Goal: Task Accomplishment & Management: Use online tool/utility

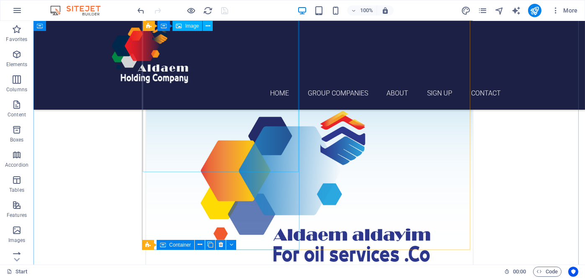
scroll to position [419, 0]
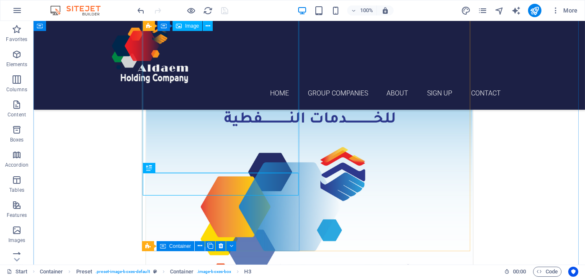
scroll to position [377, 0]
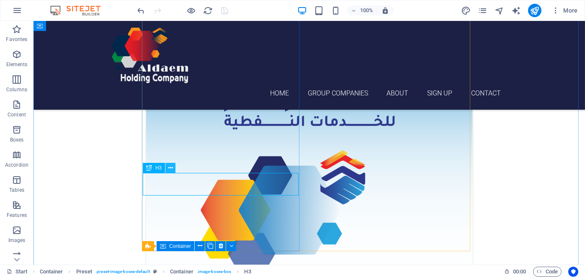
click at [168, 169] on icon at bounding box center [170, 168] width 5 height 9
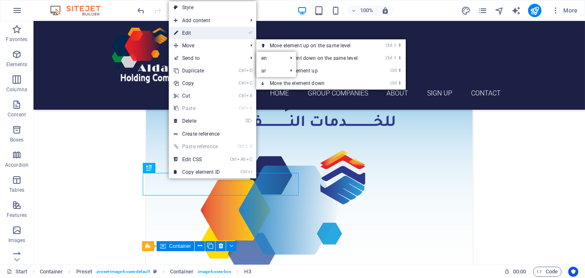
click at [197, 35] on link "⏎ Edit" at bounding box center [197, 33] width 56 height 13
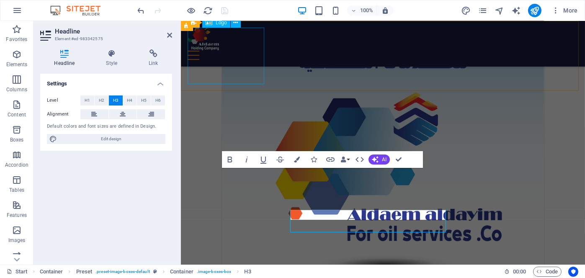
scroll to position [335, 0]
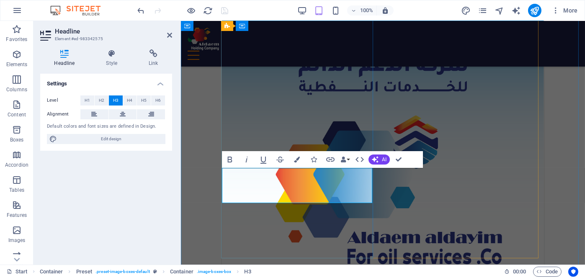
drag, startPoint x: 323, startPoint y: 185, endPoint x: 235, endPoint y: 184, distance: 88.4
click at [227, 160] on icon "button" at bounding box center [230, 160] width 10 height 10
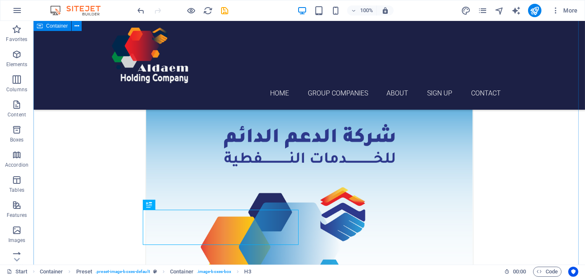
scroll to position [382, 0]
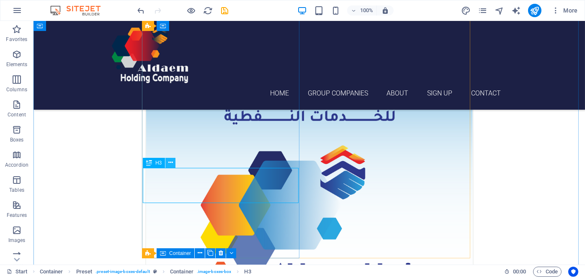
click at [172, 162] on icon at bounding box center [170, 162] width 5 height 9
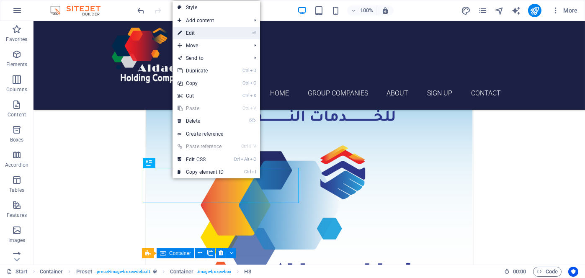
click at [197, 34] on link "⏎ Edit" at bounding box center [201, 33] width 56 height 13
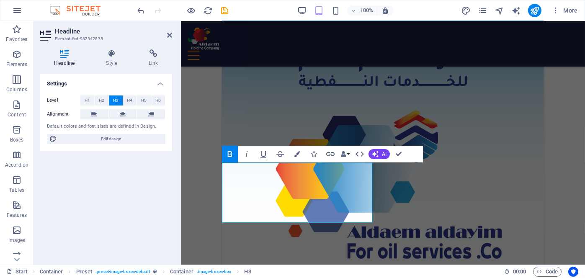
click at [233, 154] on icon "button" at bounding box center [230, 154] width 10 height 10
click at [227, 155] on icon "button" at bounding box center [230, 154] width 10 height 10
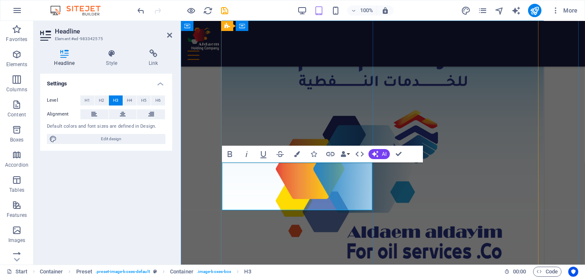
drag, startPoint x: 299, startPoint y: 204, endPoint x: 232, endPoint y: 181, distance: 70.8
click at [123, 111] on icon at bounding box center [123, 114] width 6 height 10
click at [154, 202] on div "Settings Level H1 H2 H3 H4 H5 H6 Alignment Default colors and font sizes are de…" at bounding box center [106, 166] width 132 height 184
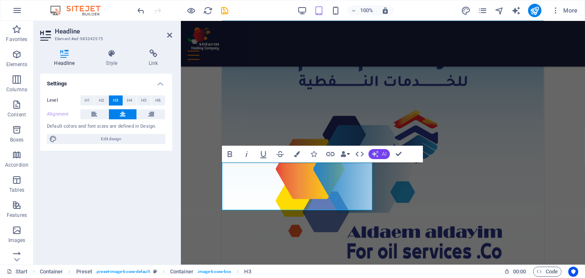
click at [387, 155] on button "AI" at bounding box center [379, 154] width 21 height 10
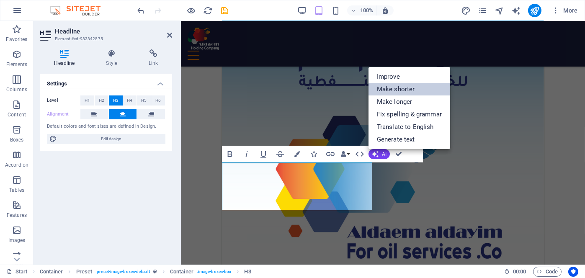
click at [398, 88] on link "Make shorter" at bounding box center [410, 89] width 82 height 13
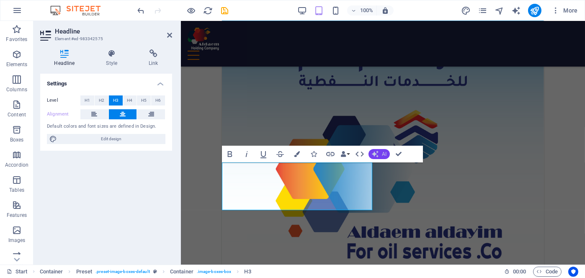
click at [381, 153] on button "AI" at bounding box center [379, 154] width 21 height 10
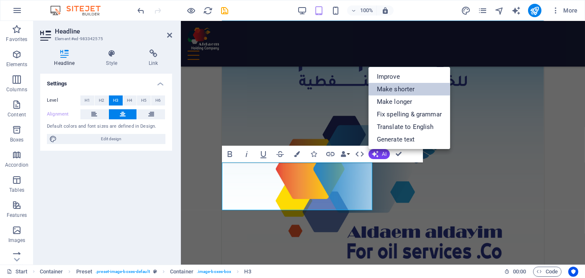
click at [393, 92] on link "Make shorter" at bounding box center [410, 89] width 82 height 13
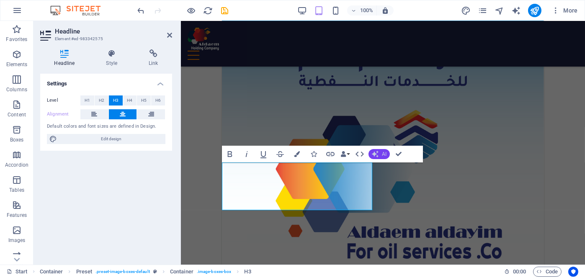
click at [381, 153] on button "AI" at bounding box center [379, 154] width 21 height 10
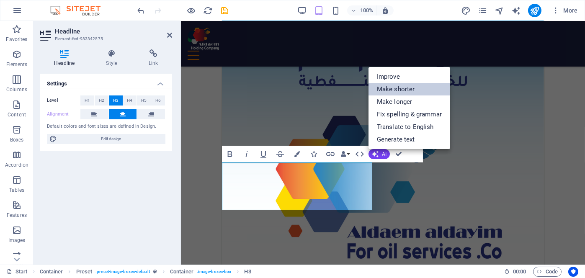
click at [391, 91] on link "Make shorter" at bounding box center [410, 89] width 82 height 13
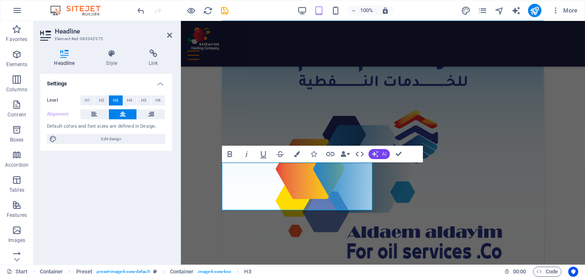
click at [379, 152] on button "AI" at bounding box center [379, 154] width 21 height 10
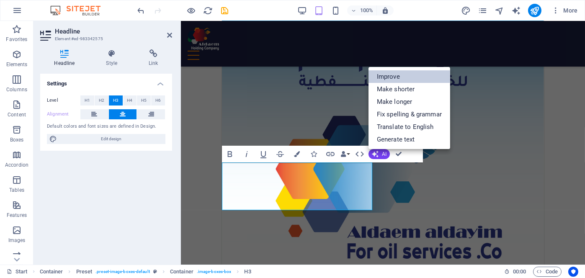
click at [389, 78] on link "Improve" at bounding box center [410, 76] width 82 height 13
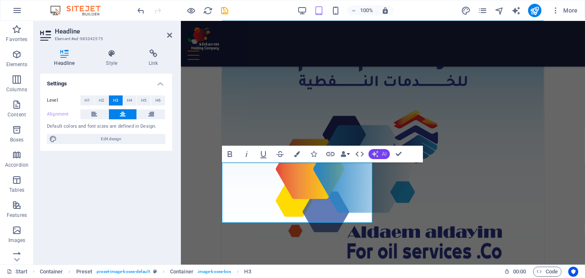
click at [381, 153] on button "AI" at bounding box center [379, 154] width 21 height 10
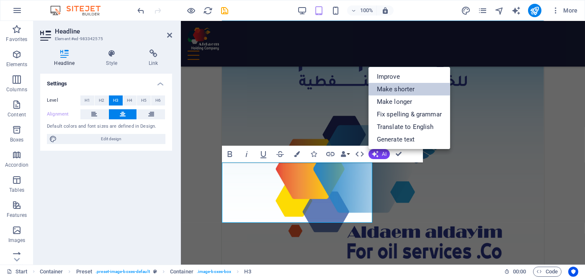
click at [386, 91] on link "Make shorter" at bounding box center [410, 89] width 82 height 13
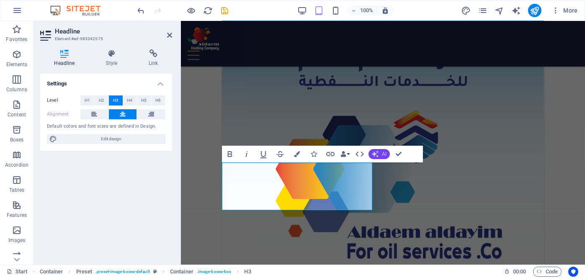
click at [381, 155] on button "AI" at bounding box center [379, 154] width 21 height 10
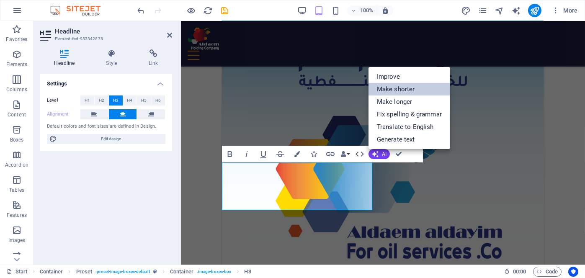
click at [407, 90] on link "Make shorter" at bounding box center [410, 89] width 82 height 13
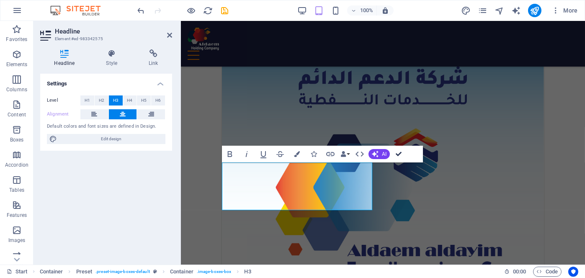
scroll to position [388, 0]
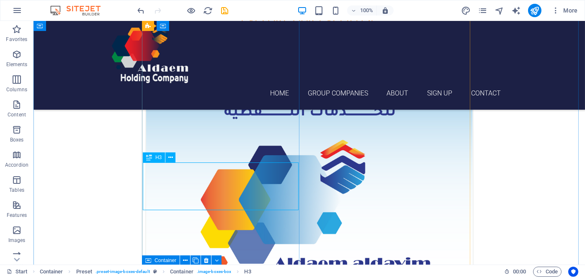
click at [169, 157] on icon at bounding box center [170, 157] width 5 height 9
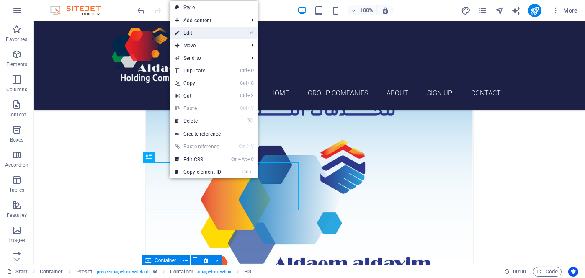
click at [214, 36] on link "⏎ Edit" at bounding box center [198, 33] width 56 height 13
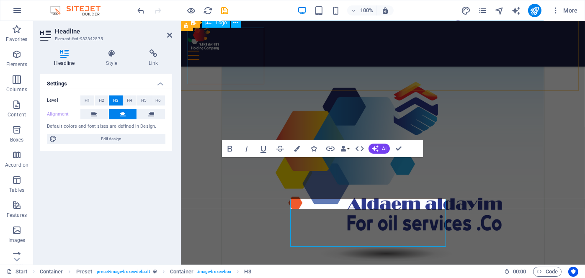
scroll to position [345, 0]
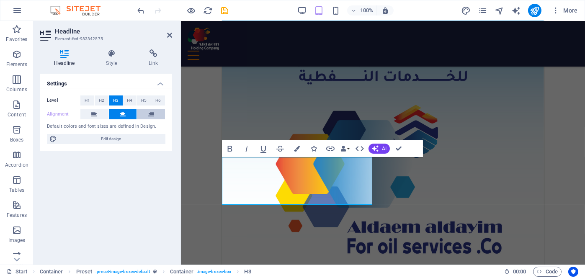
click at [151, 113] on icon at bounding box center [151, 114] width 6 height 10
click at [128, 114] on button at bounding box center [123, 114] width 28 height 10
click at [98, 114] on button at bounding box center [94, 114] width 28 height 10
click at [122, 113] on icon at bounding box center [123, 114] width 6 height 10
click at [101, 98] on span "H2" at bounding box center [101, 101] width 5 height 10
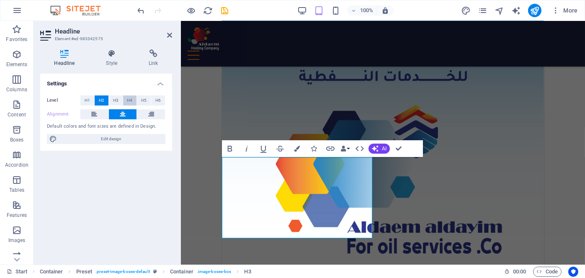
click at [131, 100] on span "H4" at bounding box center [129, 101] width 5 height 10
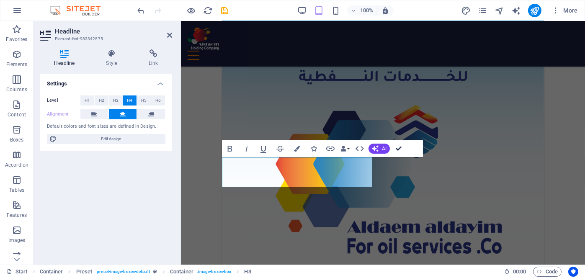
scroll to position [388, 0]
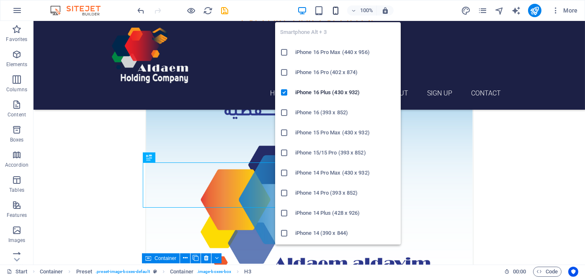
click at [339, 12] on icon "button" at bounding box center [336, 11] width 10 height 10
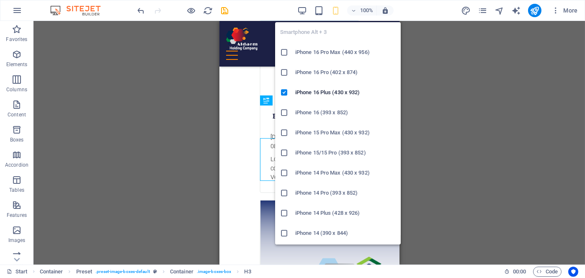
scroll to position [354, 0]
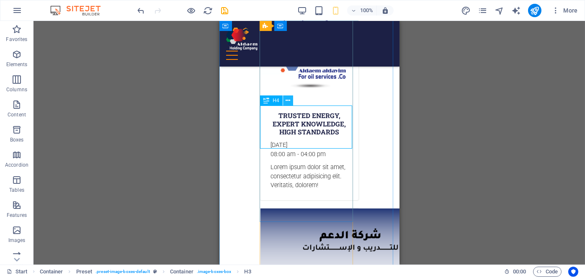
click at [289, 98] on icon at bounding box center [288, 100] width 5 height 9
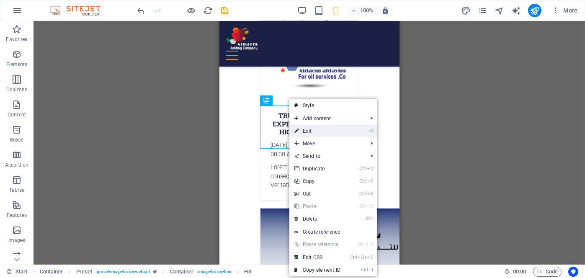
click at [314, 129] on link "⏎ Edit" at bounding box center [318, 131] width 56 height 13
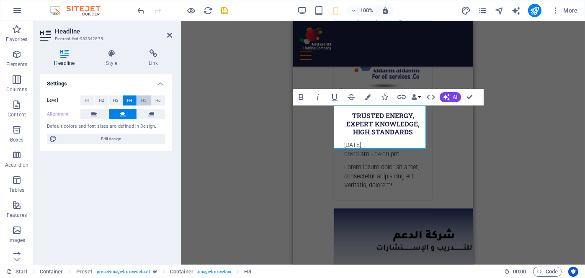
click at [145, 100] on span "H5" at bounding box center [143, 101] width 5 height 10
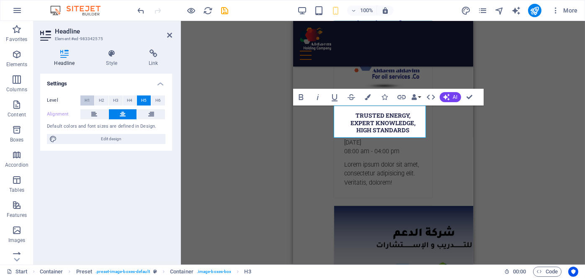
click at [88, 99] on span "H1" at bounding box center [87, 101] width 5 height 10
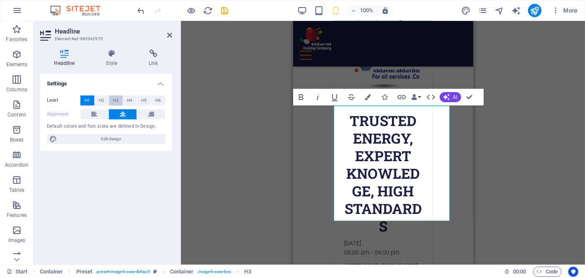
click at [119, 99] on button "H3" at bounding box center [116, 101] width 14 height 10
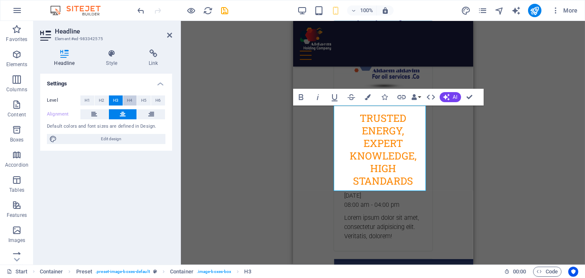
click at [129, 99] on span "H4" at bounding box center [129, 101] width 5 height 10
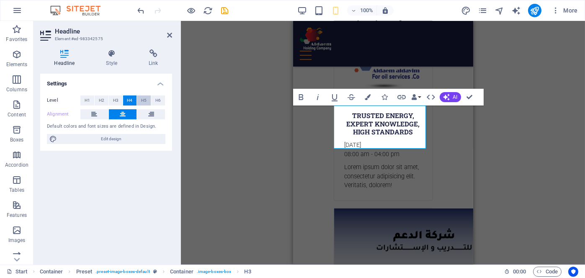
click at [146, 101] on span "H5" at bounding box center [143, 101] width 5 height 10
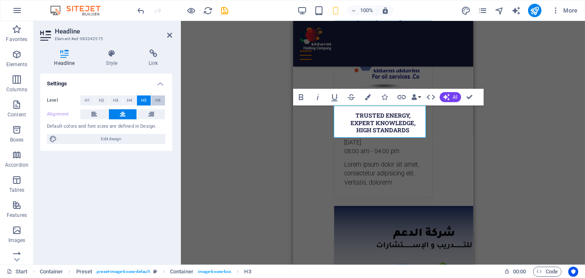
click at [160, 101] on span "H6" at bounding box center [157, 101] width 5 height 10
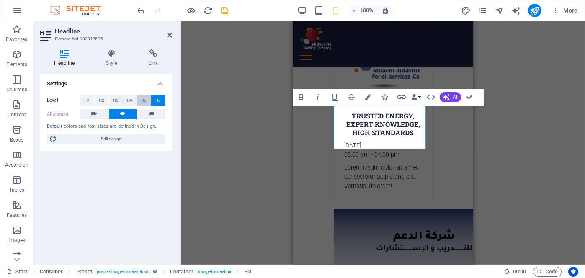
click at [145, 100] on span "H5" at bounding box center [143, 101] width 5 height 10
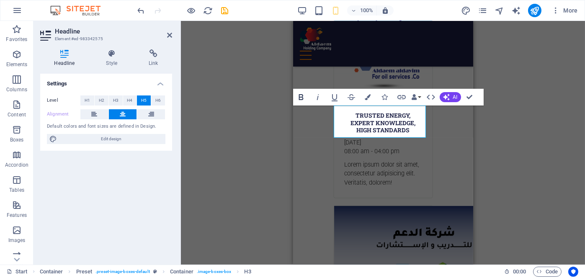
click at [302, 98] on icon "button" at bounding box center [301, 97] width 10 height 10
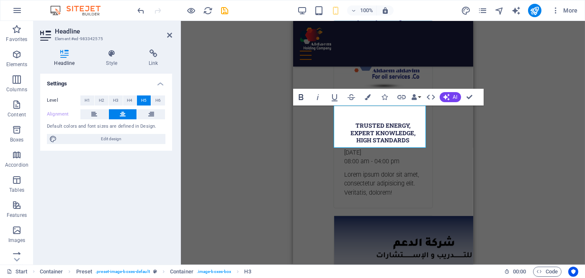
click at [302, 98] on icon "button" at bounding box center [301, 97] width 10 height 10
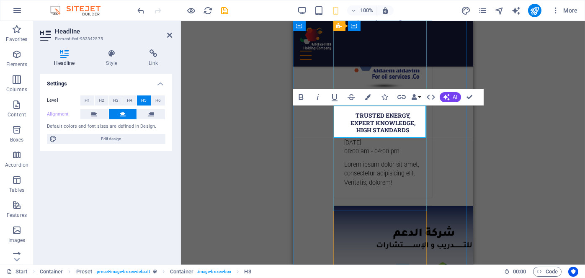
click at [351, 132] on h5 "Trusted Energy, Expert Knowledge, High Standards" at bounding box center [383, 123] width 78 height 22
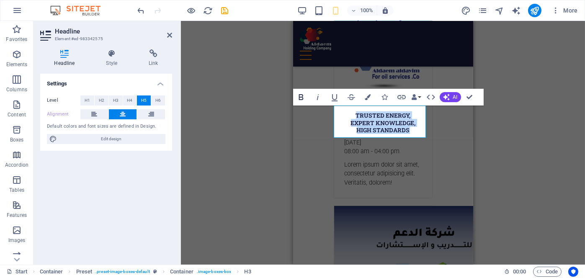
click at [303, 98] on icon "button" at bounding box center [301, 97] width 5 height 6
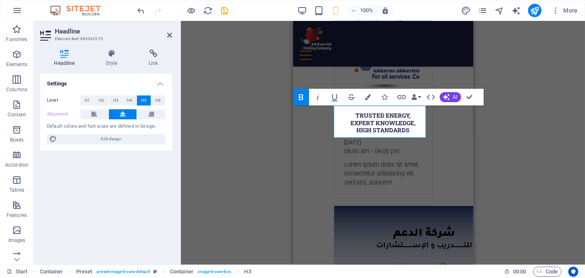
click at [277, 140] on div "H3 Banner Container Spacer Button Container Preset Container Preset HTML Preset…" at bounding box center [383, 143] width 404 height 244
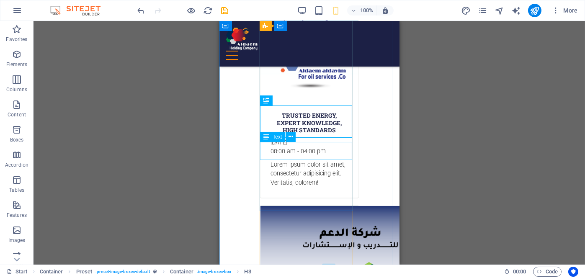
click at [316, 150] on div "[DATE] 08:00 am - 04:00 pm" at bounding box center [309, 147] width 98 height 18
click at [293, 136] on icon at bounding box center [291, 136] width 5 height 9
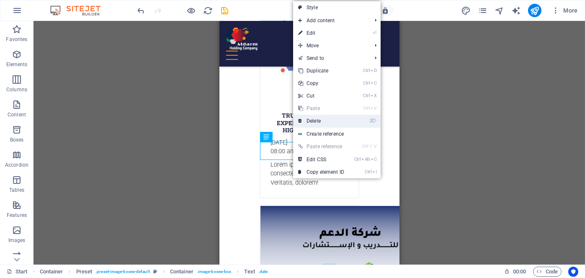
click at [310, 122] on link "⌦ Delete" at bounding box center [321, 121] width 56 height 13
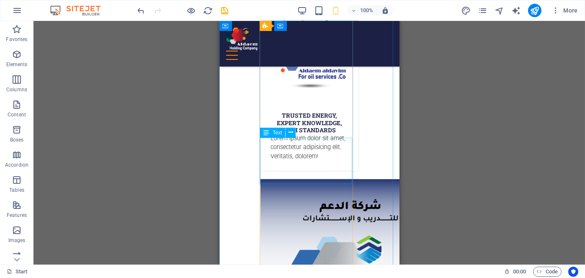
click at [306, 162] on div "Lorem ipsum dolor sit amet, consectetur adipisicing elit. Veritatis, dolorem!" at bounding box center [309, 152] width 98 height 37
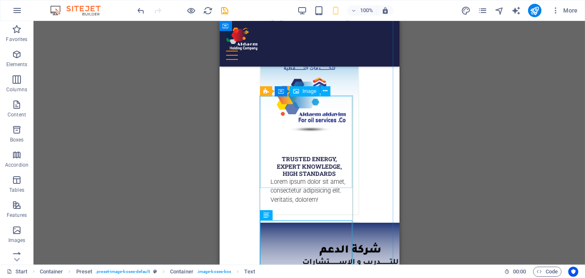
scroll to position [312, 0]
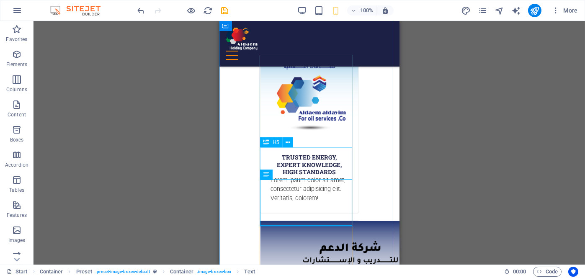
click at [311, 173] on div "Trusted Energy, Expert Knowledge, High Standards" at bounding box center [309, 160] width 98 height 32
click at [286, 142] on icon at bounding box center [288, 142] width 5 height 9
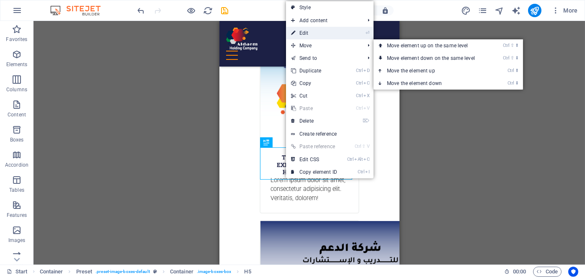
click at [319, 38] on link "⏎ Edit" at bounding box center [314, 33] width 56 height 13
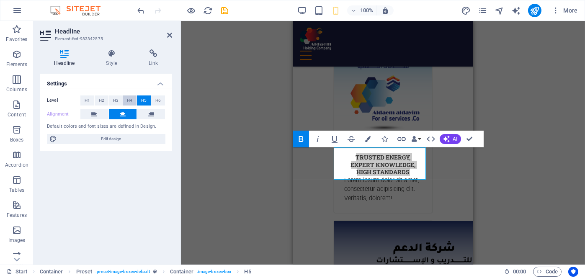
click at [133, 98] on button "H4" at bounding box center [130, 101] width 14 height 10
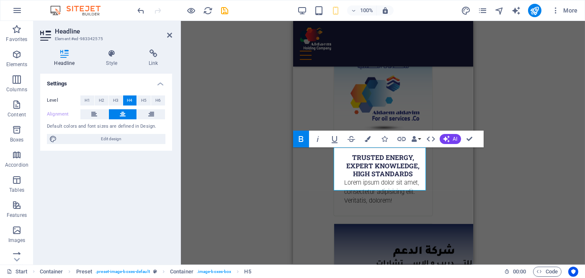
click at [300, 142] on icon "button" at bounding box center [301, 139] width 5 height 6
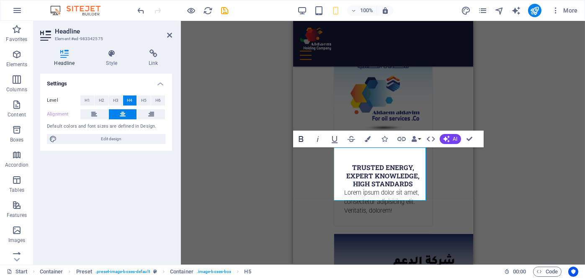
click at [300, 142] on icon "button" at bounding box center [301, 139] width 5 height 6
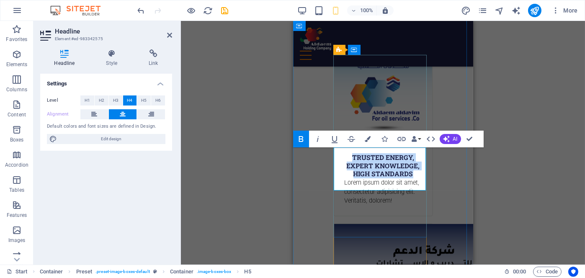
drag, startPoint x: 401, startPoint y: 186, endPoint x: 349, endPoint y: 160, distance: 59.0
click at [349, 160] on h4 "Trusted Energy, Expert Knowledge, High Standards" at bounding box center [383, 166] width 78 height 25
click at [304, 141] on icon "button" at bounding box center [301, 139] width 10 height 10
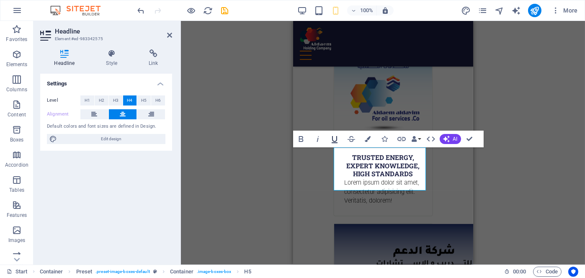
click at [332, 144] on icon "button" at bounding box center [335, 139] width 10 height 10
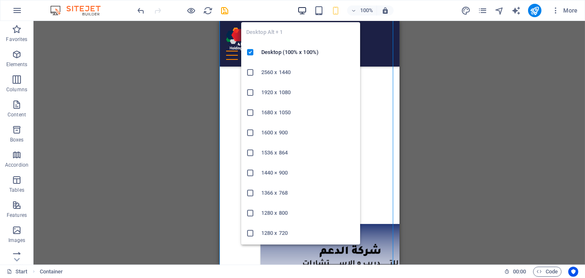
click at [302, 8] on icon "button" at bounding box center [303, 11] width 10 height 10
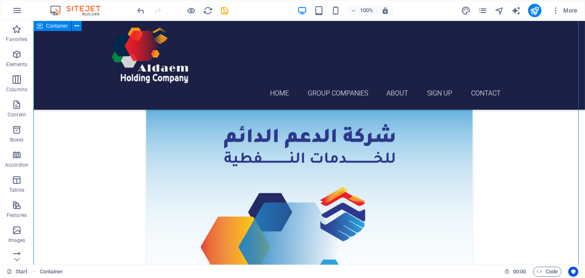
scroll to position [346, 0]
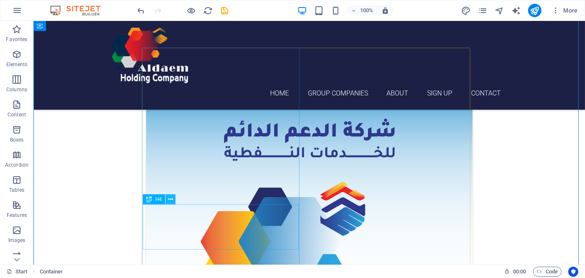
click at [173, 198] on button at bounding box center [171, 199] width 10 height 10
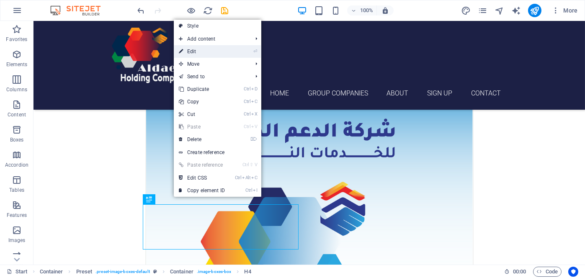
click at [199, 47] on link "⏎ Edit" at bounding box center [202, 51] width 56 height 13
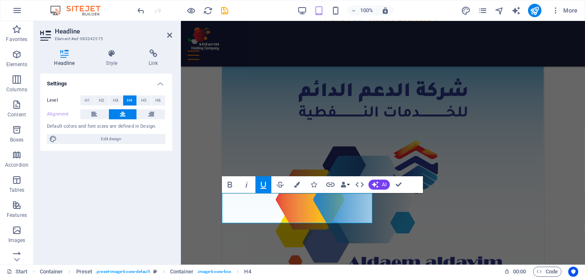
click at [265, 189] on icon "button" at bounding box center [264, 185] width 6 height 7
click at [233, 186] on icon "button" at bounding box center [230, 185] width 10 height 10
click at [232, 186] on icon "button" at bounding box center [230, 185] width 10 height 10
click at [148, 99] on button "H5" at bounding box center [144, 101] width 14 height 10
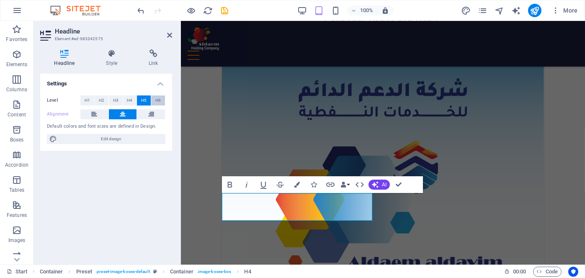
click at [159, 100] on span "H6" at bounding box center [157, 101] width 5 height 10
click at [88, 99] on span "H1" at bounding box center [87, 101] width 5 height 10
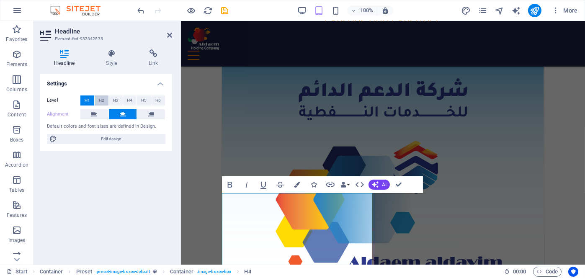
click at [103, 99] on span "H2" at bounding box center [101, 101] width 5 height 10
click at [112, 99] on button "H3" at bounding box center [116, 101] width 14 height 10
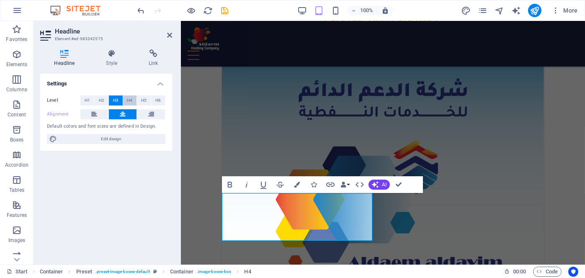
click at [133, 101] on button "H4" at bounding box center [130, 101] width 14 height 10
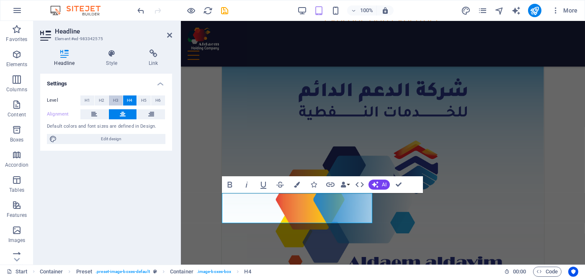
click at [118, 101] on span "H3" at bounding box center [115, 101] width 5 height 10
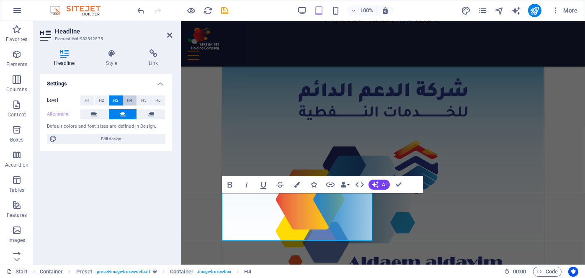
click at [130, 100] on span "H4" at bounding box center [129, 101] width 5 height 10
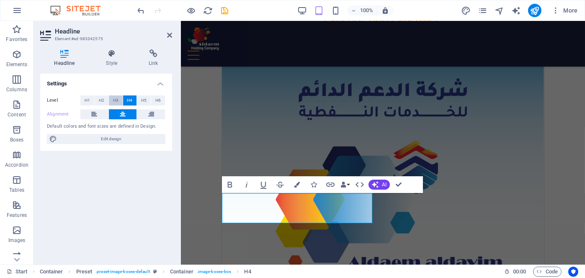
click at [117, 100] on span "H3" at bounding box center [115, 101] width 5 height 10
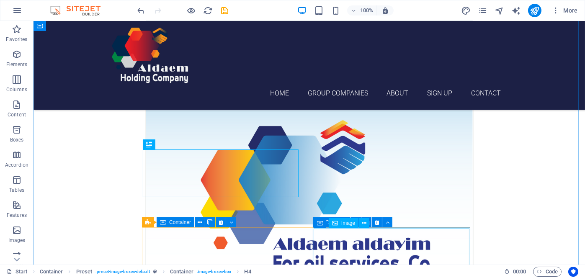
scroll to position [433, 0]
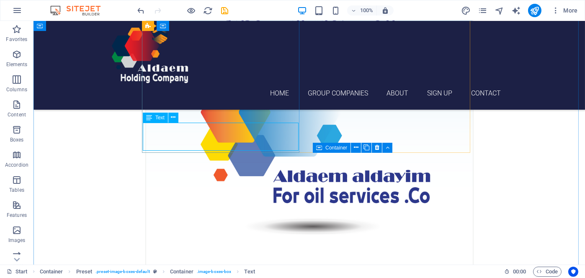
click at [173, 116] on icon at bounding box center [173, 117] width 5 height 9
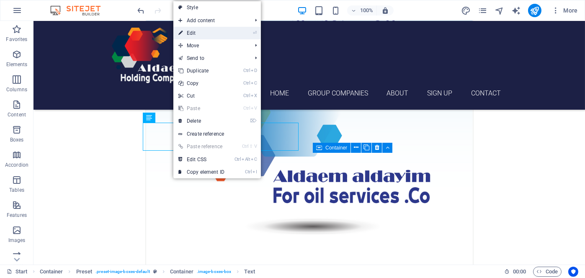
click at [202, 35] on link "⏎ Edit" at bounding box center [201, 33] width 56 height 13
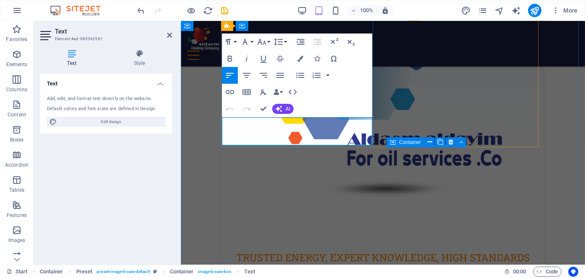
click at [326, 264] on p "Lorem ipsum dolor sit amet, consectetur adipisicing elit. Veritatis, dolorem!" at bounding box center [383, 268] width 302 height 9
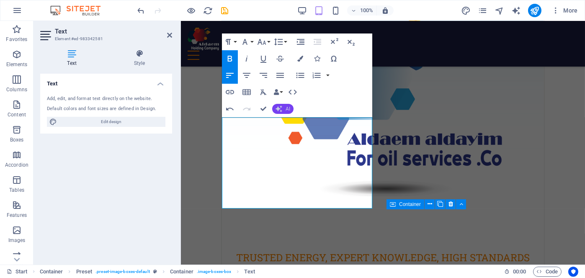
click at [288, 109] on span "AI" at bounding box center [288, 108] width 5 height 5
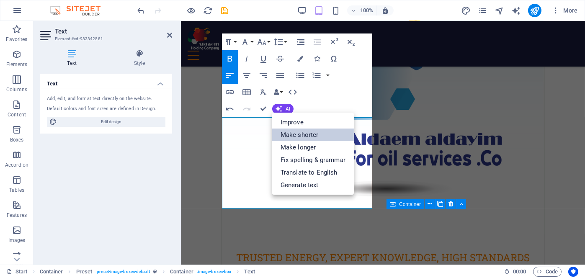
click at [294, 134] on link "Make shorter" at bounding box center [313, 135] width 82 height 13
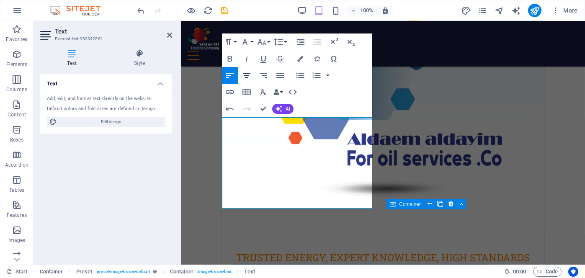
click at [245, 74] on icon "button" at bounding box center [247, 75] width 10 height 10
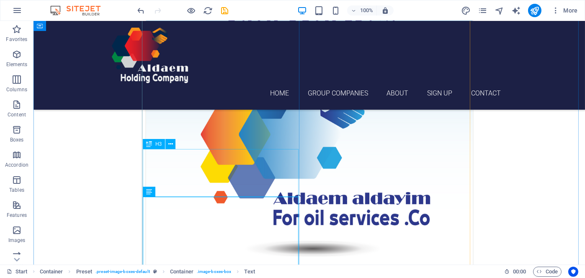
scroll to position [481, 0]
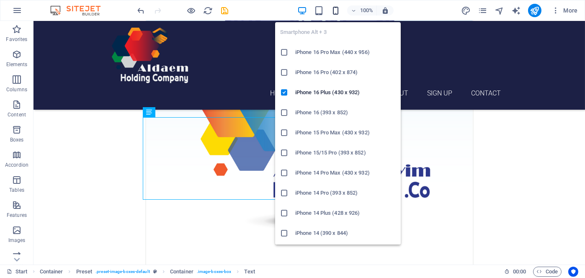
click at [337, 9] on icon "button" at bounding box center [336, 11] width 10 height 10
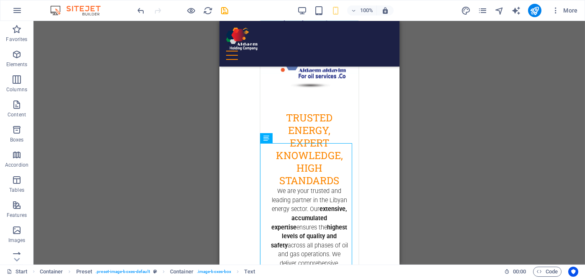
scroll to position [335, 0]
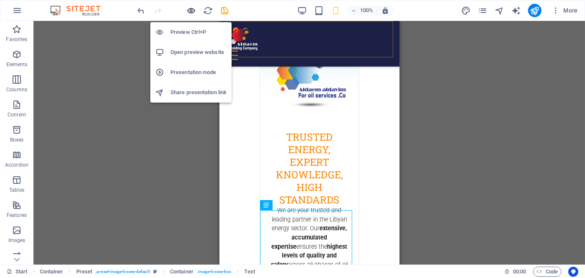
click at [192, 8] on icon "button" at bounding box center [192, 11] width 10 height 10
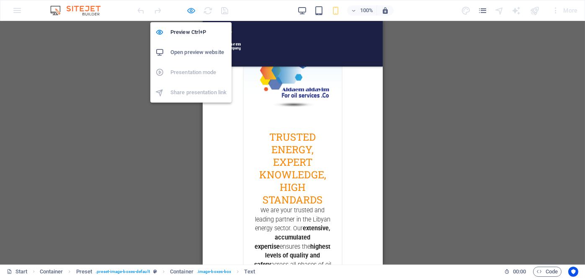
scroll to position [328, 0]
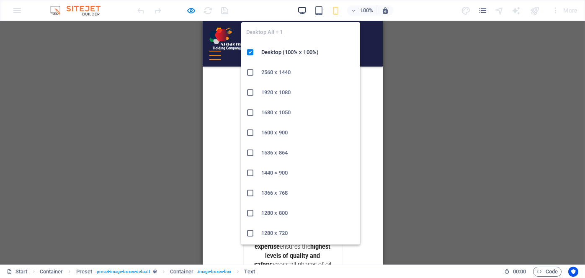
click at [306, 11] on icon "button" at bounding box center [303, 11] width 10 height 10
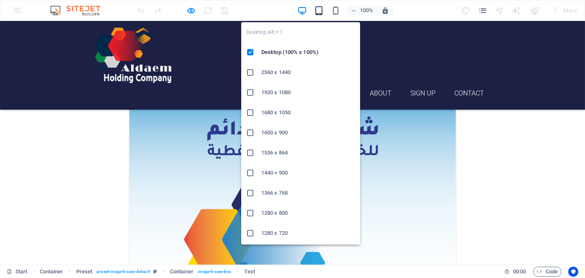
scroll to position [361, 0]
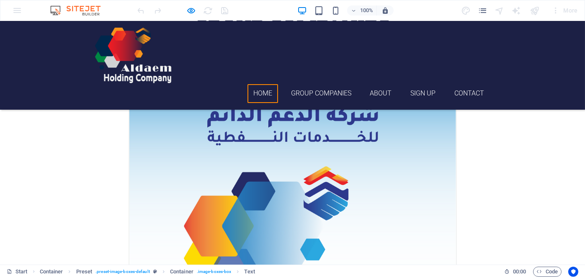
click at [261, 84] on link "Home" at bounding box center [263, 93] width 31 height 19
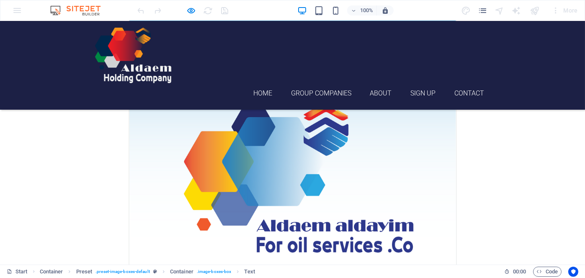
scroll to position [419, 0]
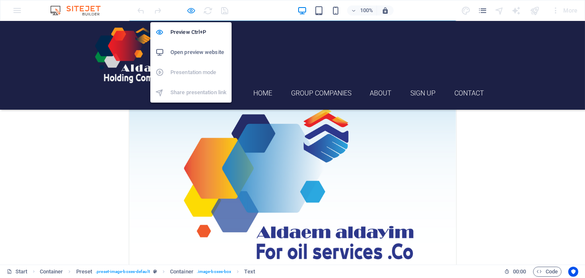
click at [188, 8] on icon "button" at bounding box center [192, 11] width 10 height 10
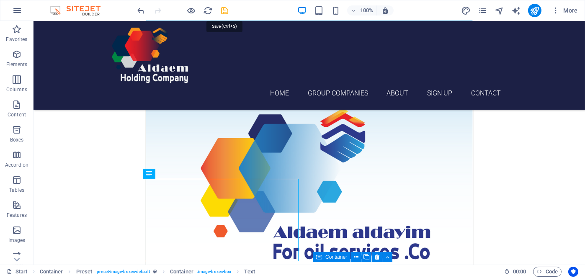
click at [223, 10] on icon "save" at bounding box center [225, 11] width 10 height 10
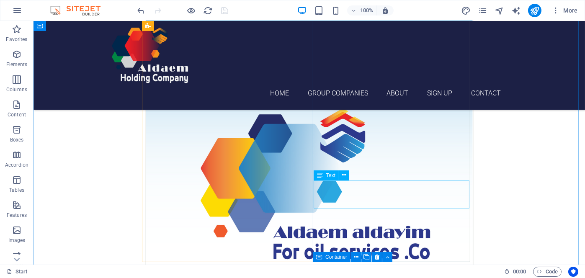
scroll to position [377, 0]
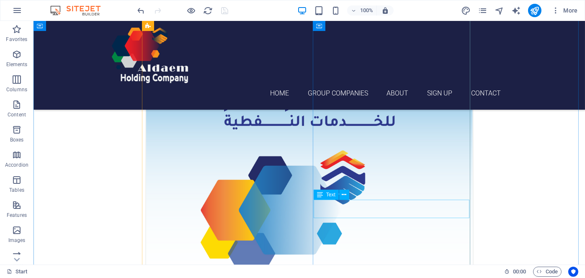
click at [344, 196] on icon at bounding box center [344, 195] width 5 height 9
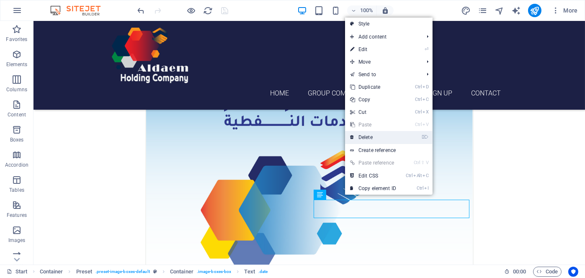
click at [362, 136] on link "⌦ Delete" at bounding box center [373, 137] width 56 height 13
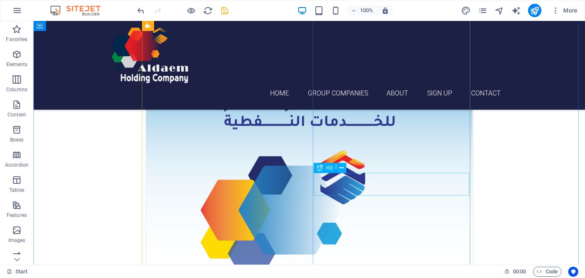
click at [344, 169] on icon at bounding box center [341, 168] width 5 height 9
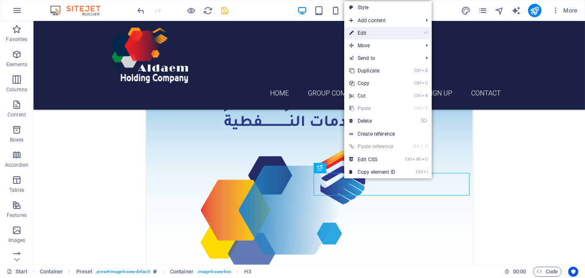
click at [371, 32] on link "⏎ Edit" at bounding box center [372, 33] width 56 height 13
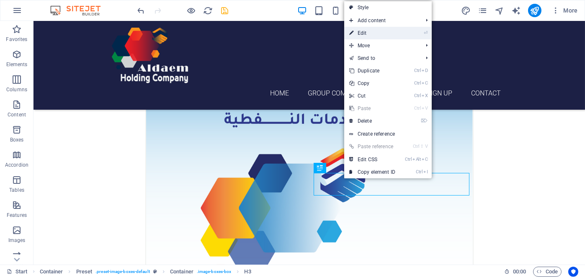
scroll to position [335, 0]
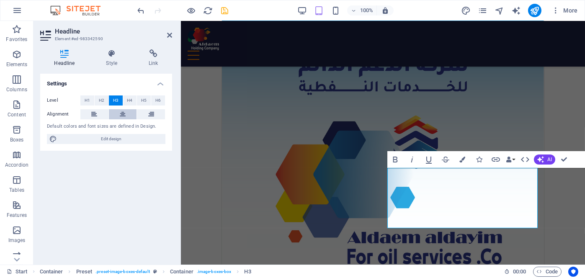
click at [123, 112] on icon at bounding box center [123, 114] width 6 height 10
click at [544, 161] on icon "button" at bounding box center [541, 159] width 7 height 7
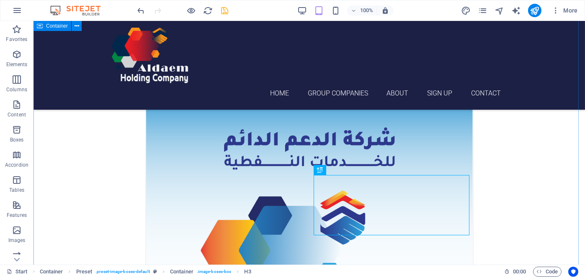
scroll to position [377, 0]
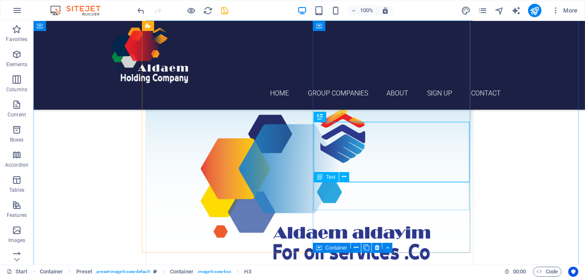
scroll to position [461, 0]
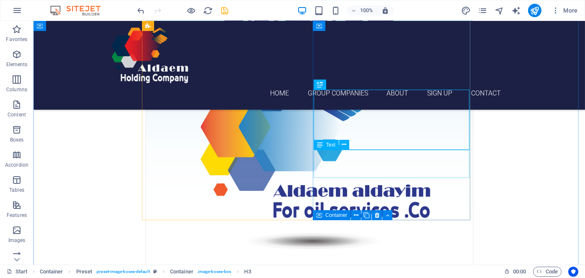
click at [342, 145] on icon at bounding box center [344, 144] width 5 height 9
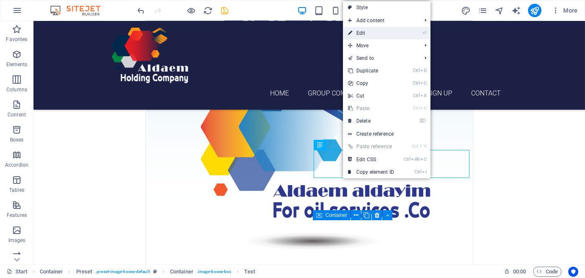
click at [373, 32] on link "⏎ Edit" at bounding box center [371, 33] width 56 height 13
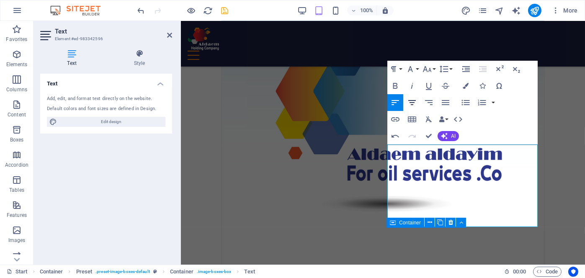
click at [412, 101] on icon "button" at bounding box center [412, 103] width 10 height 10
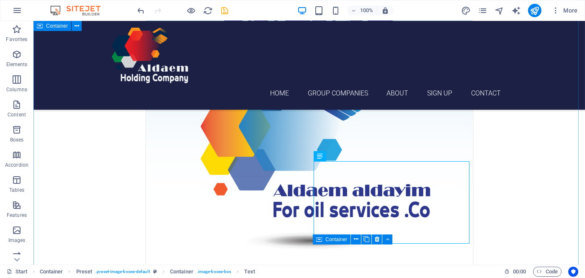
scroll to position [466, 0]
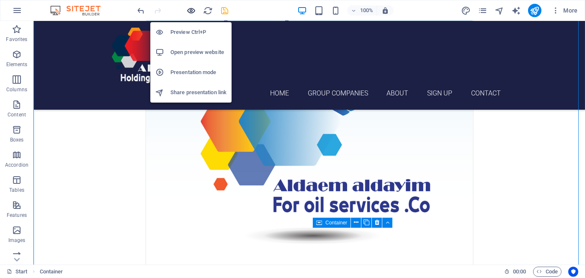
click at [192, 6] on icon "button" at bounding box center [192, 11] width 10 height 10
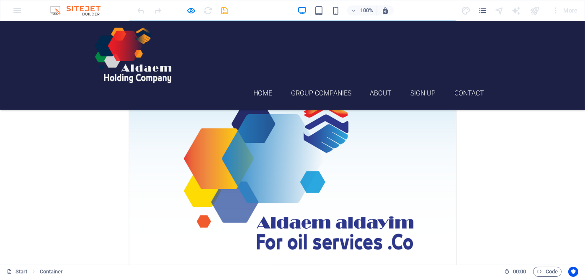
scroll to position [424, 0]
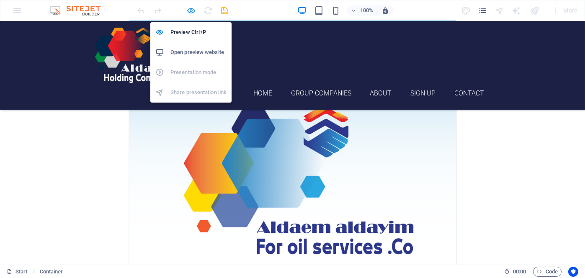
click at [193, 9] on icon "button" at bounding box center [192, 11] width 10 height 10
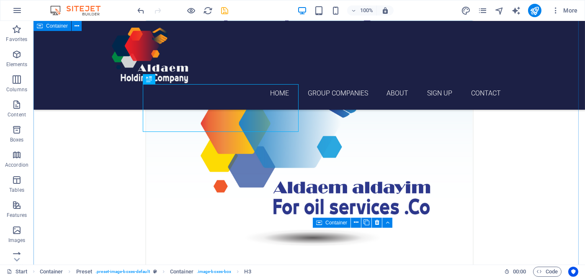
scroll to position [466, 0]
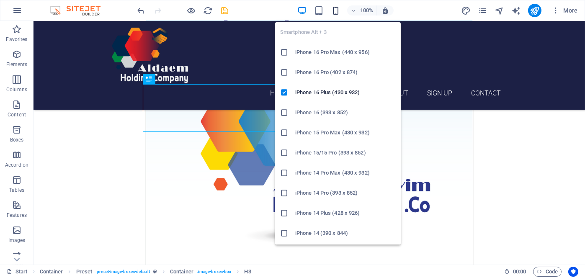
click at [334, 8] on icon "button" at bounding box center [336, 11] width 10 height 10
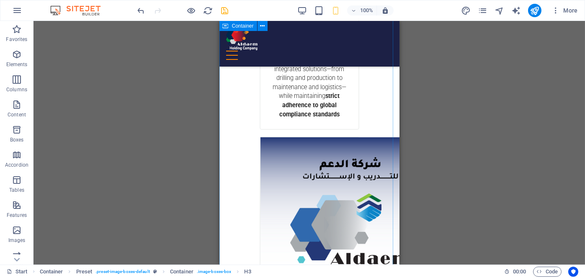
scroll to position [684, 0]
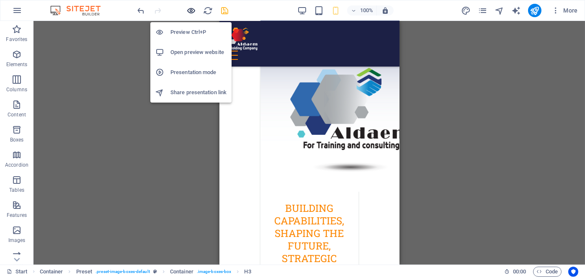
click at [189, 10] on icon "button" at bounding box center [192, 11] width 10 height 10
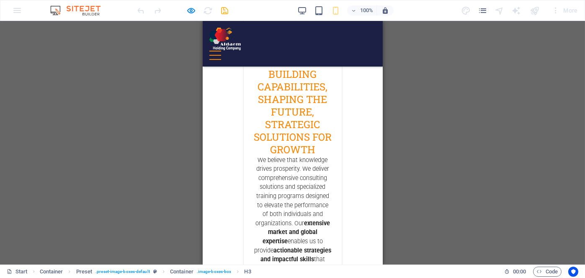
scroll to position [803, 0]
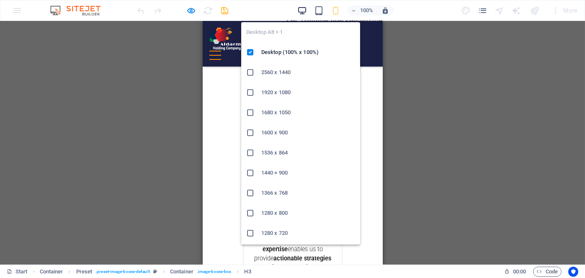
click at [301, 8] on icon "button" at bounding box center [303, 11] width 10 height 10
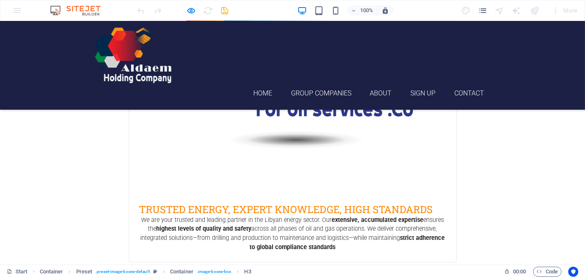
scroll to position [688, 0]
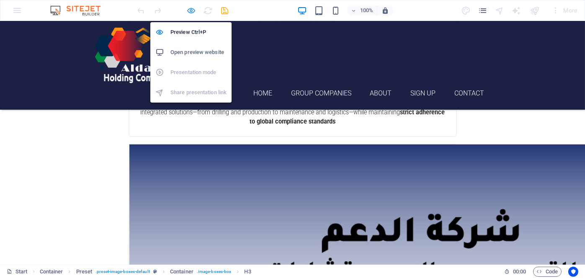
click at [194, 8] on icon "button" at bounding box center [192, 11] width 10 height 10
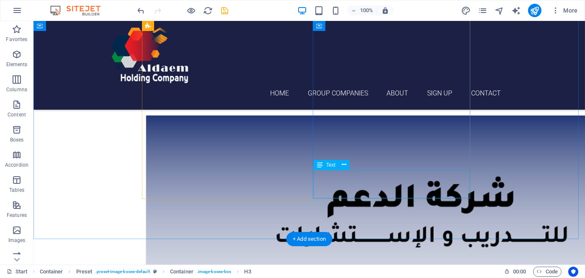
scroll to position [730, 0]
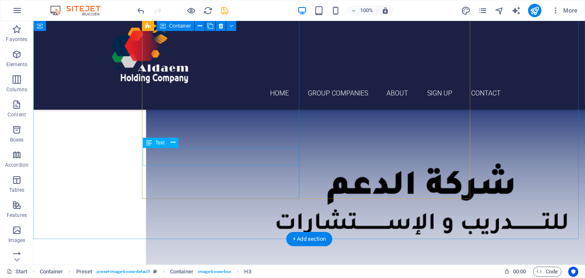
click at [172, 143] on icon at bounding box center [173, 142] width 5 height 9
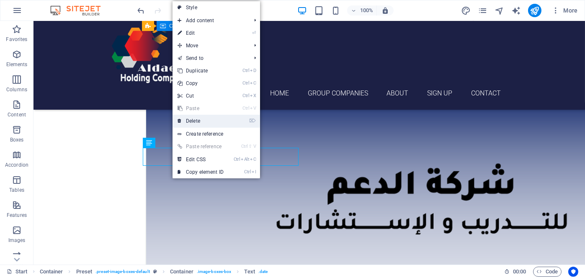
click at [187, 118] on link "⌦ Delete" at bounding box center [201, 121] width 56 height 13
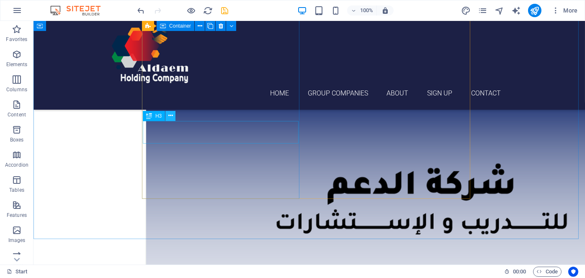
click at [171, 115] on icon at bounding box center [170, 115] width 5 height 9
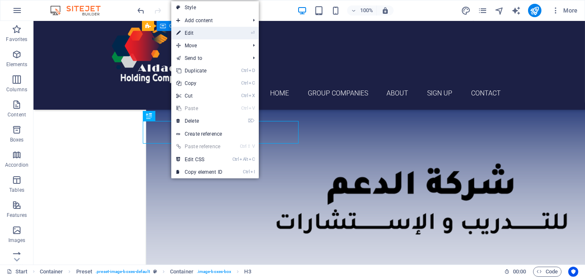
click at [195, 36] on link "⏎ Edit" at bounding box center [199, 33] width 56 height 13
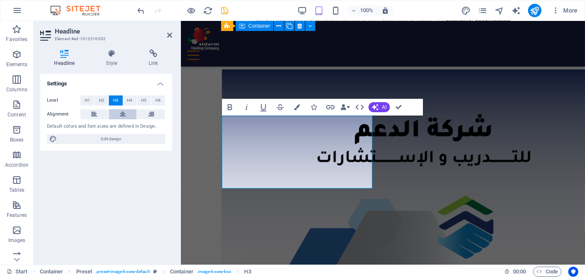
click at [122, 114] on icon at bounding box center [123, 114] width 6 height 10
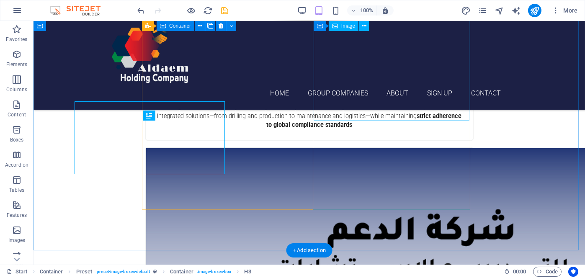
scroll to position [730, 0]
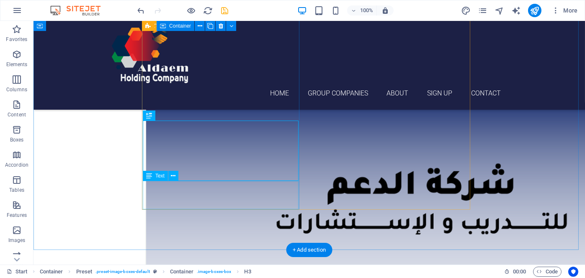
click at [173, 178] on icon at bounding box center [173, 176] width 5 height 9
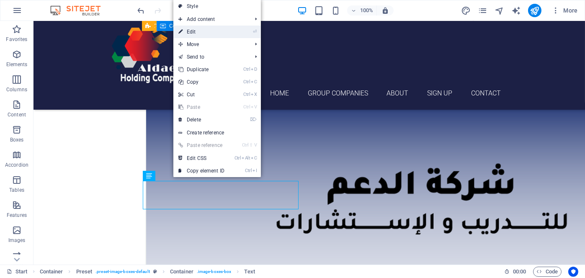
click at [205, 34] on link "⏎ Edit" at bounding box center [201, 32] width 56 height 13
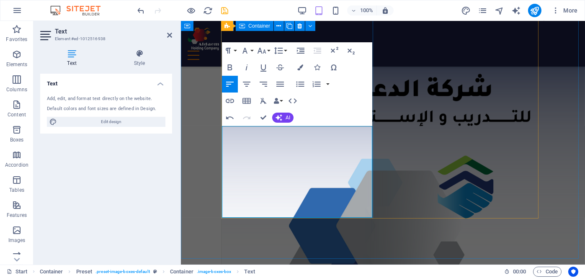
scroll to position [682, 0]
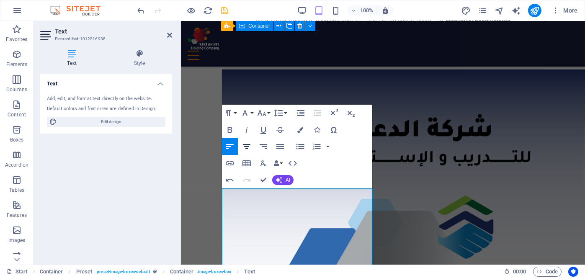
click at [249, 146] on icon "button" at bounding box center [247, 147] width 10 height 10
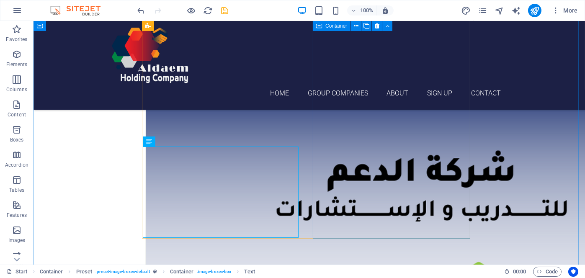
scroll to position [764, 0]
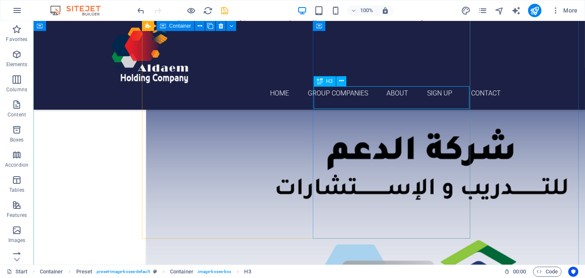
scroll to position [722, 0]
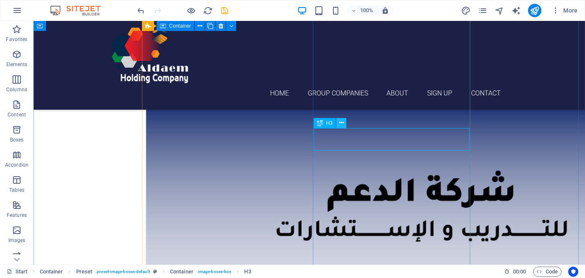
click at [342, 123] on icon at bounding box center [341, 123] width 5 height 9
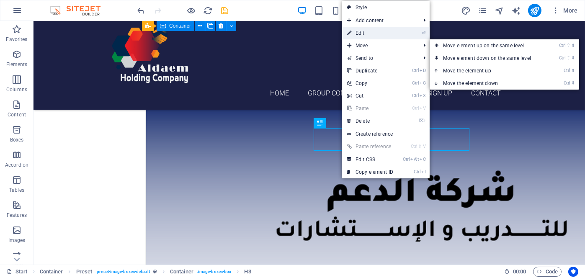
click at [362, 34] on link "⏎ Edit" at bounding box center [370, 33] width 56 height 13
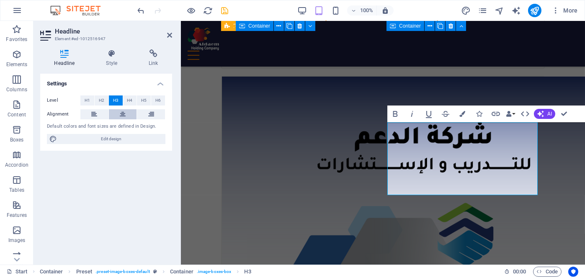
click at [122, 111] on icon at bounding box center [123, 114] width 6 height 10
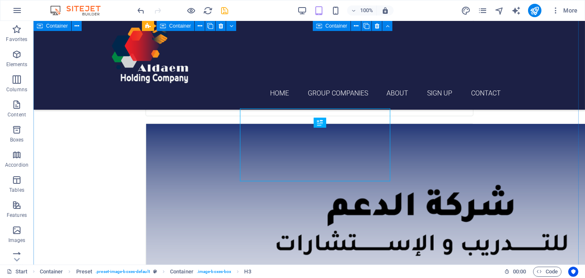
scroll to position [723, 0]
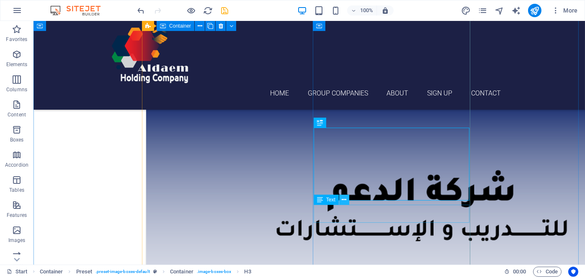
click at [345, 201] on icon at bounding box center [344, 200] width 5 height 9
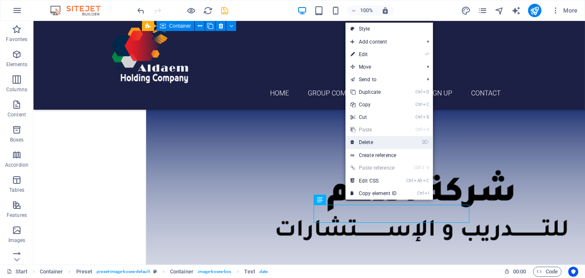
click at [366, 144] on link "⌦ Delete" at bounding box center [374, 142] width 56 height 13
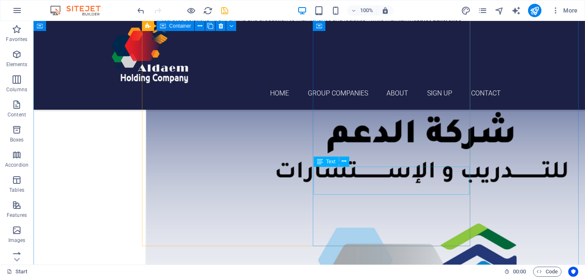
scroll to position [807, 0]
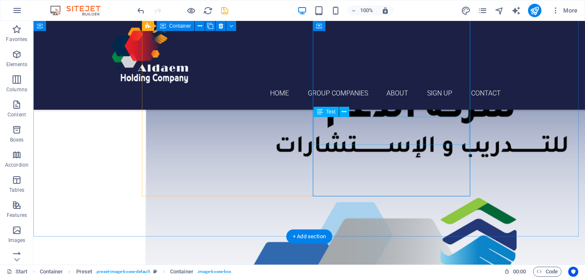
click at [345, 113] on icon at bounding box center [344, 112] width 5 height 9
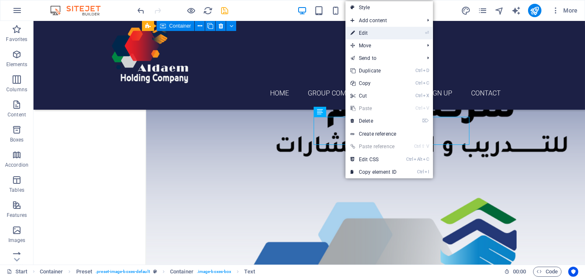
click at [365, 36] on link "⏎ Edit" at bounding box center [374, 33] width 56 height 13
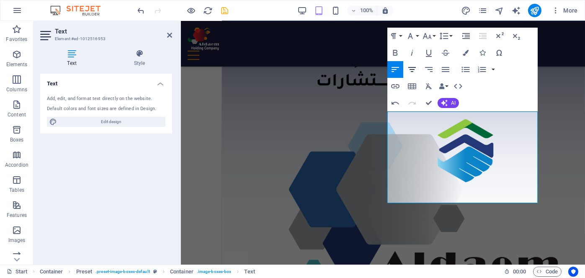
click at [412, 68] on icon "button" at bounding box center [412, 70] width 10 height 10
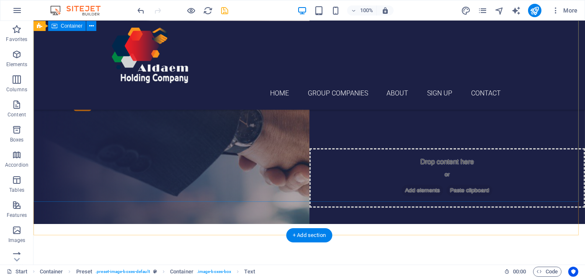
scroll to position [16, 0]
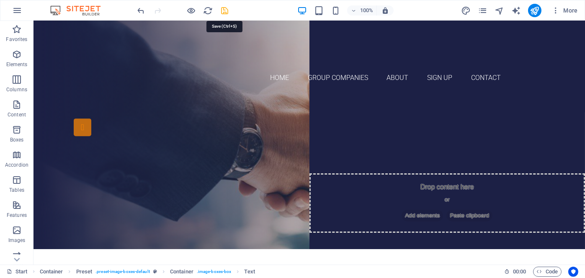
click at [227, 9] on icon "save" at bounding box center [225, 11] width 10 height 10
checkbox input "false"
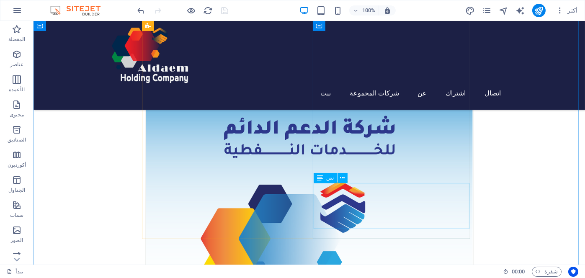
scroll to position [388, 0]
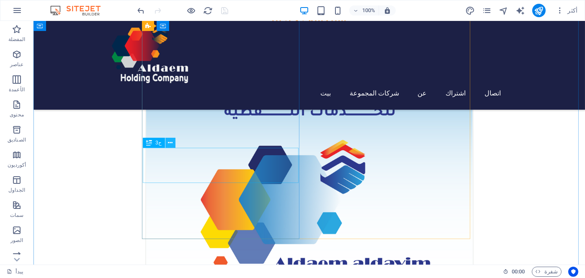
click at [170, 145] on icon at bounding box center [170, 143] width 5 height 9
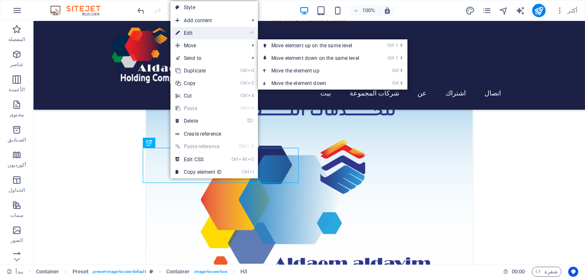
click at [197, 33] on link "⏎ Edit" at bounding box center [199, 33] width 56 height 13
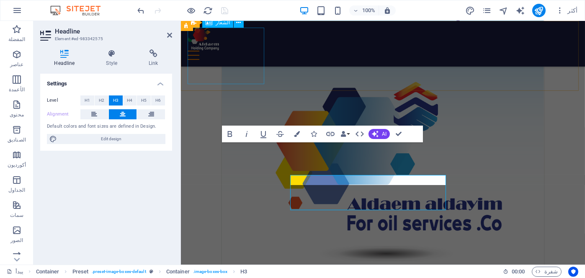
scroll to position [360, 0]
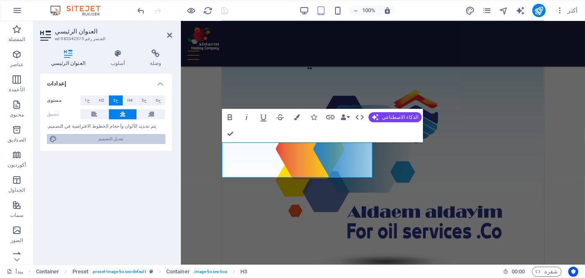
click at [115, 139] on font "تعديل التصميم" at bounding box center [111, 139] width 25 height 5
select select "px"
select select "300"
select select "px"
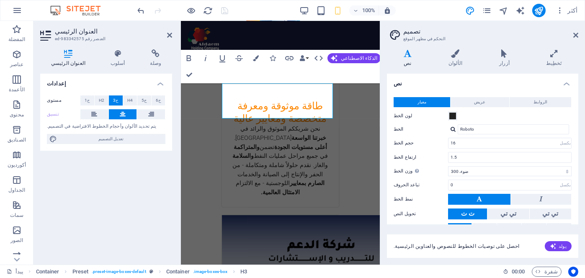
click at [579, 34] on aside "تصميم التحكم في مظهر الموقع المتغيرات نص الألوان أزرار تَخطِيط نص معيار عريض ال…" at bounding box center [482, 143] width 205 height 244
click at [577, 35] on icon at bounding box center [576, 35] width 5 height 7
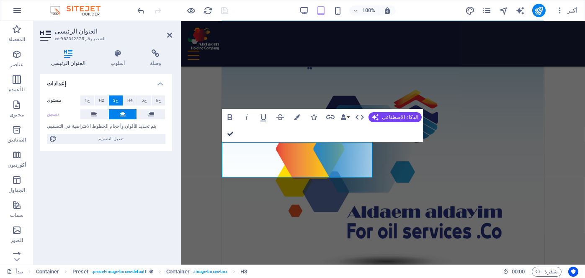
scroll to position [388, 0]
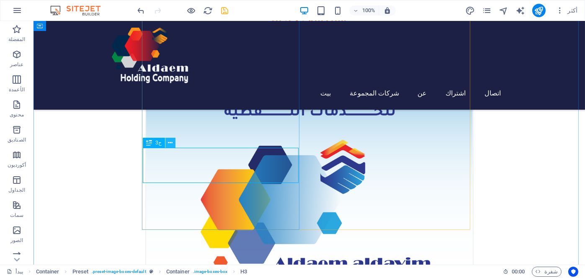
click at [172, 142] on icon at bounding box center [170, 143] width 5 height 9
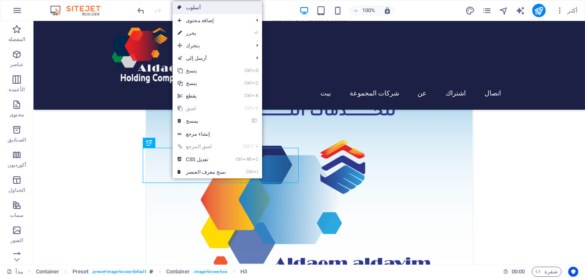
click at [215, 8] on link "أسلوب" at bounding box center [218, 7] width 90 height 13
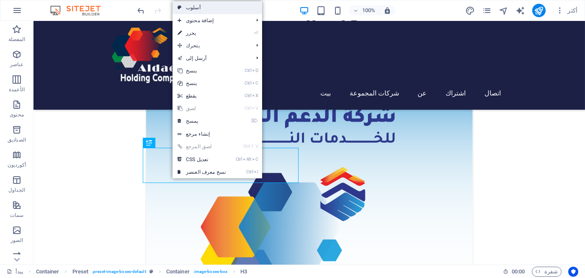
select select "px"
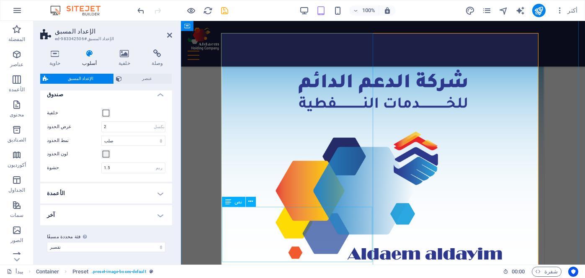
scroll to position [193, 0]
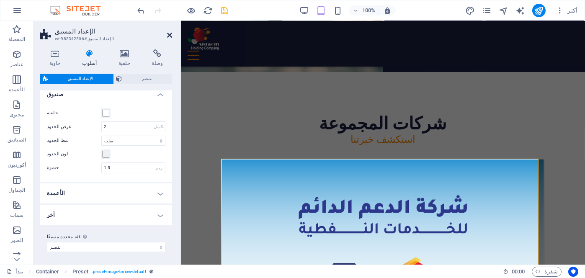
click at [171, 36] on icon at bounding box center [169, 35] width 5 height 7
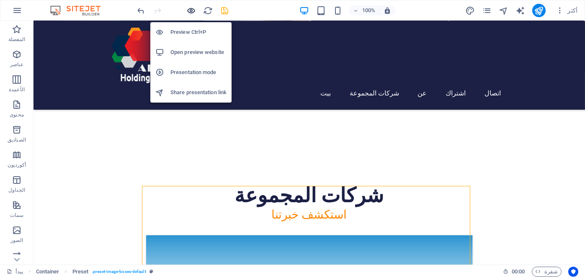
click at [193, 8] on icon "button" at bounding box center [192, 11] width 10 height 10
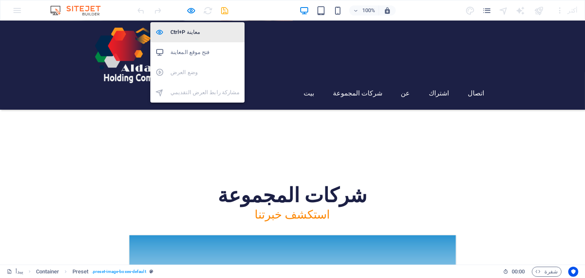
click at [188, 31] on font "معاينة Ctrl+P" at bounding box center [186, 32] width 30 height 6
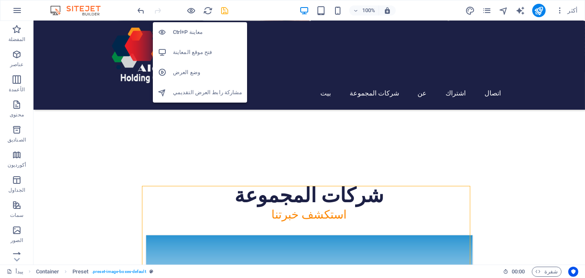
click at [188, 31] on font "معاينة Ctrl+P" at bounding box center [188, 32] width 30 height 6
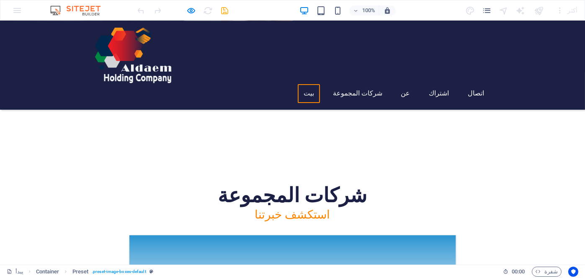
click at [321, 84] on link "بيت" at bounding box center [309, 93] width 23 height 19
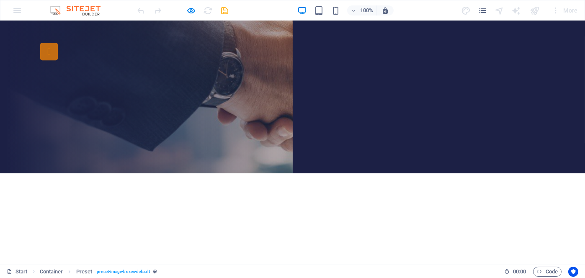
scroll to position [0, 0]
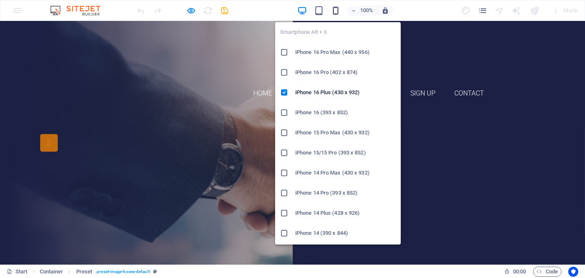
click at [339, 12] on icon "button" at bounding box center [336, 11] width 10 height 10
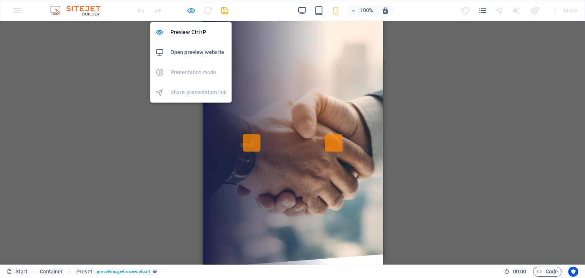
click at [192, 13] on icon "button" at bounding box center [192, 11] width 10 height 10
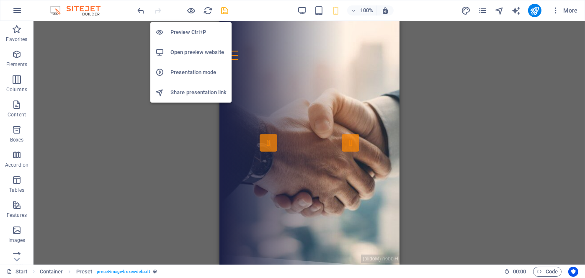
click at [188, 30] on h6 "Preview Ctrl+P" at bounding box center [199, 32] width 56 height 10
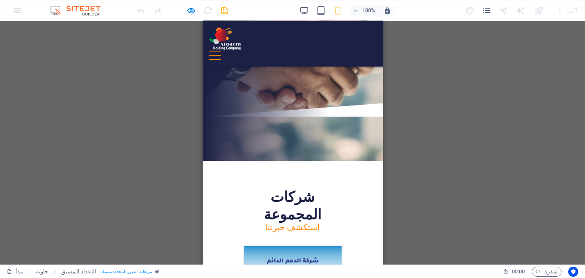
scroll to position [84, 0]
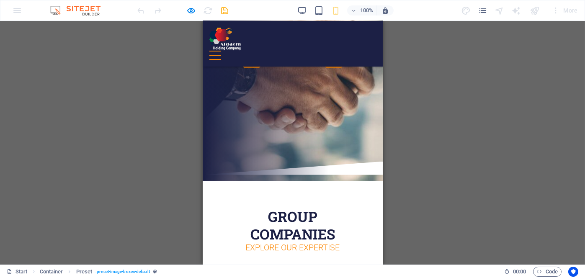
click at [197, 10] on div at bounding box center [183, 10] width 94 height 13
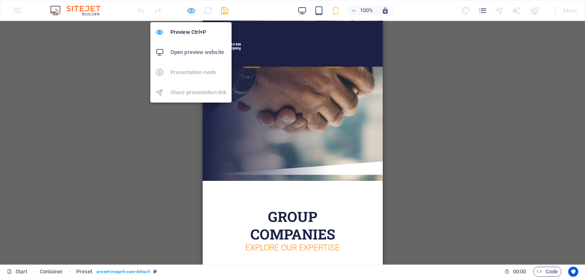
click at [192, 9] on icon "button" at bounding box center [192, 11] width 10 height 10
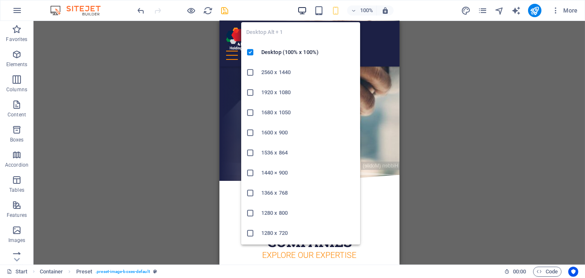
click at [302, 8] on icon "button" at bounding box center [303, 11] width 10 height 10
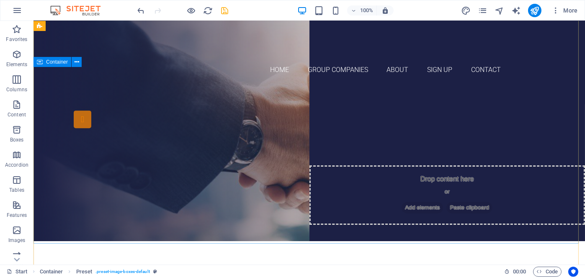
scroll to position [0, 0]
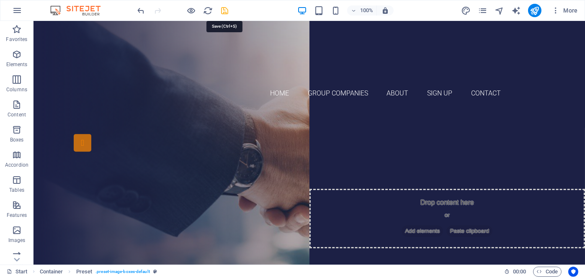
click at [227, 6] on icon "save" at bounding box center [225, 11] width 10 height 10
checkbox input "false"
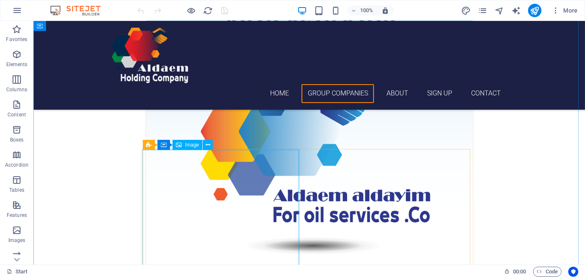
scroll to position [377, 0]
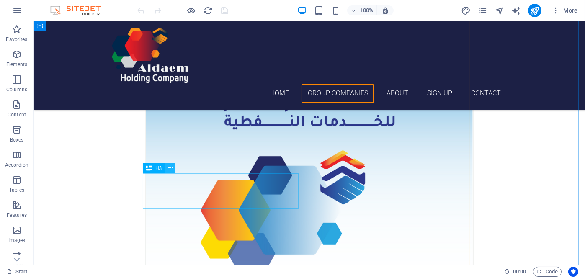
click at [174, 169] on button at bounding box center [171, 168] width 10 height 10
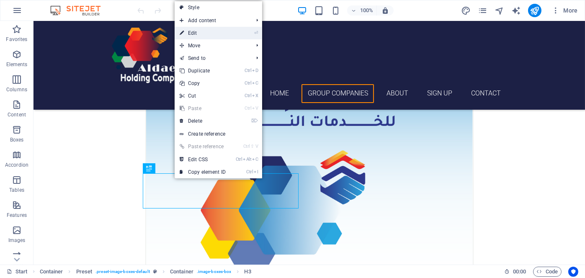
click at [198, 34] on link "⏎ Edit" at bounding box center [203, 33] width 56 height 13
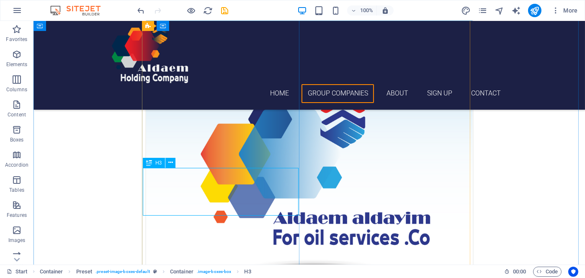
scroll to position [466, 0]
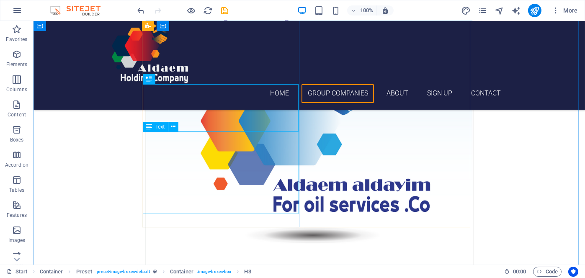
click at [173, 125] on icon at bounding box center [173, 126] width 5 height 9
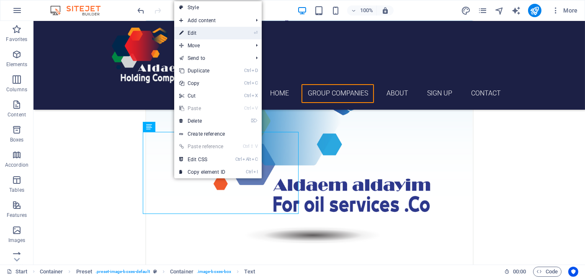
click at [203, 35] on link "⏎ Edit" at bounding box center [202, 33] width 56 height 13
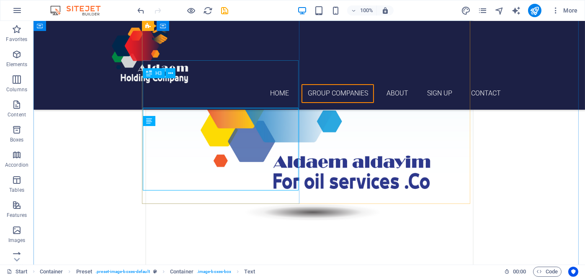
scroll to position [472, 0]
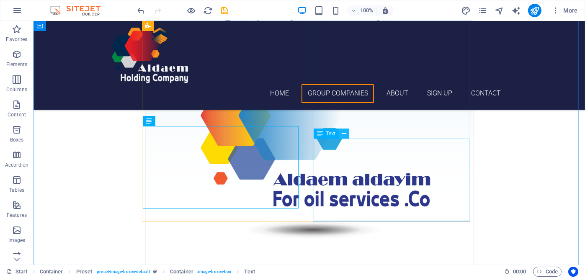
click at [343, 131] on icon at bounding box center [344, 133] width 5 height 9
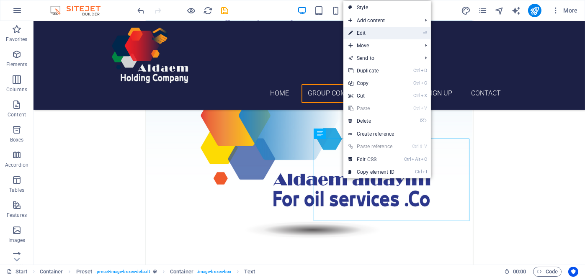
click at [366, 33] on link "⏎ Edit" at bounding box center [372, 33] width 56 height 13
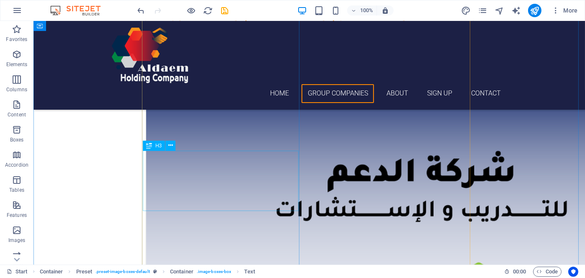
scroll to position [771, 0]
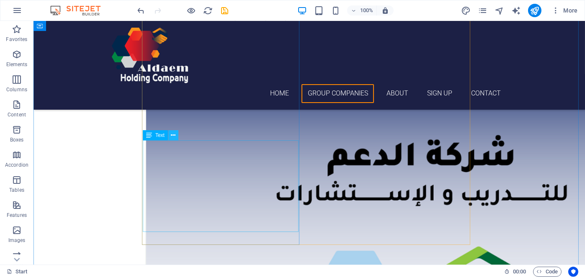
click at [171, 136] on icon at bounding box center [173, 135] width 5 height 9
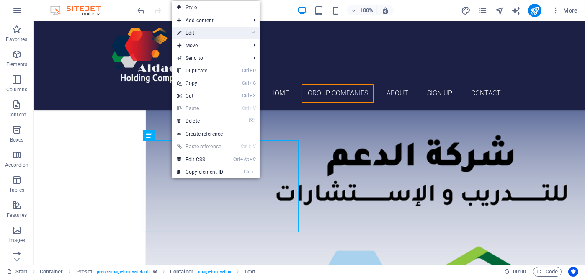
click at [205, 30] on link "⏎ Edit" at bounding box center [200, 33] width 56 height 13
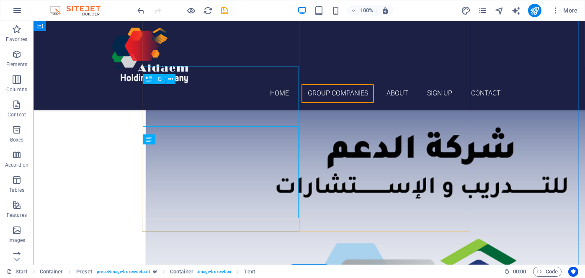
scroll to position [764, 0]
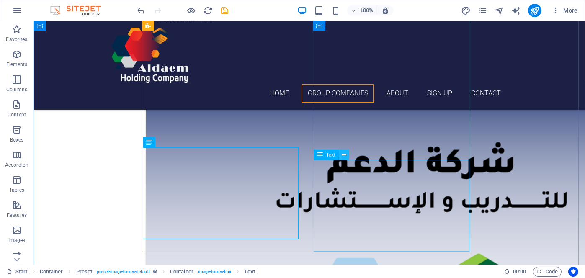
click at [346, 156] on icon at bounding box center [344, 155] width 5 height 9
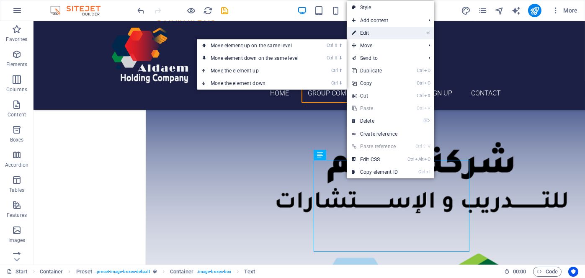
click at [376, 34] on link "⏎ Edit" at bounding box center [375, 33] width 56 height 13
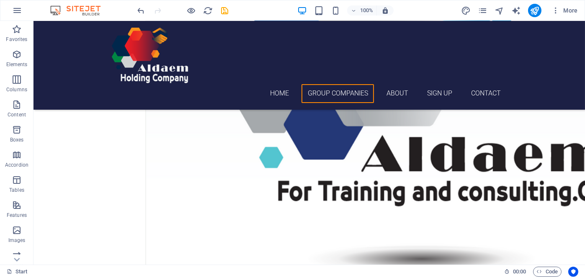
scroll to position [979, 0]
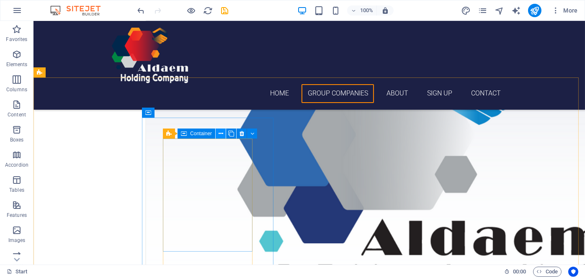
click at [218, 134] on button at bounding box center [221, 134] width 10 height 10
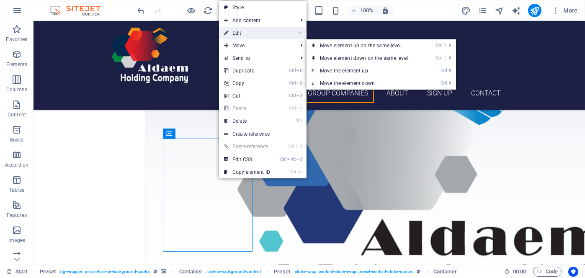
click at [255, 34] on link "⏎ Edit" at bounding box center [247, 33] width 56 height 13
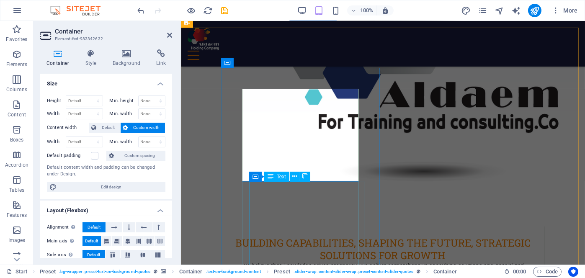
scroll to position [938, 0]
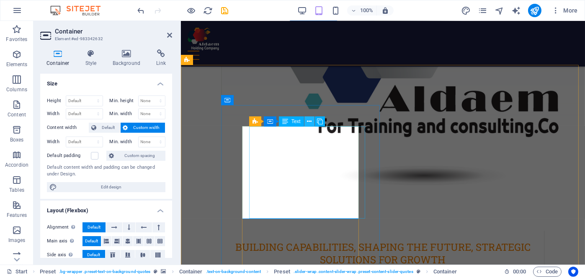
click at [310, 122] on icon at bounding box center [309, 121] width 5 height 9
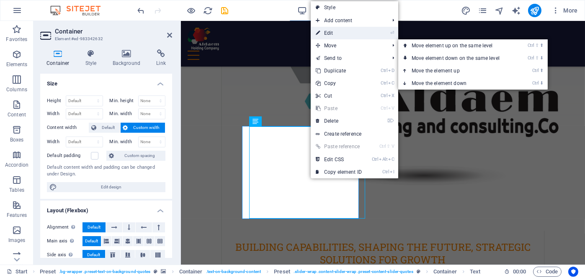
click at [327, 33] on link "⏎ Edit" at bounding box center [339, 33] width 56 height 13
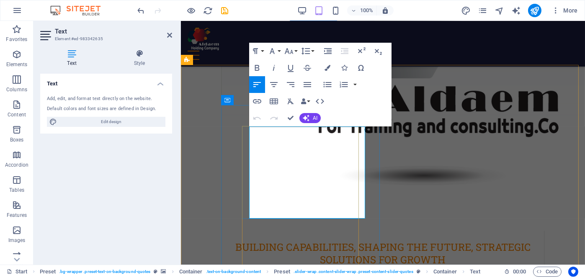
copy div "Lorem ipsum dolor sit amet, consectetur adipisicing elit. Laborum irumd delenit…"
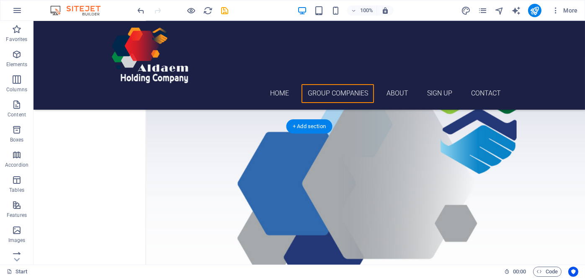
scroll to position [971, 0]
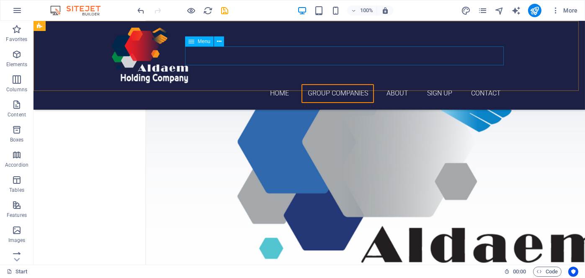
click at [400, 84] on nav "Home Group Companies About Sign up Contact" at bounding box center [310, 93] width 396 height 19
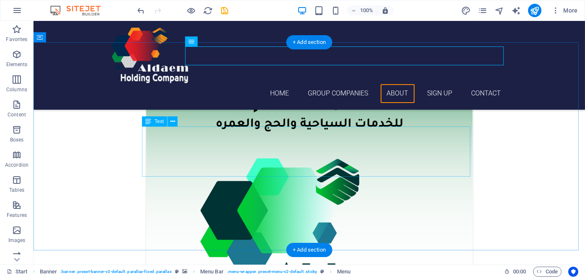
scroll to position [1391, 0]
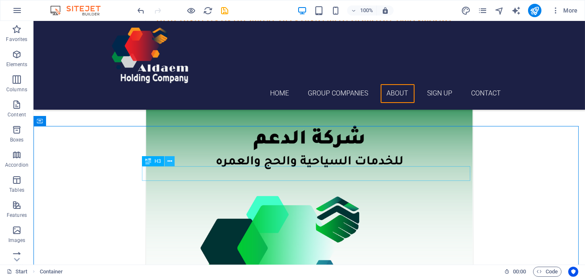
click at [171, 160] on icon at bounding box center [170, 161] width 5 height 9
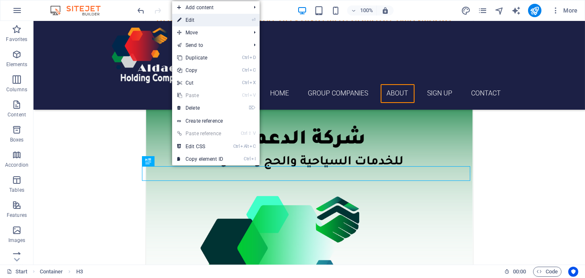
click at [203, 18] on link "⏎ Edit" at bounding box center [200, 20] width 56 height 13
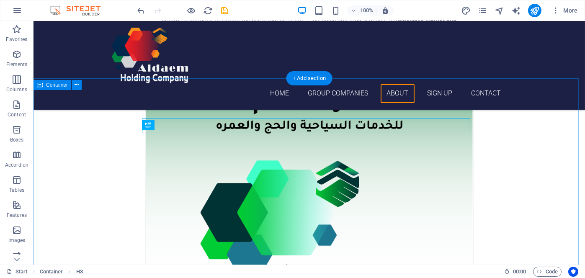
scroll to position [1427, 0]
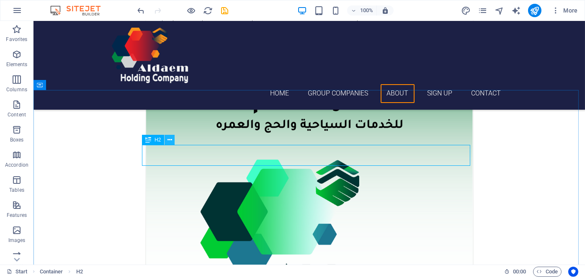
click at [169, 139] on icon at bounding box center [170, 140] width 5 height 9
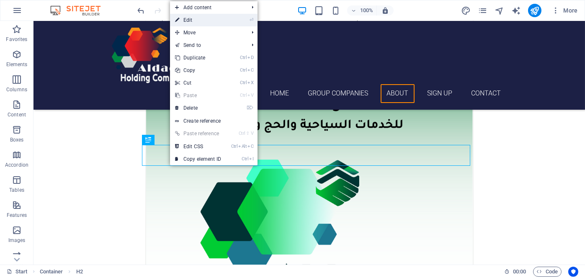
click at [190, 22] on link "⏎ Edit" at bounding box center [198, 20] width 56 height 13
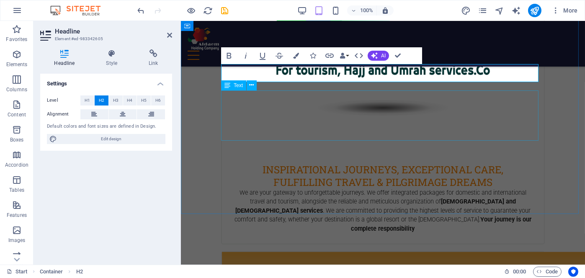
scroll to position [1337, 0]
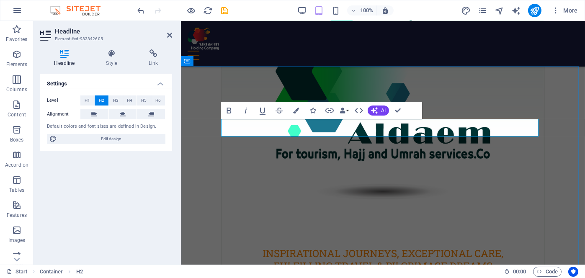
drag, startPoint x: 453, startPoint y: 127, endPoint x: 364, endPoint y: 131, distance: 89.3
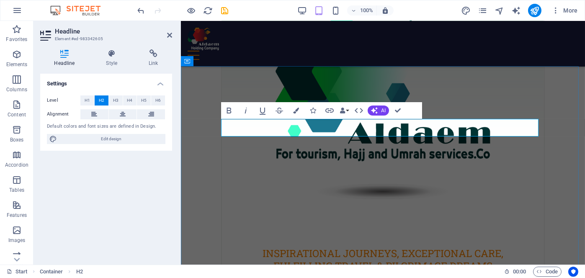
drag, startPoint x: 458, startPoint y: 129, endPoint x: 360, endPoint y: 129, distance: 98.1
drag, startPoint x: 406, startPoint y: 127, endPoint x: 411, endPoint y: 127, distance: 5.0
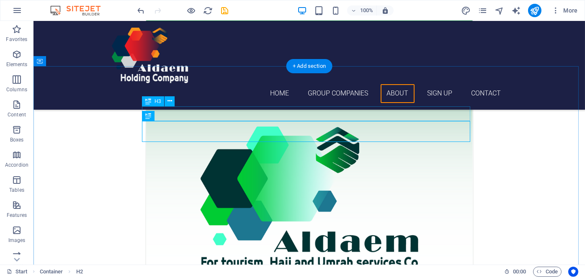
scroll to position [1453, 0]
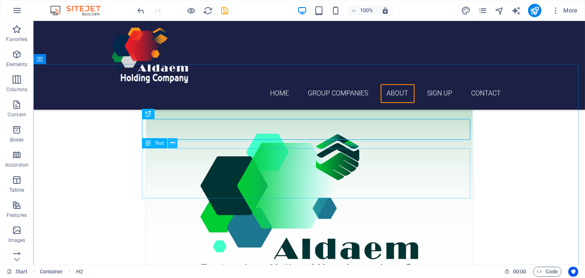
click at [171, 142] on icon at bounding box center [173, 143] width 5 height 9
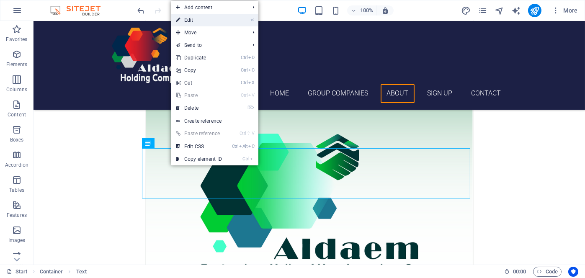
click at [203, 23] on link "⏎ Edit" at bounding box center [199, 20] width 56 height 13
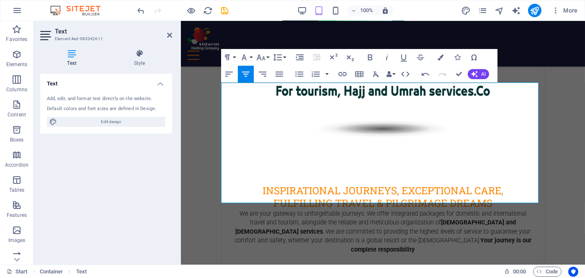
click at [246, 74] on icon "button" at bounding box center [246, 74] width 8 height 5
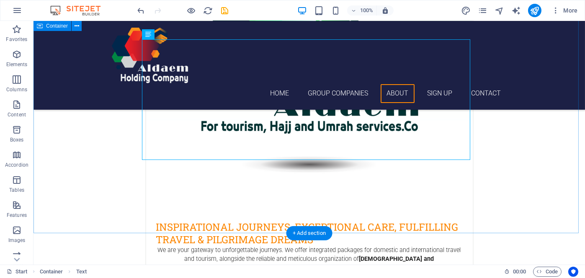
scroll to position [1603, 0]
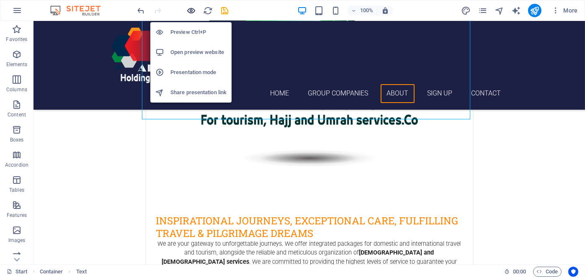
click at [192, 8] on icon "button" at bounding box center [192, 11] width 10 height 10
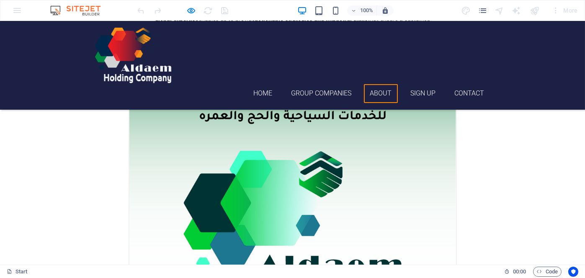
scroll to position [1467, 0]
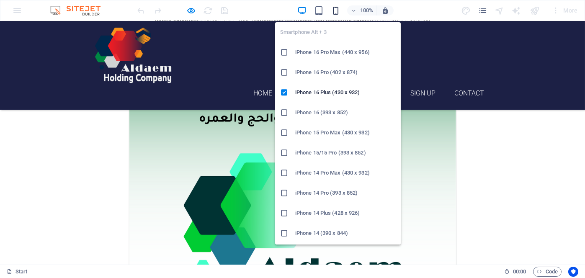
click at [337, 10] on icon "button" at bounding box center [336, 11] width 10 height 10
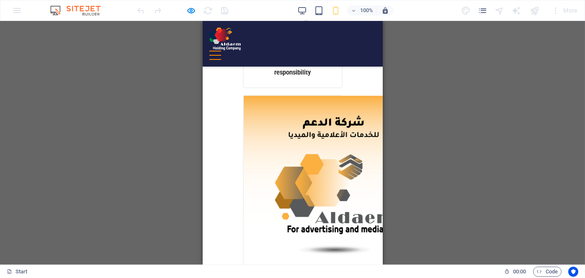
scroll to position [1397, 0]
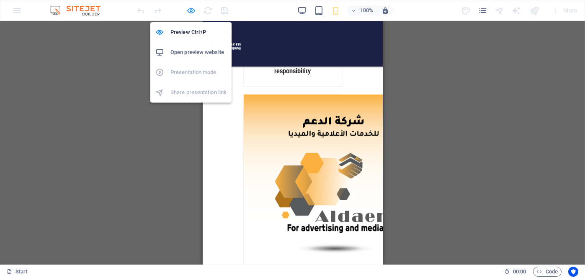
click at [191, 11] on icon "button" at bounding box center [192, 11] width 10 height 10
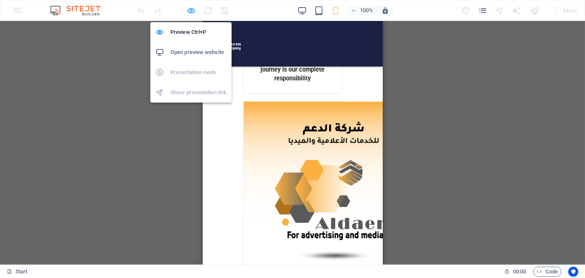
scroll to position [1405, 0]
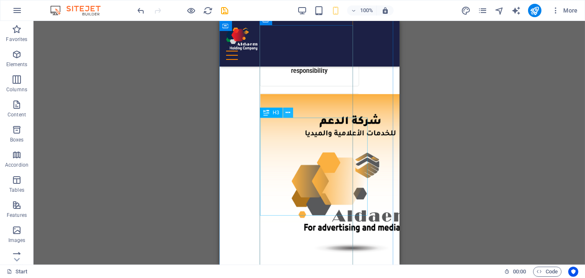
click at [287, 113] on icon at bounding box center [288, 113] width 5 height 9
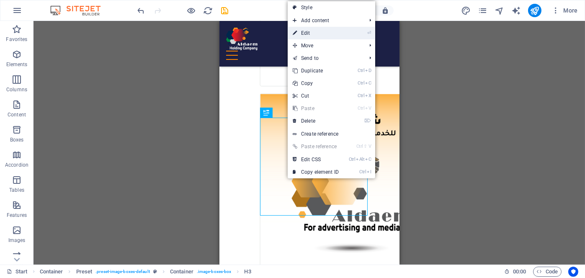
click at [311, 29] on link "⏎ Edit" at bounding box center [316, 33] width 56 height 13
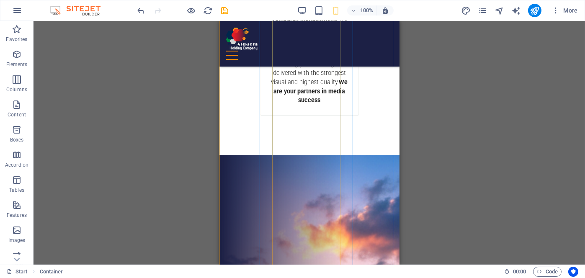
scroll to position [1824, 0]
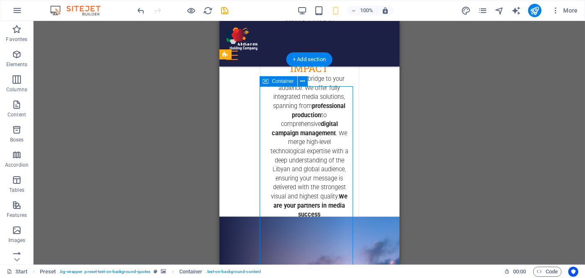
scroll to position [1698, 0]
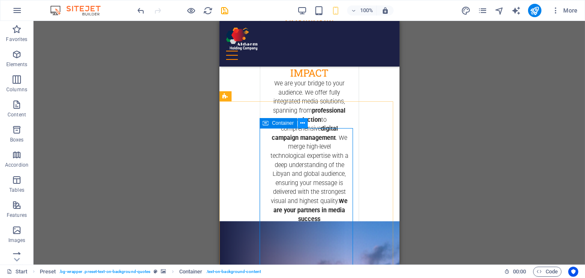
click at [303, 125] on icon at bounding box center [302, 123] width 5 height 9
click at [556, 12] on icon "button" at bounding box center [556, 10] width 8 height 8
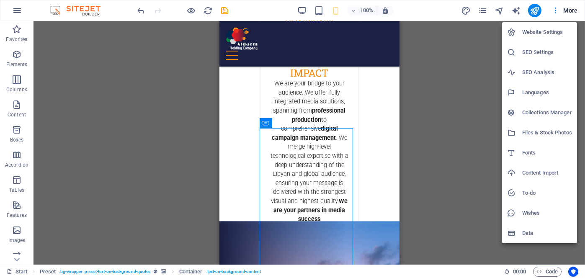
click at [555, 34] on h6 "Website Settings" at bounding box center [548, 32] width 50 height 10
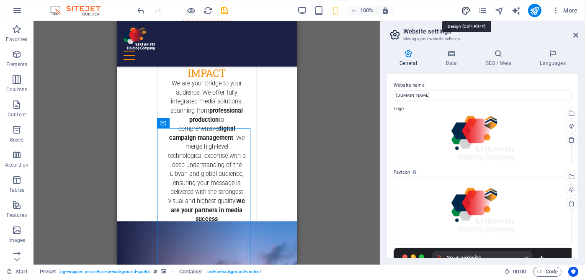
click at [468, 8] on icon "design" at bounding box center [466, 11] width 10 height 10
select select "px"
select select "300"
select select "px"
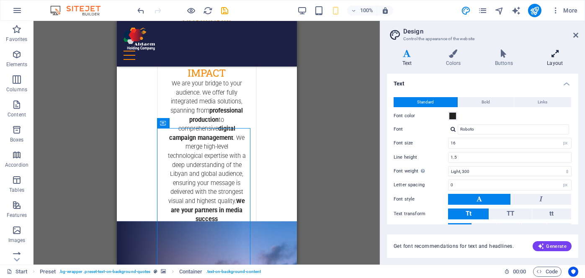
click at [556, 53] on icon at bounding box center [555, 53] width 47 height 8
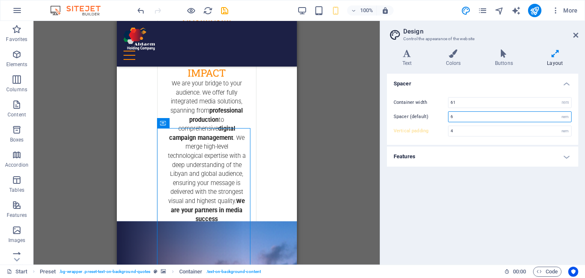
click at [461, 118] on input "6" at bounding box center [510, 117] width 123 height 10
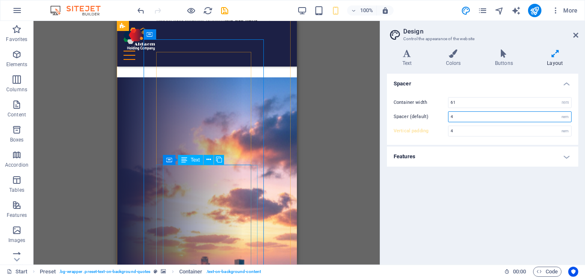
type input "4"
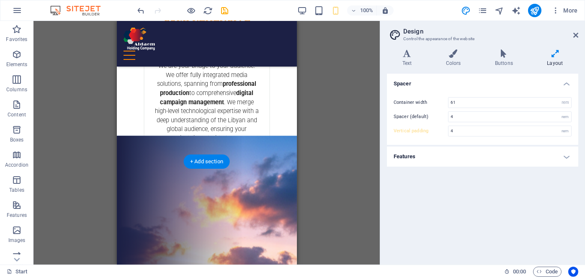
scroll to position [1530, 0]
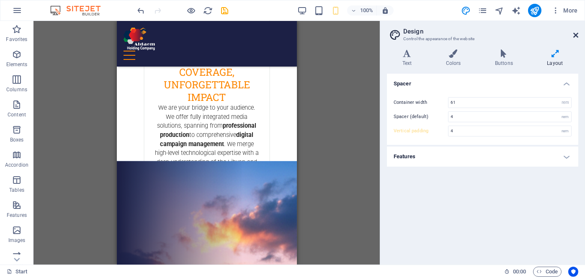
click at [575, 34] on icon at bounding box center [576, 35] width 5 height 7
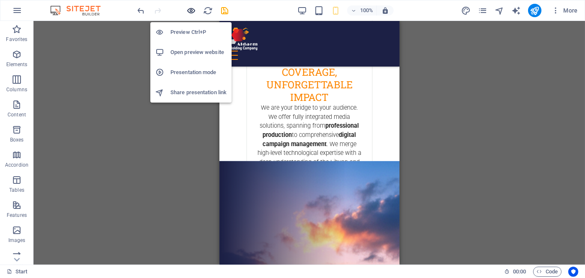
click at [190, 10] on icon "button" at bounding box center [192, 11] width 10 height 10
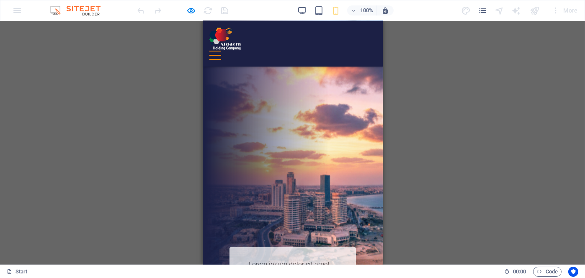
scroll to position [1866, 0]
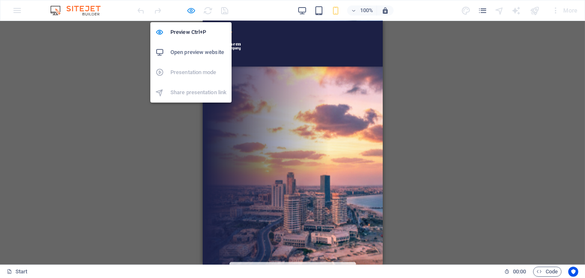
click at [187, 10] on icon "button" at bounding box center [192, 11] width 10 height 10
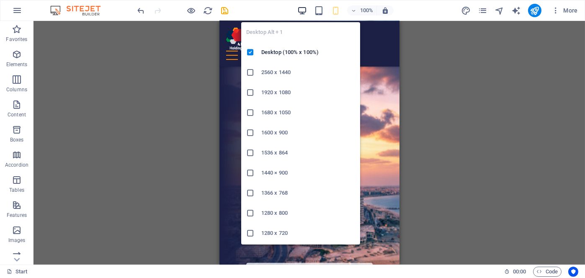
click at [303, 11] on icon "button" at bounding box center [303, 11] width 10 height 10
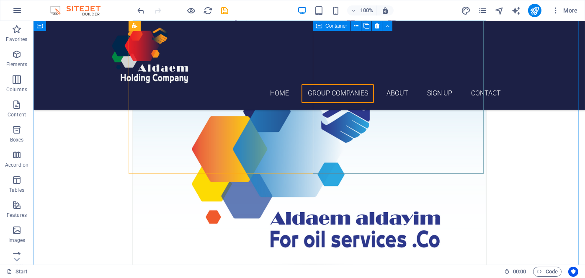
scroll to position [399, 0]
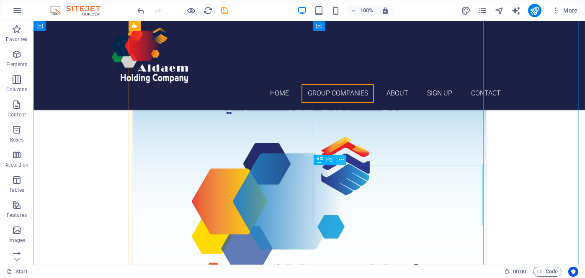
click at [342, 161] on icon at bounding box center [341, 159] width 5 height 9
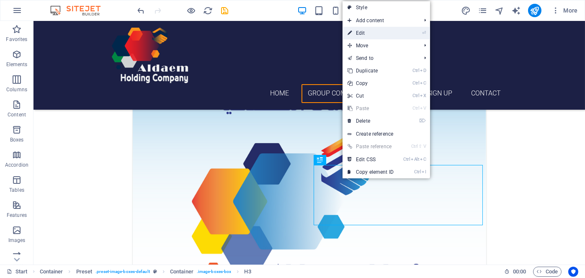
click at [370, 30] on link "⏎ Edit" at bounding box center [371, 33] width 56 height 13
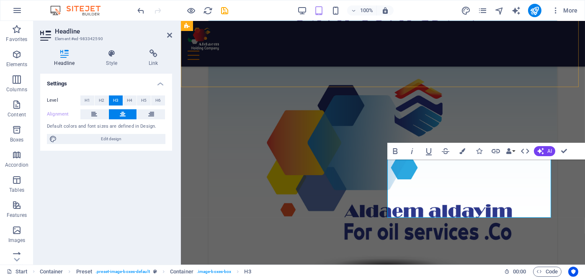
scroll to position [357, 0]
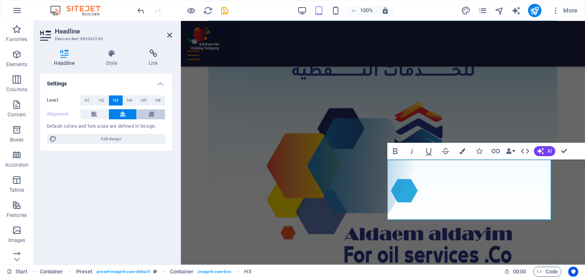
click at [148, 113] on icon at bounding box center [151, 114] width 6 height 10
click at [127, 113] on button at bounding box center [123, 114] width 28 height 10
click at [97, 114] on icon at bounding box center [94, 114] width 6 height 10
click at [117, 114] on button at bounding box center [123, 114] width 28 height 10
click at [117, 138] on span "Edit design" at bounding box center [112, 139] width 104 height 10
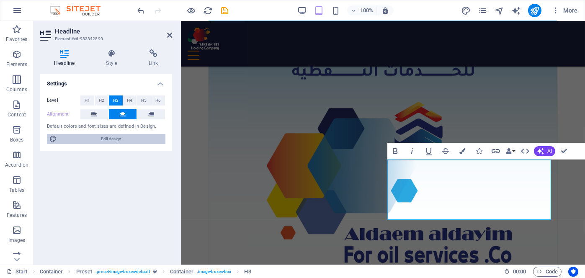
scroll to position [674, 0]
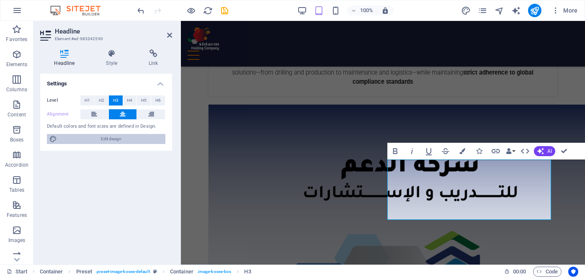
select select "px"
select select "300"
select select "px"
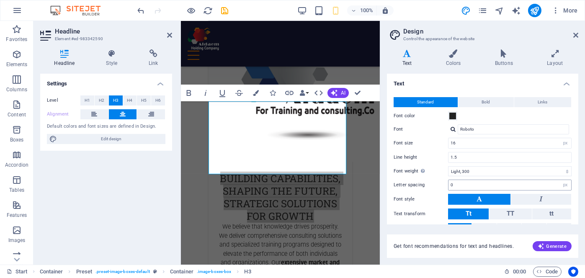
scroll to position [39, 0]
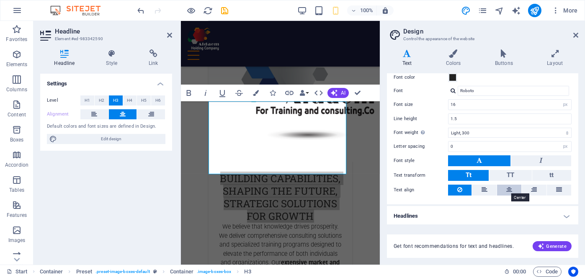
click at [511, 188] on icon at bounding box center [510, 190] width 6 height 10
click at [577, 34] on icon at bounding box center [576, 35] width 5 height 7
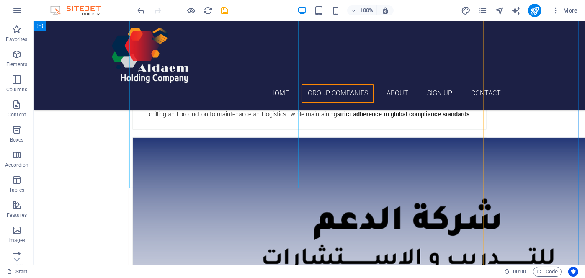
scroll to position [796, 0]
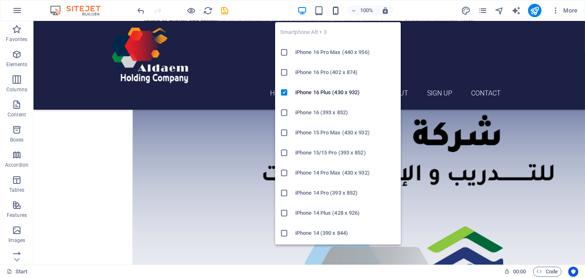
click at [334, 6] on icon "button" at bounding box center [336, 11] width 10 height 10
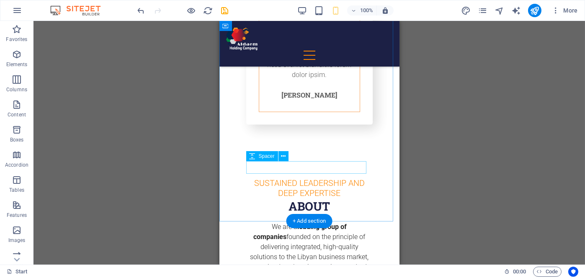
scroll to position [2452, 0]
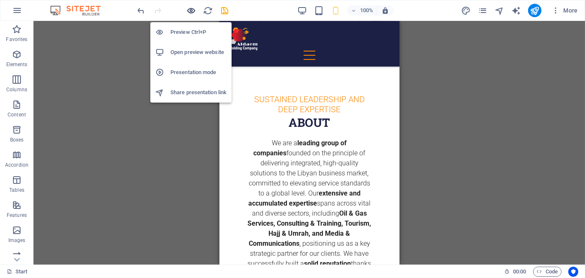
click at [193, 8] on icon "button" at bounding box center [192, 11] width 10 height 10
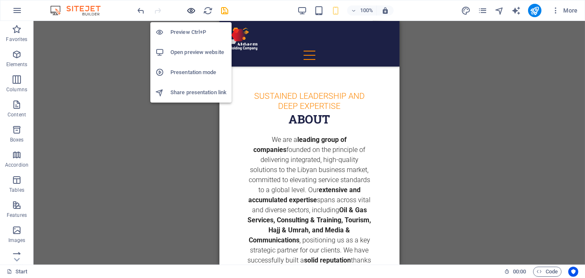
scroll to position [2451, 0]
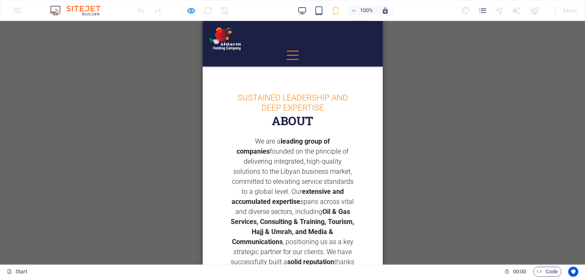
click at [298, 51] on div "Menu" at bounding box center [293, 55] width 12 height 9
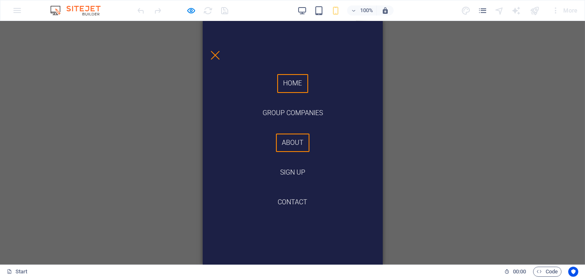
click at [295, 82] on link "Home" at bounding box center [292, 83] width 31 height 19
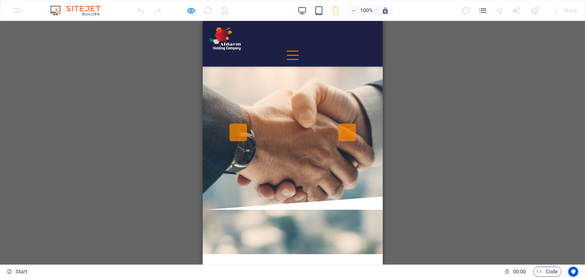
scroll to position [0, 0]
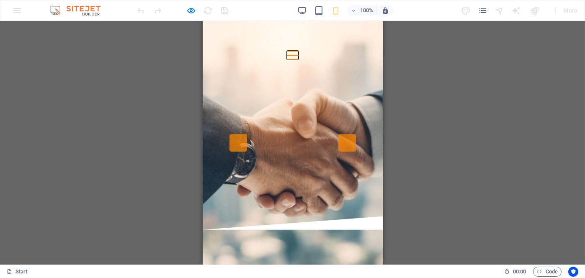
click at [298, 51] on button "Menu" at bounding box center [293, 51] width 12 height 1
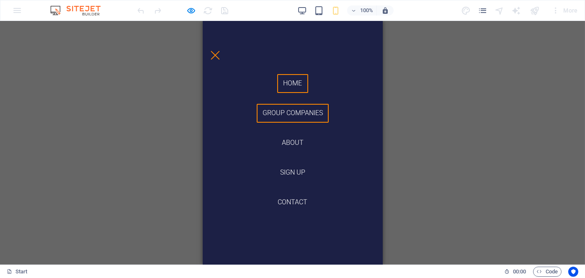
click at [292, 108] on link "Group Companies" at bounding box center [292, 113] width 73 height 19
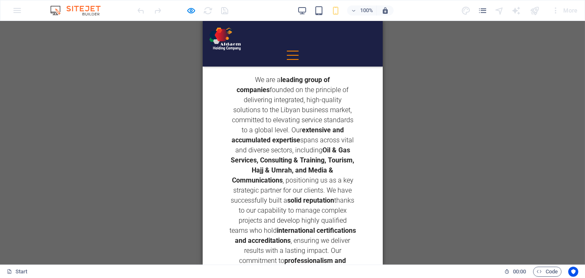
scroll to position [2596, 0]
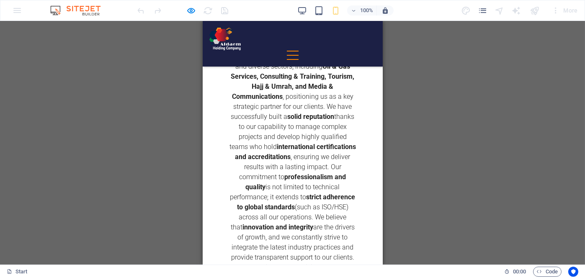
click at [298, 51] on div "Menu" at bounding box center [293, 55] width 12 height 9
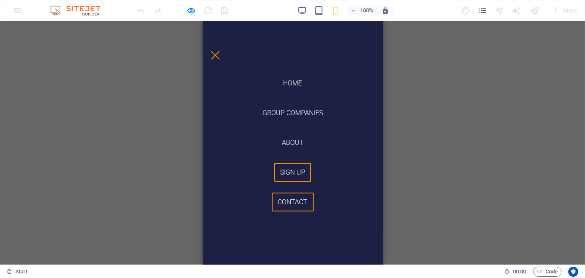
click at [286, 197] on link "Contact" at bounding box center [293, 202] width 42 height 19
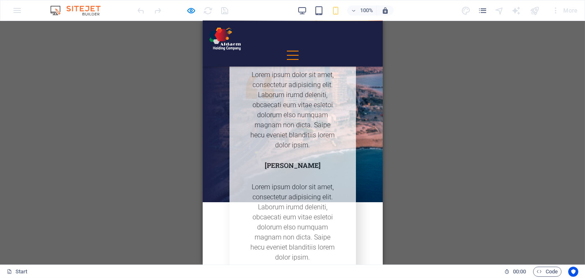
scroll to position [1945, 0]
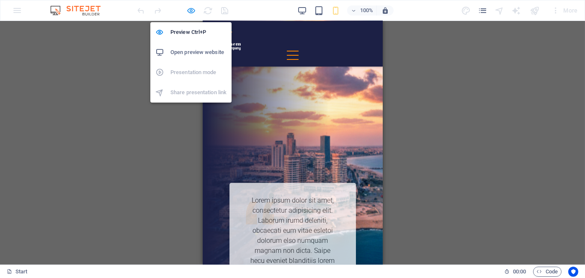
click at [189, 10] on icon "button" at bounding box center [192, 11] width 10 height 10
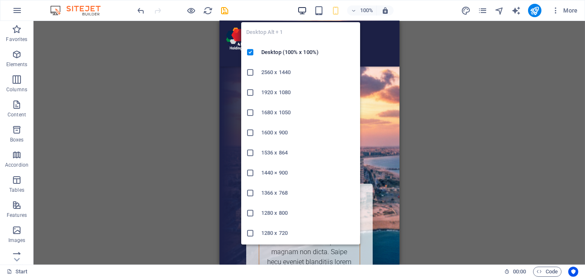
click at [302, 9] on icon "button" at bounding box center [303, 11] width 10 height 10
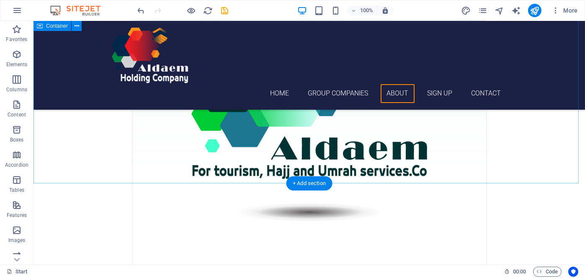
scroll to position [1484, 0]
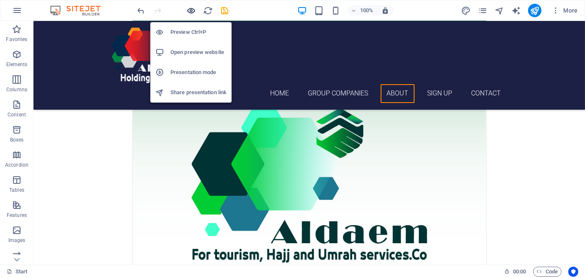
click at [189, 8] on icon "button" at bounding box center [192, 11] width 10 height 10
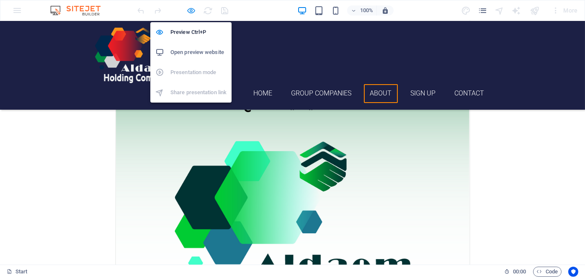
scroll to position [1482, 0]
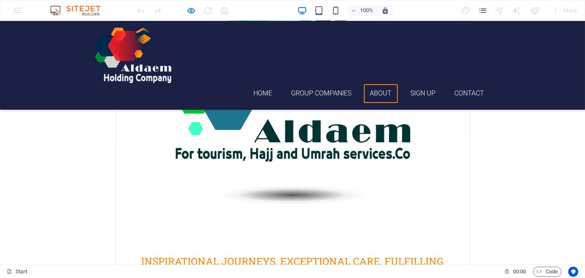
scroll to position [1595, 0]
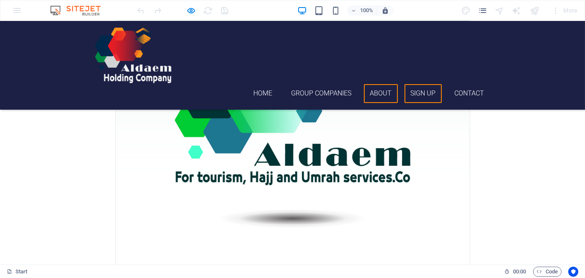
click at [422, 84] on link "Sign up" at bounding box center [423, 93] width 37 height 19
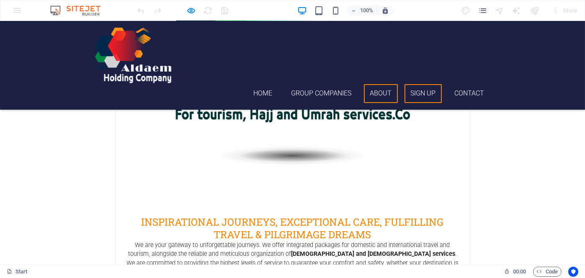
scroll to position [1659, 0]
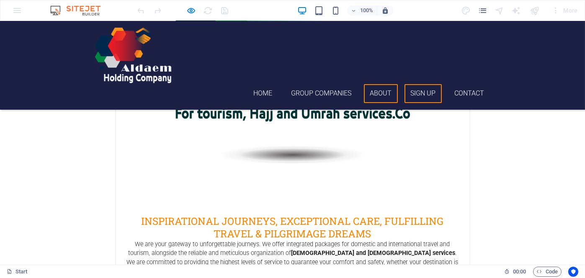
click at [385, 84] on link "About" at bounding box center [381, 93] width 34 height 19
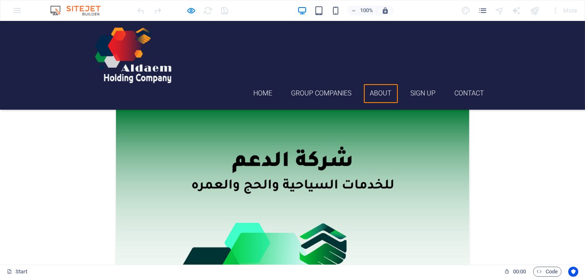
scroll to position [1390, 0]
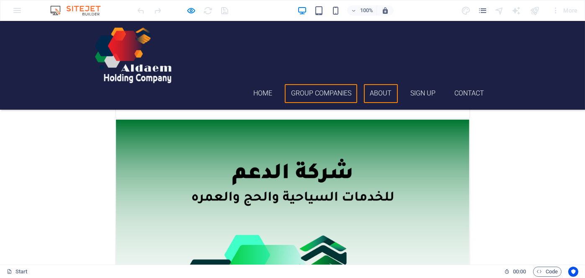
click at [329, 84] on link "Group Companies" at bounding box center [321, 93] width 73 height 19
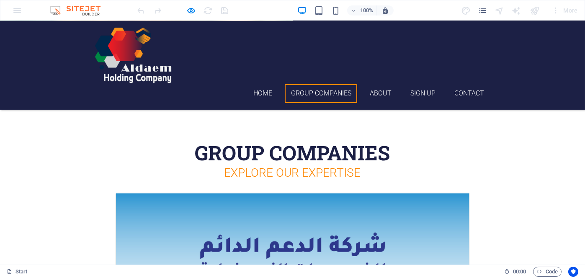
scroll to position [210, 0]
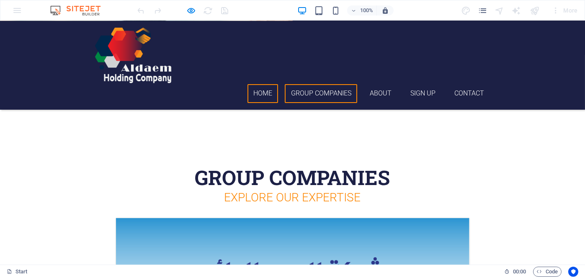
click at [259, 84] on link "Home" at bounding box center [263, 93] width 31 height 19
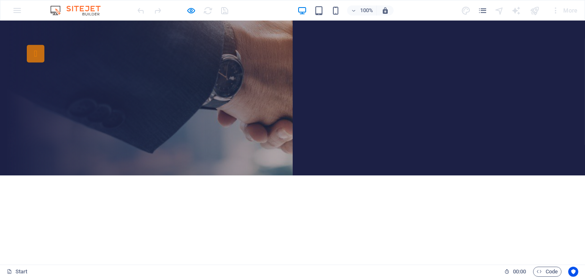
scroll to position [0, 0]
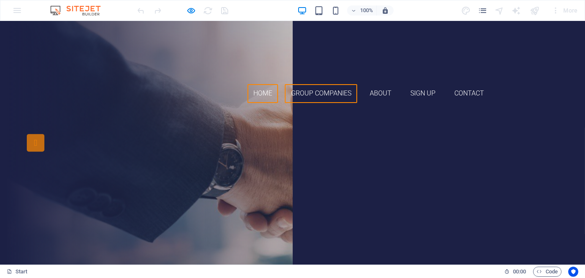
click at [334, 84] on link "Group Companies" at bounding box center [321, 93] width 73 height 19
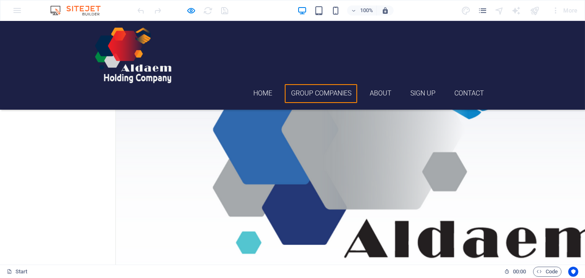
scroll to position [1006, 0]
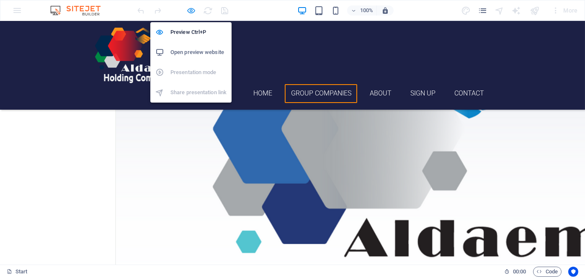
click at [192, 10] on icon "button" at bounding box center [192, 11] width 10 height 10
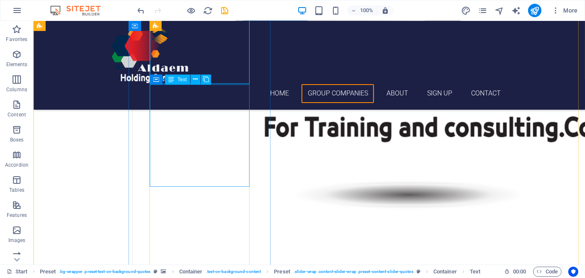
scroll to position [1216, 0]
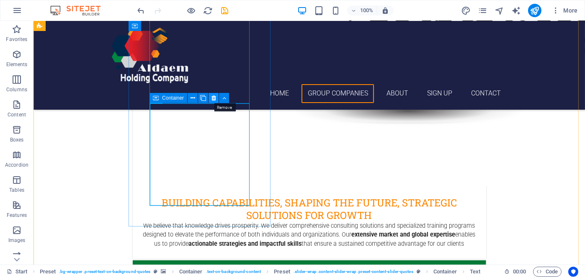
click at [214, 99] on icon at bounding box center [214, 98] width 5 height 9
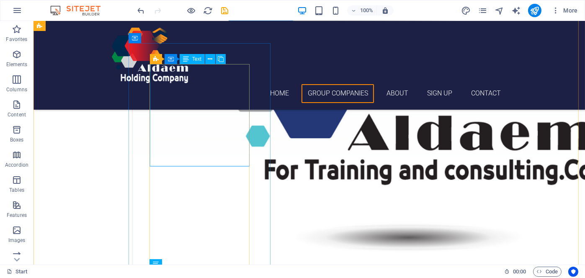
scroll to position [1090, 0]
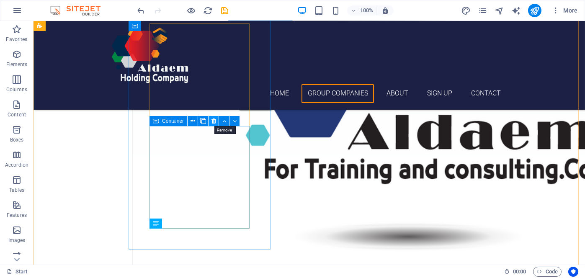
click at [212, 120] on icon at bounding box center [214, 121] width 5 height 9
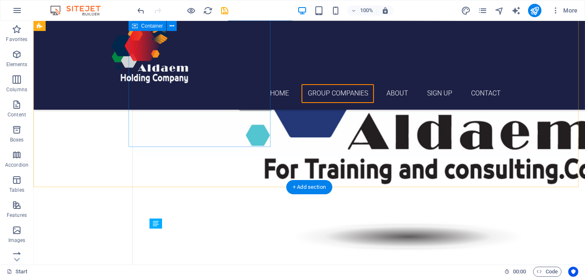
scroll to position [1006, 0]
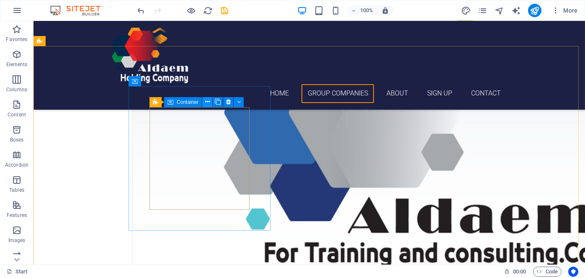
click at [210, 103] on icon at bounding box center [207, 102] width 5 height 9
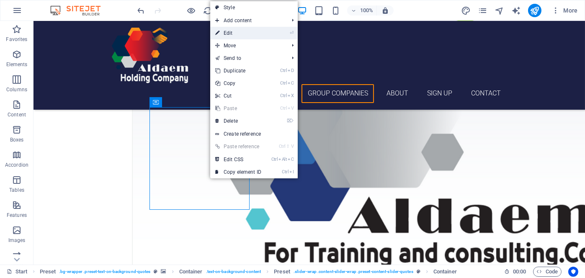
click at [230, 32] on link "⏎ Edit" at bounding box center [238, 33] width 56 height 13
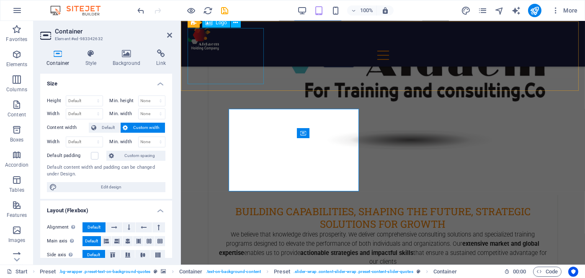
scroll to position [970, 0]
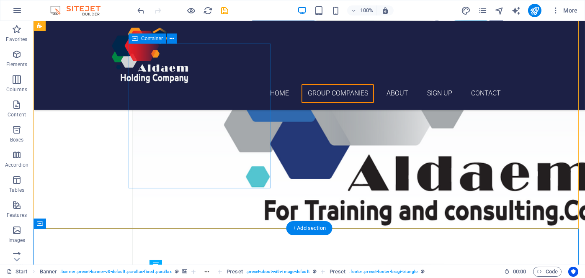
scroll to position [1007, 0]
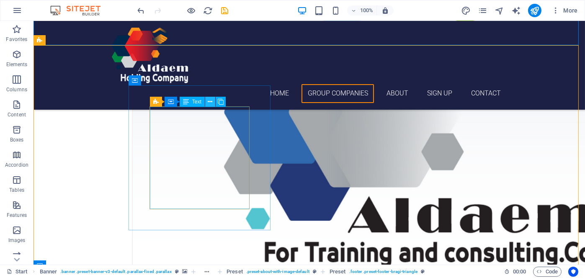
click at [210, 99] on icon at bounding box center [210, 102] width 5 height 9
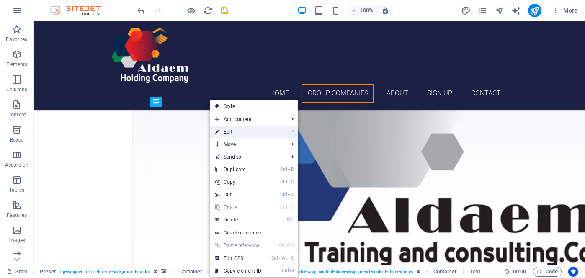
click at [223, 131] on link "⏎ Edit" at bounding box center [238, 132] width 56 height 13
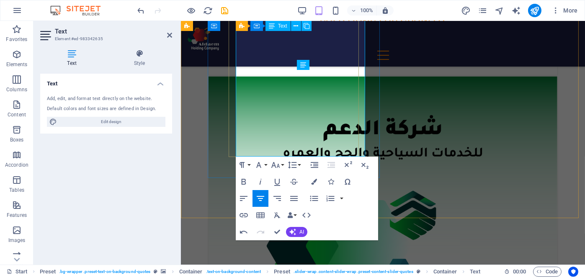
scroll to position [1264, 0]
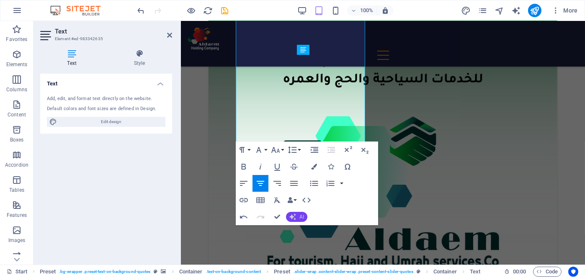
click at [300, 217] on span "AI" at bounding box center [302, 217] width 5 height 5
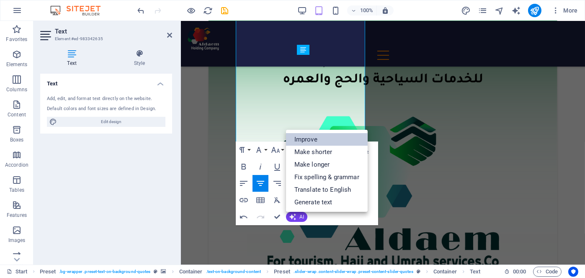
click at [323, 142] on link "Improve" at bounding box center [327, 139] width 82 height 13
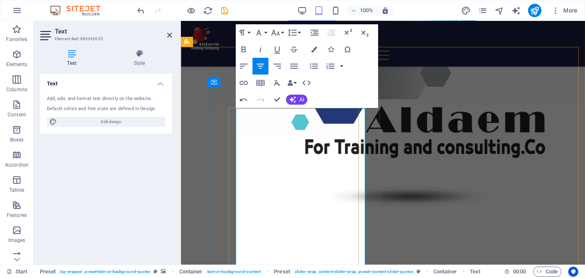
scroll to position [929, 0]
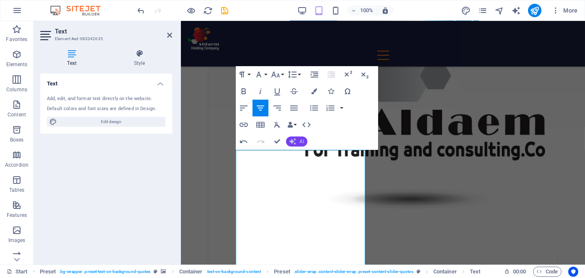
click at [300, 142] on span "AI" at bounding box center [302, 141] width 5 height 5
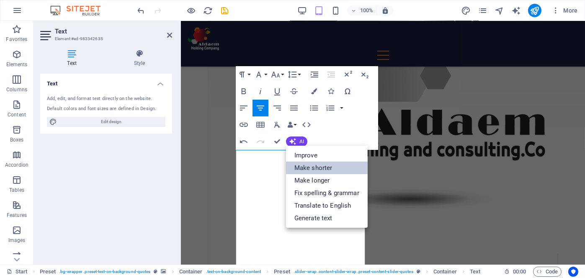
click at [308, 171] on link "Make shorter" at bounding box center [327, 168] width 82 height 13
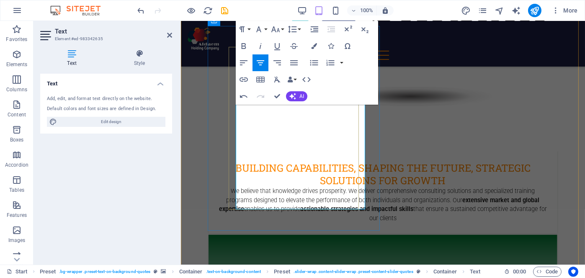
scroll to position [1054, 0]
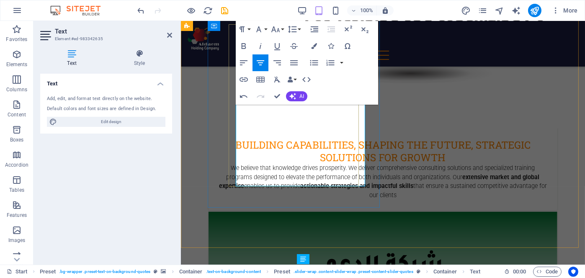
copy p "We are a leading group of companies committed to delivering integrated, high-qu…"
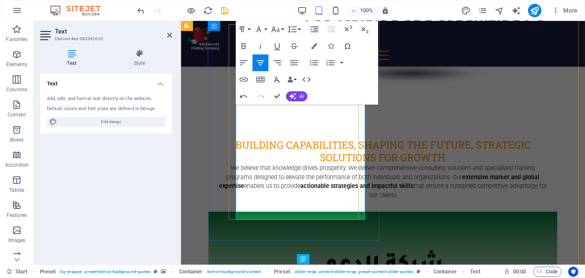
drag, startPoint x: 331, startPoint y: 203, endPoint x: 271, endPoint y: 205, distance: 60.8
click at [242, 46] on icon "button" at bounding box center [243, 46] width 5 height 6
click at [266, 28] on button "Font Family" at bounding box center [261, 29] width 16 height 17
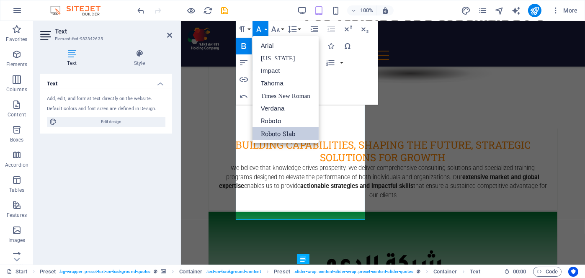
scroll to position [0, 0]
click at [269, 73] on link "Impact" at bounding box center [286, 71] width 66 height 13
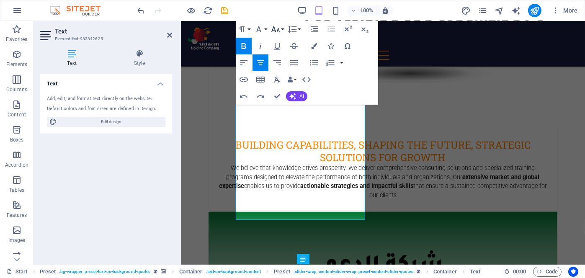
click at [282, 29] on button "Font Size" at bounding box center [277, 29] width 16 height 17
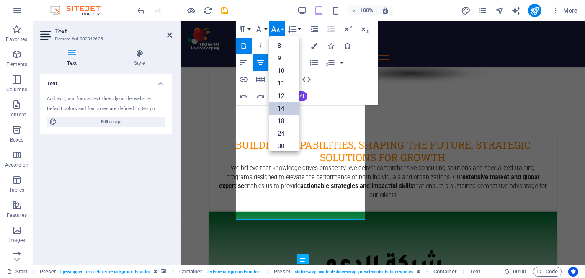
click at [280, 106] on link "14" at bounding box center [284, 108] width 30 height 13
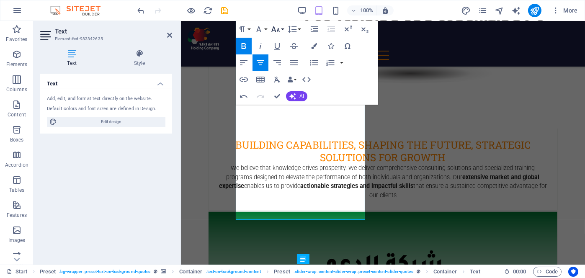
click at [281, 29] on button "Font Size" at bounding box center [277, 29] width 16 height 17
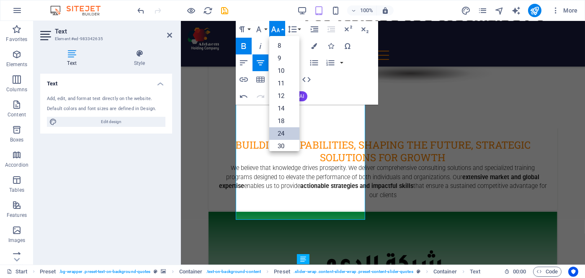
click at [280, 129] on link "24" at bounding box center [284, 133] width 30 height 13
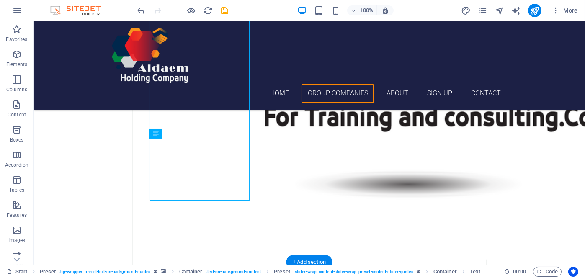
scroll to position [1138, 0]
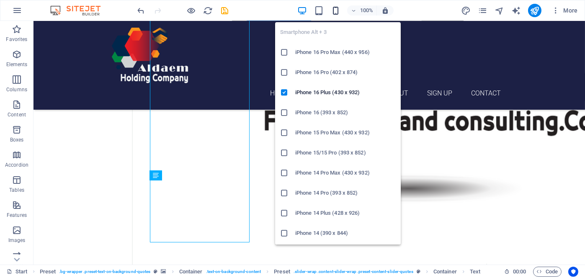
click at [336, 7] on icon "button" at bounding box center [336, 11] width 10 height 10
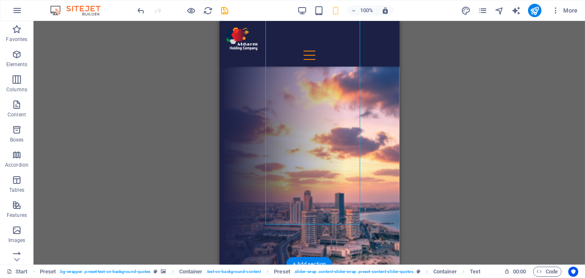
scroll to position [1855, 0]
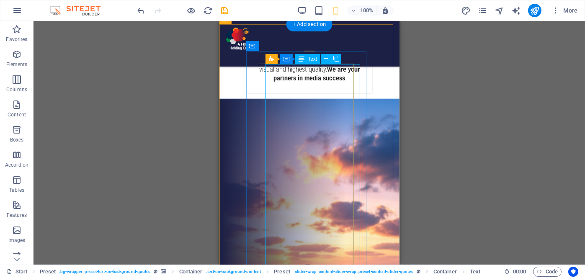
scroll to position [1645, 0]
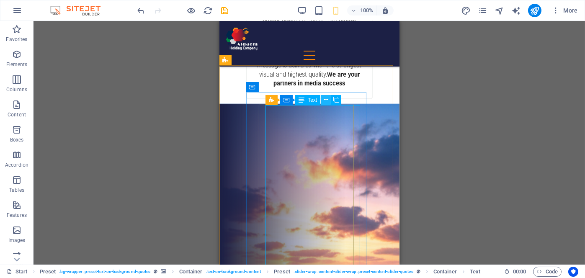
click at [327, 99] on icon at bounding box center [326, 100] width 5 height 9
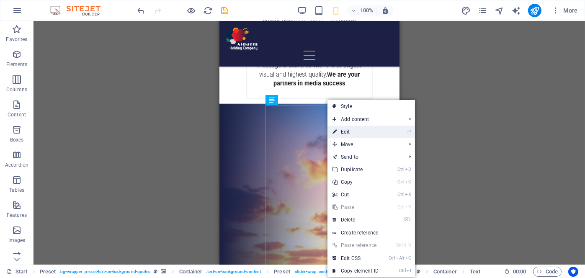
click at [369, 130] on link "⏎ Edit" at bounding box center [356, 132] width 56 height 13
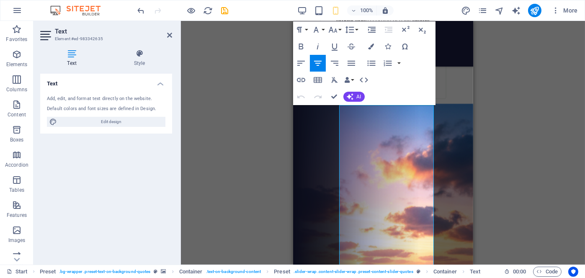
click at [321, 62] on icon "button" at bounding box center [318, 63] width 10 height 10
click at [145, 121] on span "Edit design" at bounding box center [112, 122] width 104 height 10
select select "px"
select select "300"
select select "px"
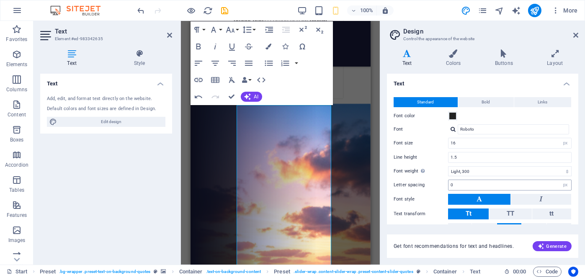
scroll to position [39, 0]
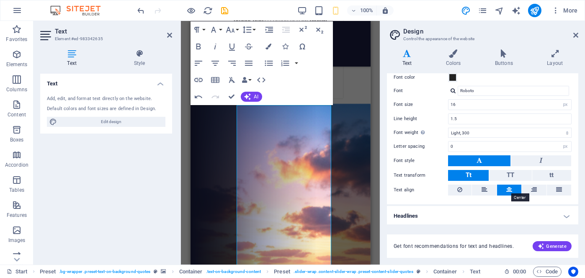
click at [511, 187] on icon at bounding box center [510, 190] width 6 height 10
click at [500, 212] on h4 "Headlines" at bounding box center [483, 216] width 192 height 20
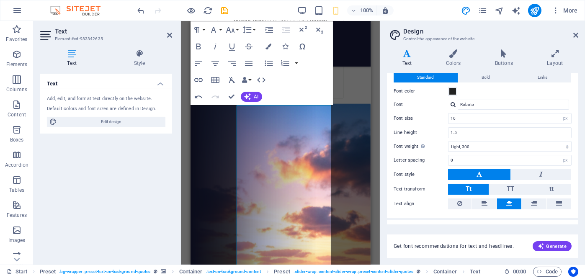
scroll to position [0, 0]
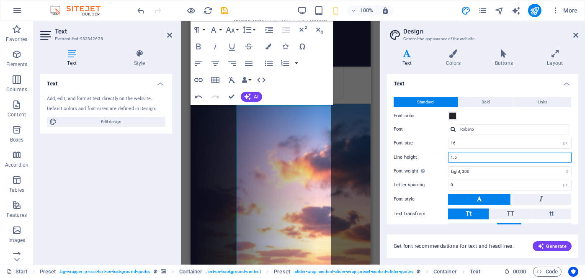
click at [464, 159] on input "1.5" at bounding box center [510, 158] width 123 height 10
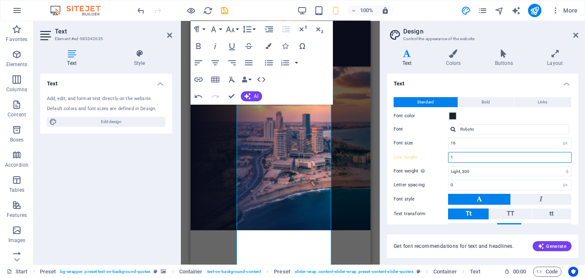
scroll to position [1502, 0]
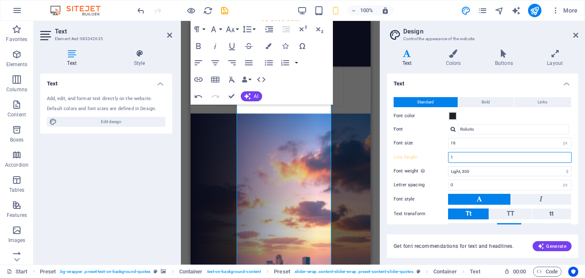
type input "1.5"
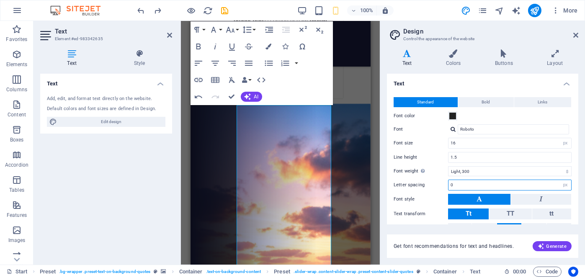
click at [466, 185] on input "0" at bounding box center [510, 185] width 123 height 10
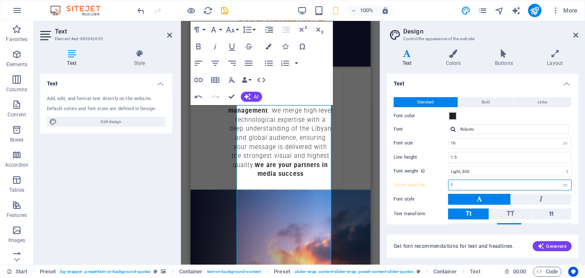
scroll to position [1709, 0]
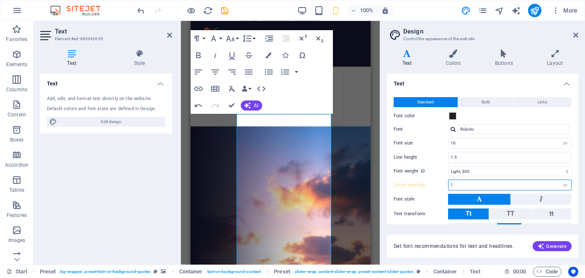
type input "0"
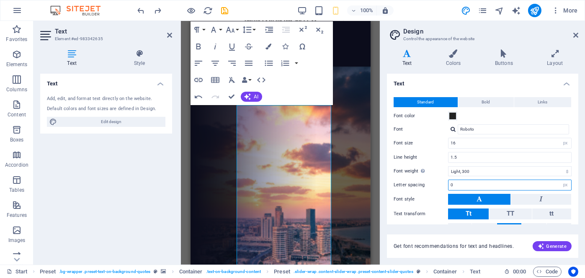
scroll to position [1645, 0]
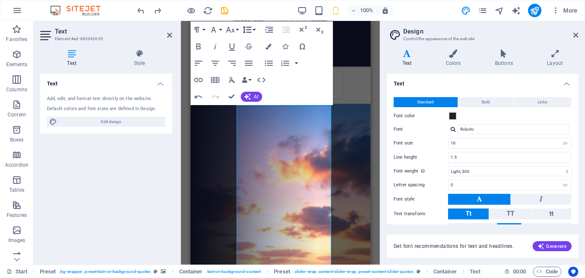
click at [253, 30] on button "Line Height" at bounding box center [249, 29] width 16 height 17
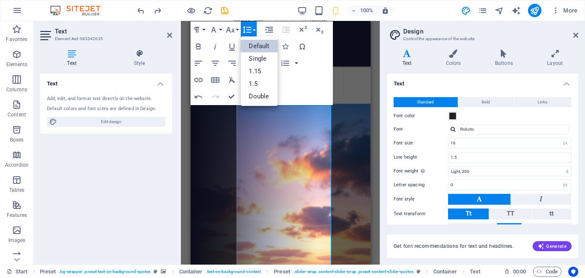
scroll to position [0, 0]
click at [264, 60] on link "Single" at bounding box center [259, 58] width 37 height 13
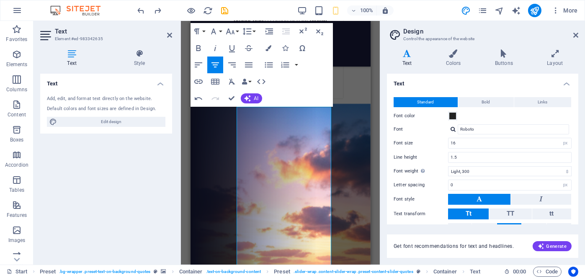
scroll to position [1644, 0]
click at [254, 31] on button "Line Height" at bounding box center [249, 31] width 16 height 17
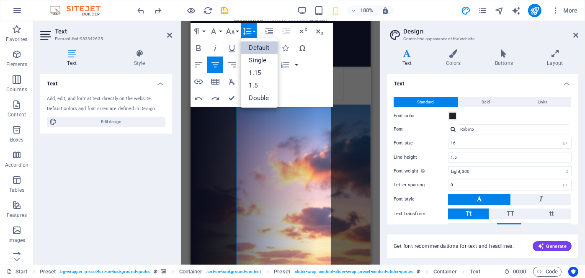
scroll to position [0, 0]
click at [254, 31] on button "Line Height" at bounding box center [249, 31] width 16 height 17
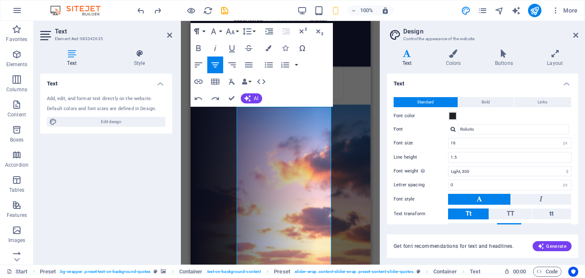
click at [205, 32] on button "Paragraph Format" at bounding box center [199, 31] width 16 height 17
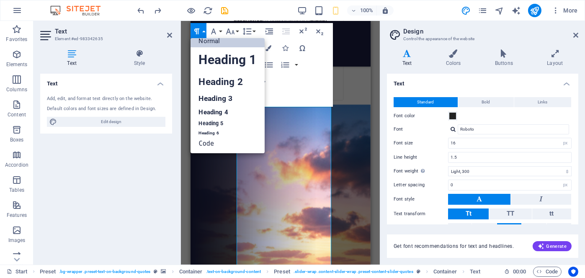
scroll to position [7, 0]
click at [205, 32] on button "Paragraph Format" at bounding box center [199, 31] width 16 height 17
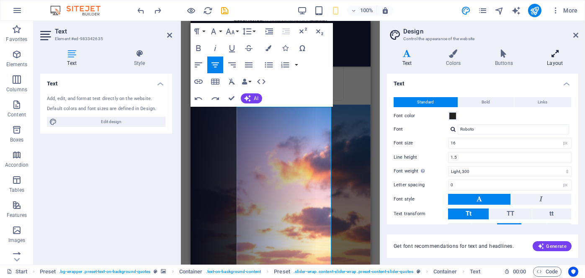
click at [552, 54] on icon at bounding box center [555, 53] width 47 height 8
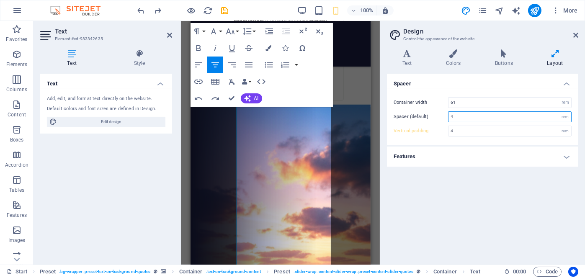
click at [460, 116] on input "4" at bounding box center [510, 117] width 123 height 10
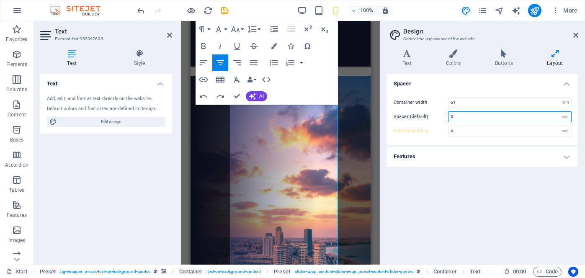
click at [460, 116] on input "3" at bounding box center [510, 117] width 123 height 10
type input "4"
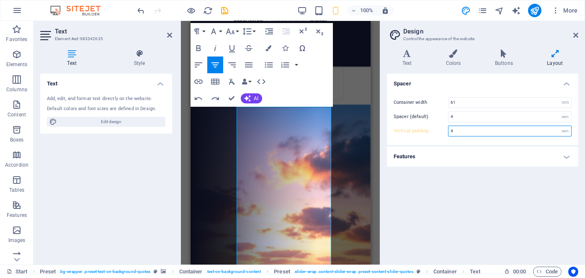
click at [461, 131] on input "4" at bounding box center [510, 131] width 123 height 10
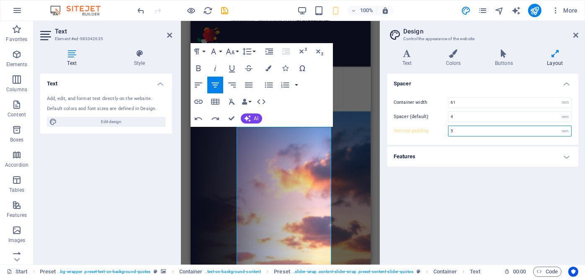
type input "4"
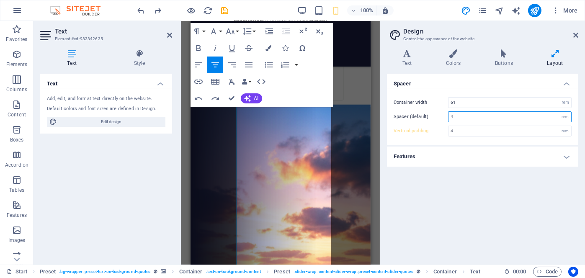
click at [463, 115] on input "4" at bounding box center [510, 117] width 123 height 10
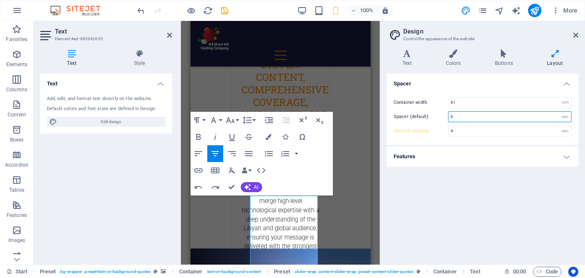
click at [463, 115] on input "6" at bounding box center [510, 117] width 123 height 10
type input "4"
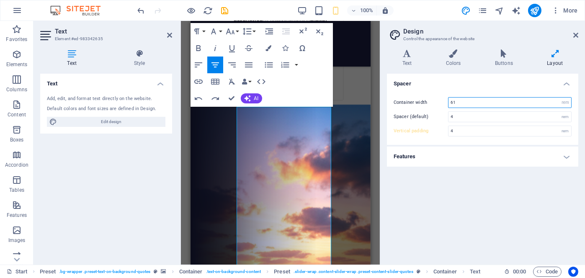
click at [462, 103] on input "61" at bounding box center [510, 103] width 123 height 10
click at [462, 103] on input "60" at bounding box center [510, 103] width 123 height 10
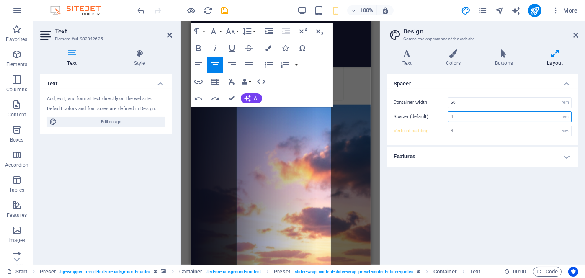
click at [465, 116] on input "4" at bounding box center [510, 117] width 123 height 10
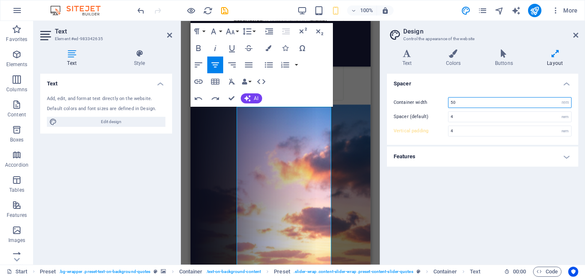
click at [464, 104] on input "50" at bounding box center [510, 103] width 123 height 10
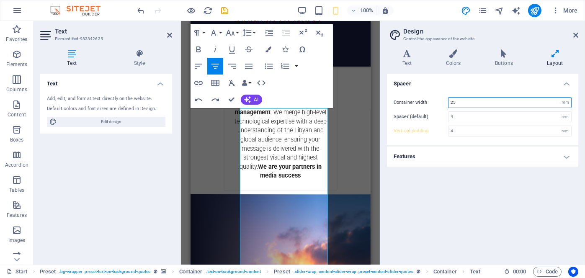
click at [464, 103] on input "25" at bounding box center [510, 103] width 123 height 10
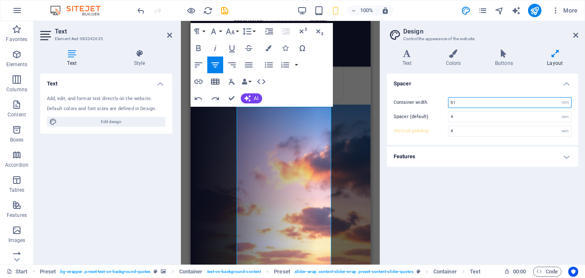
type input "61"
click at [216, 80] on icon "button" at bounding box center [215, 82] width 8 height 6
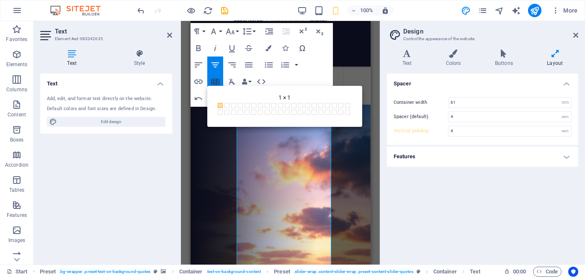
click at [216, 80] on icon "button" at bounding box center [215, 82] width 8 height 6
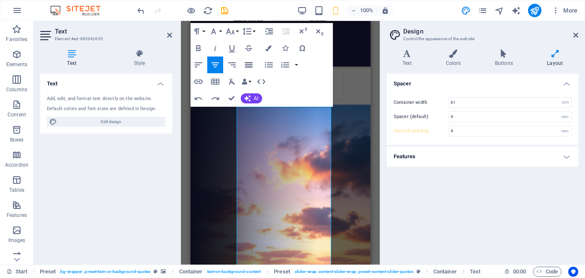
click at [249, 62] on icon "button" at bounding box center [249, 64] width 8 height 5
click at [217, 64] on icon "button" at bounding box center [216, 64] width 8 height 5
click at [232, 63] on icon "button" at bounding box center [232, 65] width 10 height 10
click at [200, 63] on icon "button" at bounding box center [199, 64] width 8 height 5
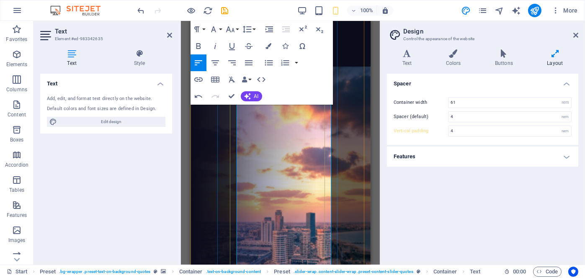
scroll to position [1811, 0]
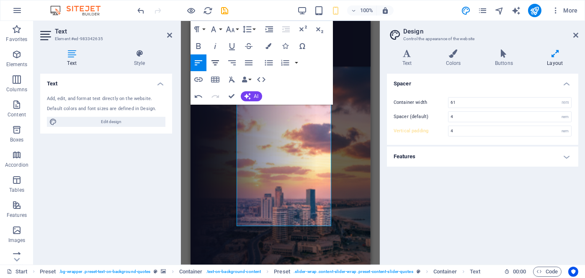
click at [218, 62] on icon "button" at bounding box center [215, 63] width 10 height 10
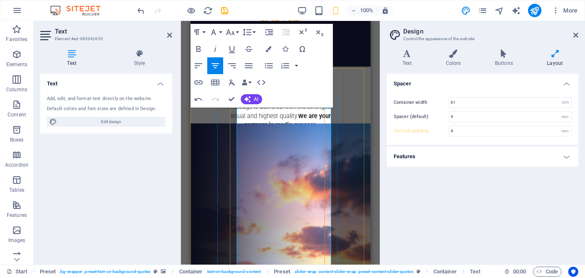
scroll to position [1602, 0]
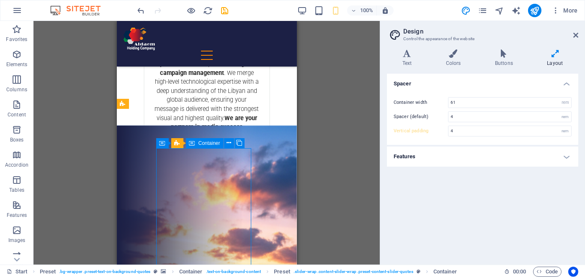
drag, startPoint x: 195, startPoint y: 143, endPoint x: 189, endPoint y: 143, distance: 6.7
click at [189, 143] on div "Container" at bounding box center [205, 143] width 38 height 10
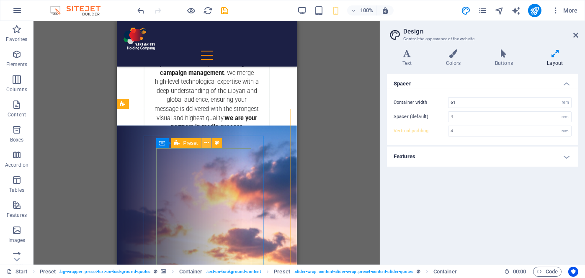
click at [205, 142] on icon at bounding box center [207, 143] width 5 height 9
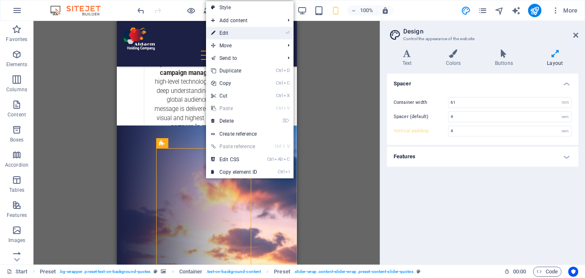
click at [247, 35] on link "⏎ Edit" at bounding box center [234, 33] width 56 height 13
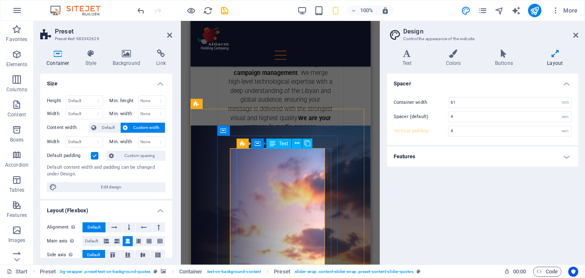
click at [302, 145] on icon at bounding box center [302, 143] width 5 height 9
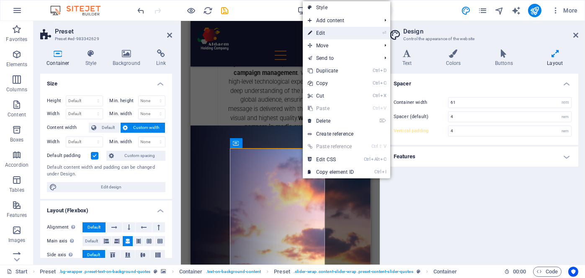
click at [347, 36] on link "⏎ Edit" at bounding box center [331, 33] width 56 height 13
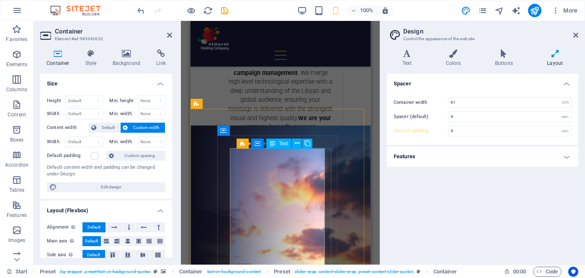
click at [297, 144] on icon at bounding box center [297, 143] width 5 height 9
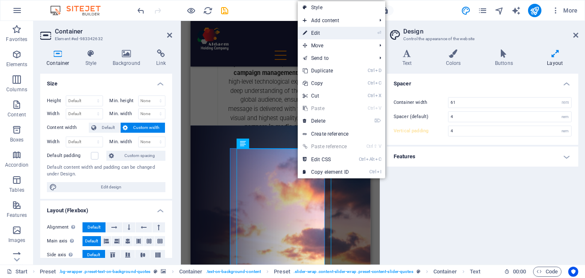
click at [322, 33] on link "⏎ Edit" at bounding box center [326, 33] width 56 height 13
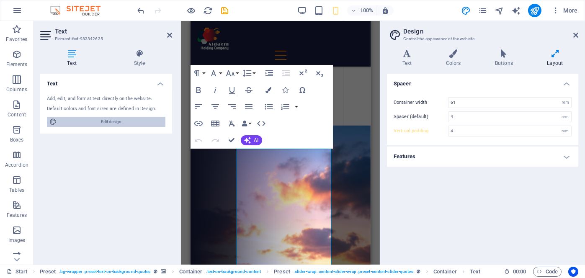
click at [114, 120] on span "Edit design" at bounding box center [112, 122] width 104 height 10
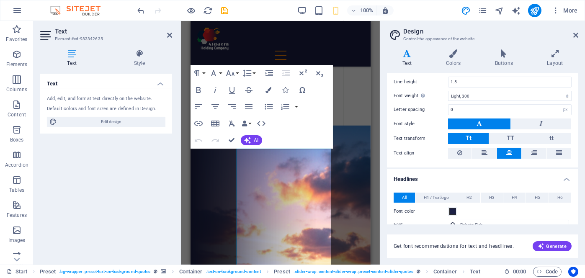
scroll to position [0, 0]
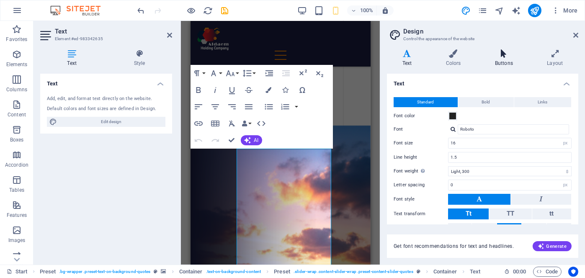
click at [505, 53] on icon at bounding box center [504, 53] width 49 height 8
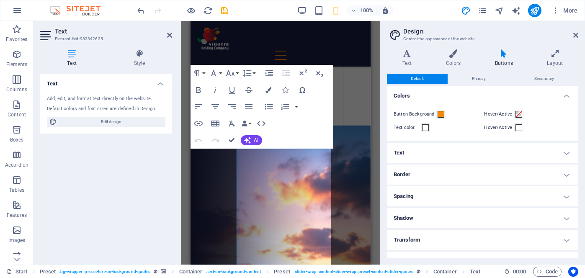
click at [497, 179] on h4 "Border" at bounding box center [483, 175] width 192 height 20
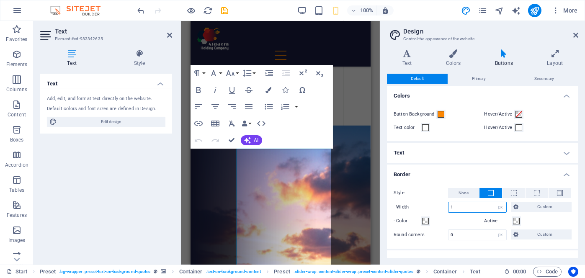
click at [458, 207] on input "1" at bounding box center [478, 207] width 58 height 10
type input "0"
click at [458, 233] on input "0" at bounding box center [478, 235] width 58 height 10
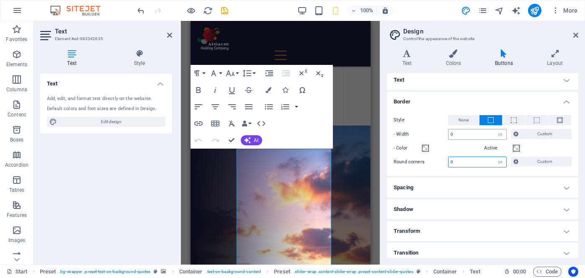
scroll to position [77, 0]
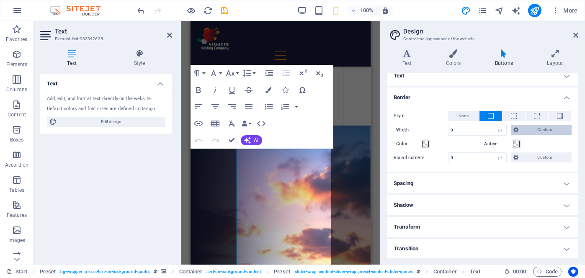
click at [523, 127] on span "Custom" at bounding box center [545, 130] width 48 height 10
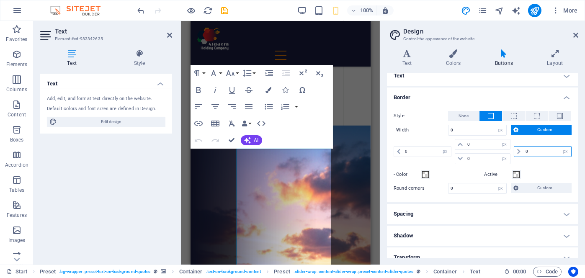
click at [525, 151] on input "0" at bounding box center [548, 152] width 48 height 10
type input "5"
select select "DISABLED_OPTION_VALUE"
click at [524, 152] on input "5" at bounding box center [548, 152] width 48 height 10
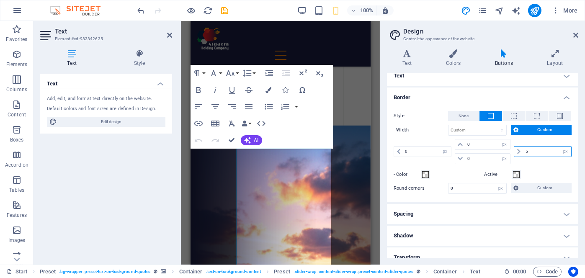
click at [524, 152] on input "5" at bounding box center [548, 152] width 48 height 10
click at [533, 151] on input "50" at bounding box center [548, 152] width 48 height 10
type input "0"
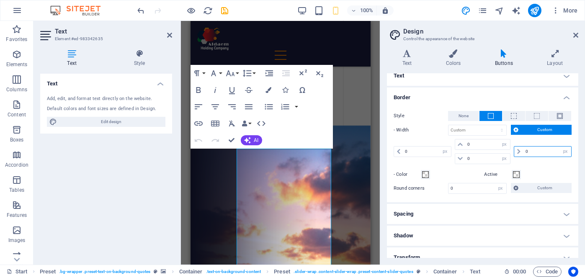
select select "px"
click at [524, 187] on span "Custom" at bounding box center [545, 188] width 48 height 10
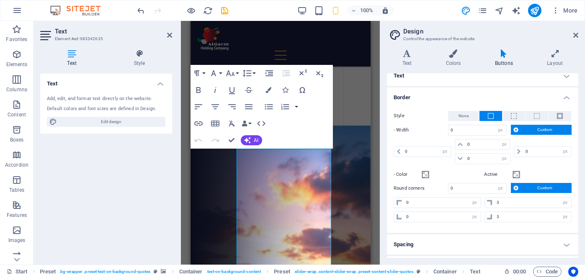
click at [524, 187] on span "Custom" at bounding box center [545, 188] width 48 height 10
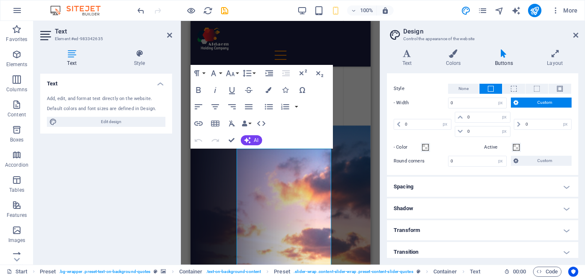
scroll to position [107, 0]
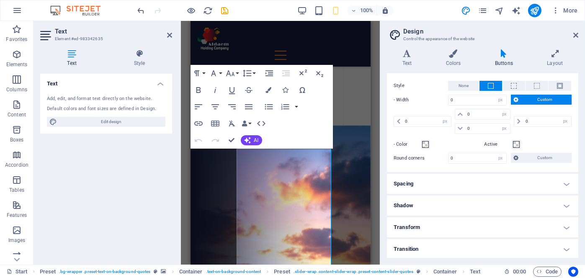
click at [485, 248] on h4 "Transition" at bounding box center [483, 249] width 192 height 20
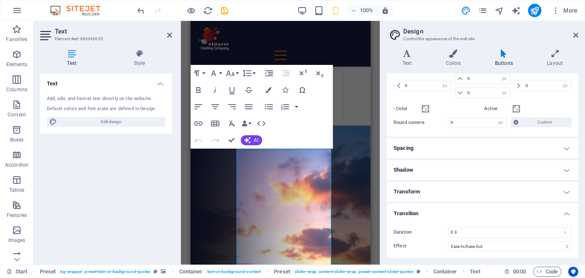
click at [521, 186] on h4 "Transform" at bounding box center [483, 192] width 192 height 20
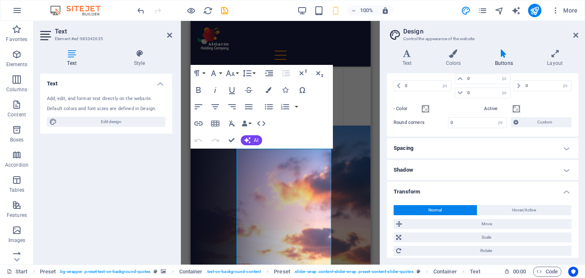
click at [502, 170] on h4 "Shadow" at bounding box center [483, 170] width 192 height 20
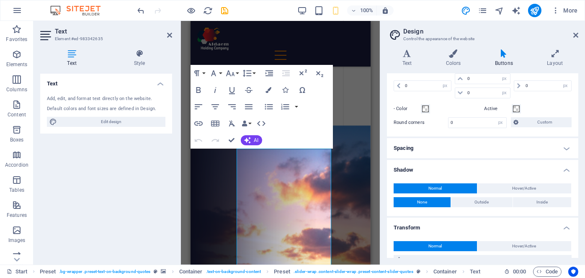
click at [502, 146] on h4 "Spacing" at bounding box center [483, 148] width 192 height 20
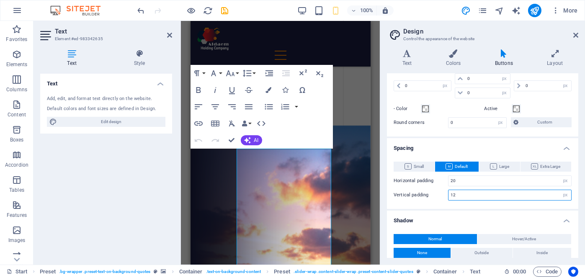
click at [471, 193] on input "12" at bounding box center [510, 195] width 123 height 10
click at [473, 182] on input "20" at bounding box center [510, 181] width 123 height 10
click at [467, 192] on input "20" at bounding box center [510, 195] width 123 height 10
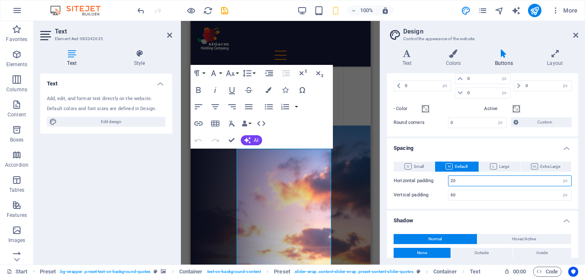
click at [471, 179] on input "20" at bounding box center [510, 181] width 123 height 10
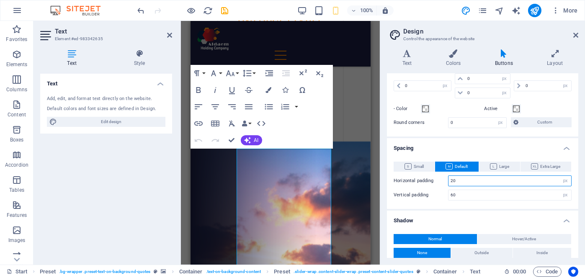
scroll to position [1628, 0]
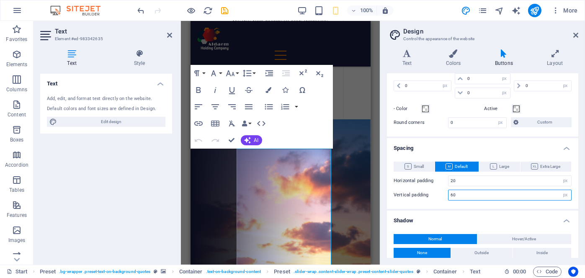
click at [465, 194] on input "60" at bounding box center [510, 195] width 123 height 10
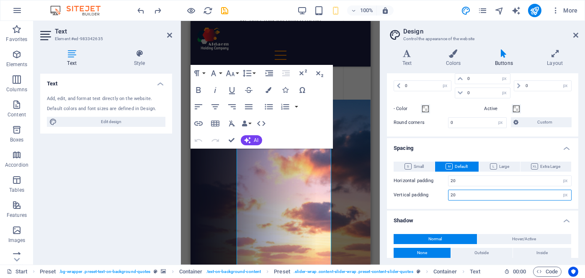
scroll to position [1602, 0]
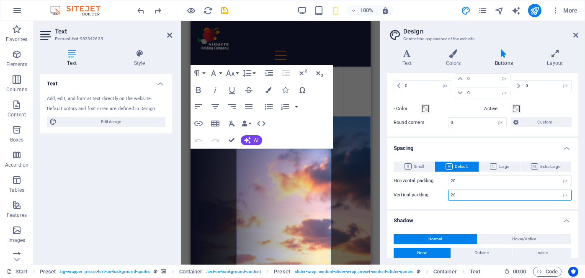
type input "12"
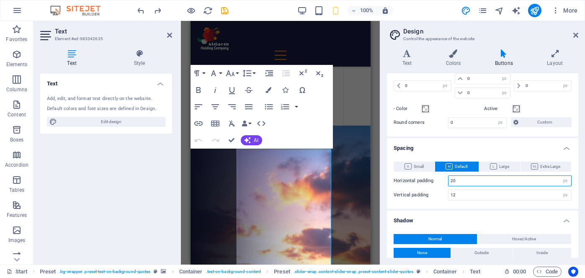
click at [467, 179] on input "20" at bounding box center [510, 181] width 123 height 10
click at [468, 193] on input "12" at bounding box center [510, 195] width 123 height 10
click at [467, 181] on input "25" at bounding box center [510, 181] width 123 height 10
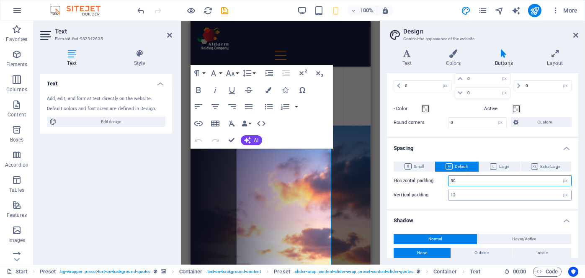
type input "50"
click at [467, 193] on input "12" at bounding box center [510, 195] width 123 height 10
click at [463, 180] on input "50" at bounding box center [510, 181] width 123 height 10
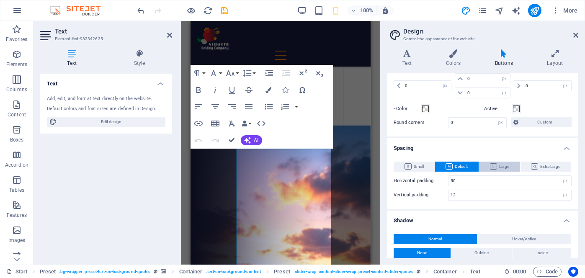
click at [502, 165] on span "Large" at bounding box center [499, 167] width 19 height 10
click at [462, 166] on span "Default" at bounding box center [457, 167] width 22 height 10
type input "20"
click at [420, 166] on span "Small" at bounding box center [414, 167] width 19 height 10
click at [469, 165] on button "Default" at bounding box center [457, 167] width 44 height 10
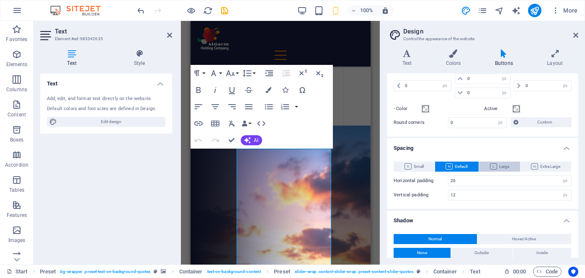
click at [508, 163] on button "Large" at bounding box center [499, 167] width 41 height 10
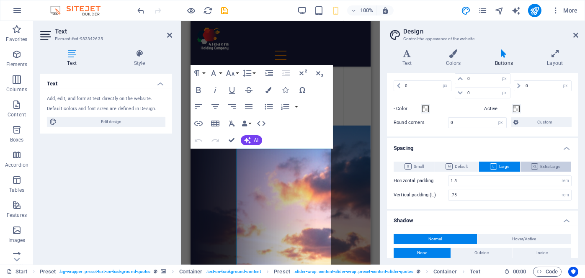
click at [548, 166] on span "Extra Large" at bounding box center [545, 167] width 29 height 10
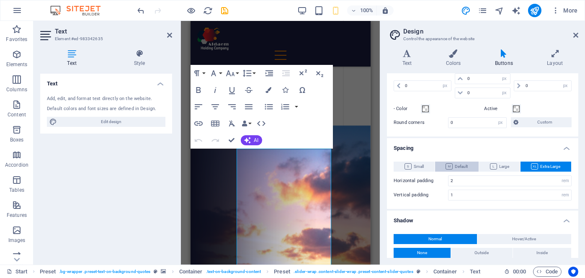
click at [465, 164] on span "Default" at bounding box center [457, 167] width 22 height 10
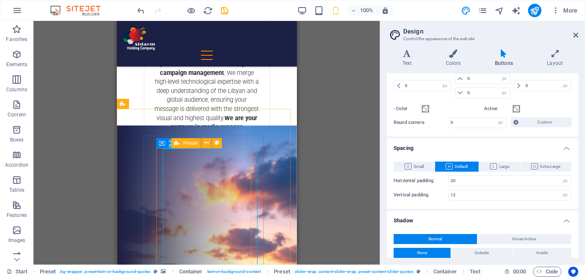
click at [190, 142] on span "Preset" at bounding box center [191, 143] width 15 height 5
click at [206, 143] on icon at bounding box center [207, 143] width 5 height 9
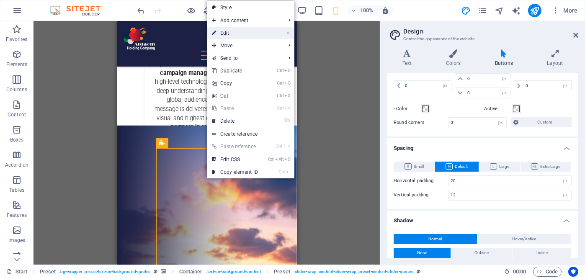
click at [251, 31] on link "⏎ Edit" at bounding box center [235, 33] width 56 height 13
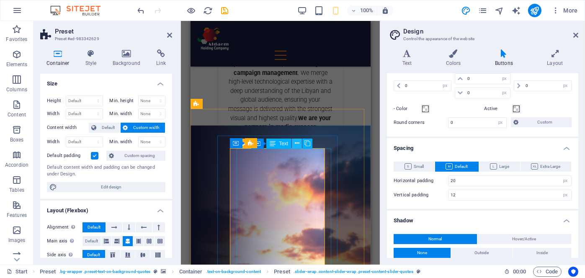
click at [296, 144] on icon at bounding box center [297, 143] width 5 height 9
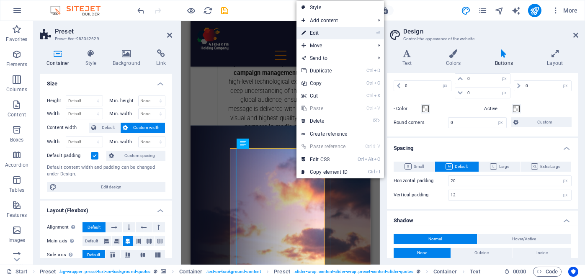
click at [331, 34] on link "⏎ Edit" at bounding box center [325, 33] width 56 height 13
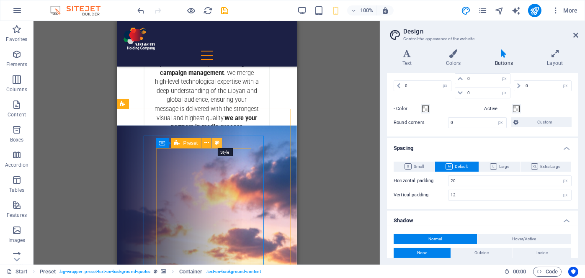
click at [215, 143] on icon at bounding box center [217, 143] width 5 height 9
select select "px"
select select "rem"
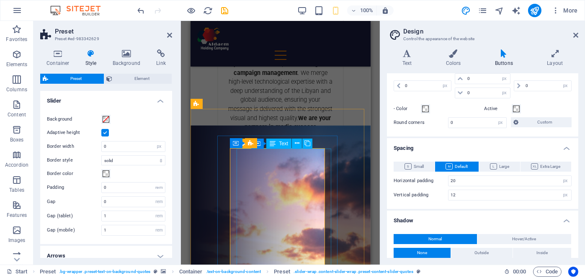
click at [280, 143] on span "Text" at bounding box center [283, 143] width 9 height 5
click at [298, 143] on icon at bounding box center [297, 143] width 5 height 9
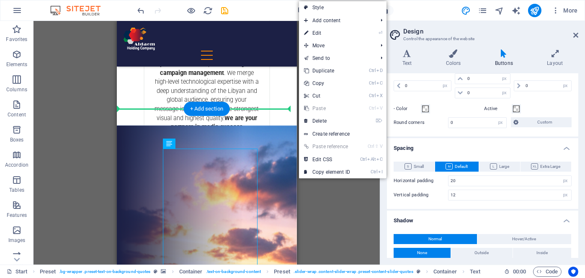
drag, startPoint x: 395, startPoint y: 163, endPoint x: 275, endPoint y: 142, distance: 121.3
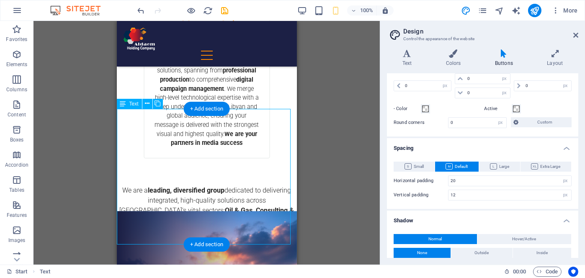
scroll to position [1560, 0]
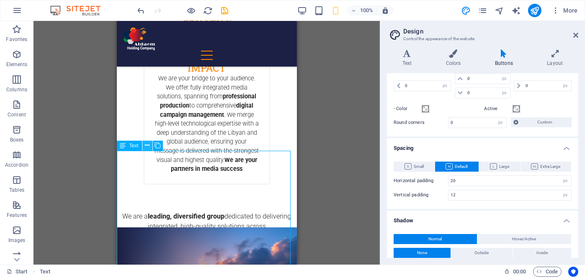
click at [146, 145] on icon at bounding box center [147, 145] width 5 height 9
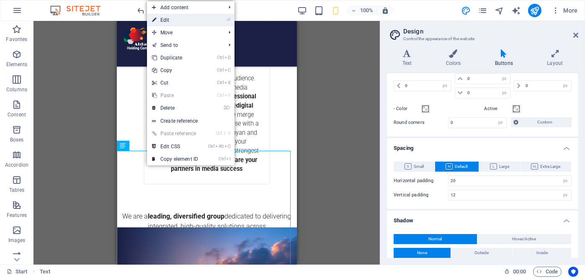
click at [197, 21] on link "⏎ Edit" at bounding box center [175, 20] width 56 height 13
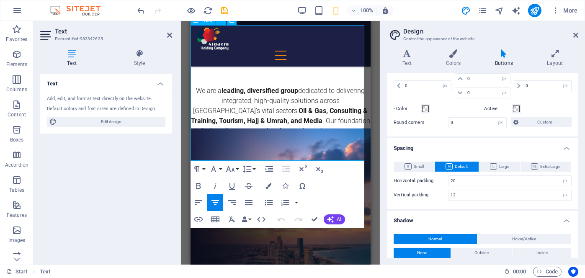
scroll to position [1602, 0]
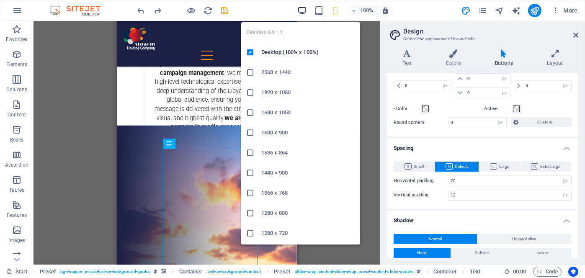
click at [301, 7] on icon "button" at bounding box center [303, 11] width 10 height 10
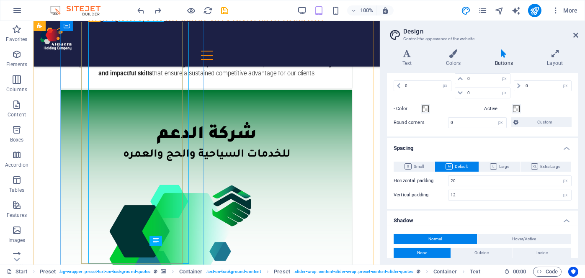
scroll to position [948, 0]
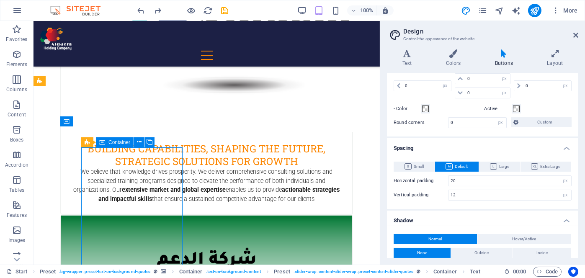
click at [103, 146] on icon at bounding box center [102, 142] width 6 height 10
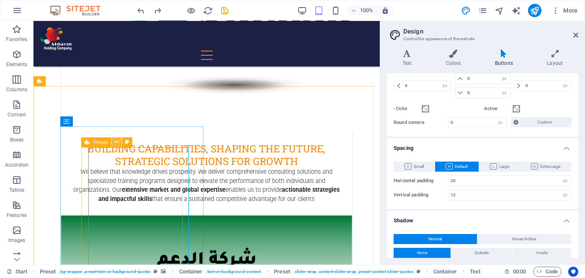
click at [117, 141] on icon at bounding box center [116, 142] width 5 height 9
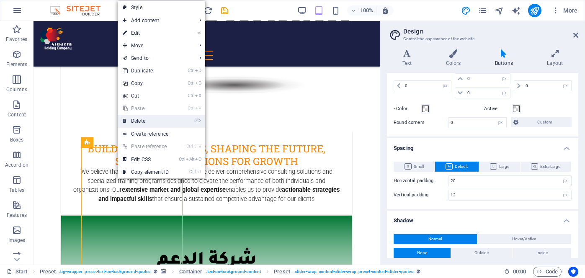
click at [135, 123] on link "⌦ Delete" at bounding box center [146, 121] width 56 height 13
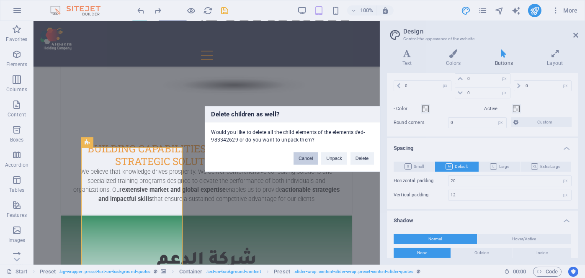
click at [310, 161] on button "Cancel" at bounding box center [306, 159] width 24 height 13
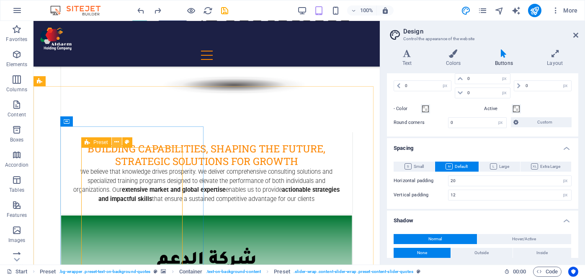
click at [117, 142] on icon at bounding box center [116, 142] width 5 height 9
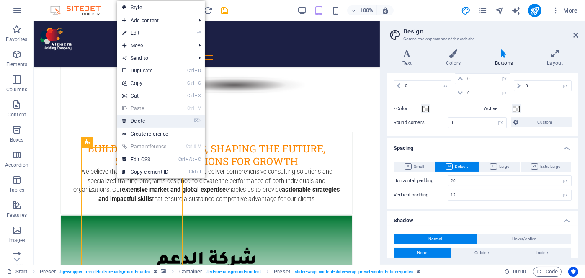
click at [144, 124] on link "⌦ Delete" at bounding box center [145, 121] width 56 height 13
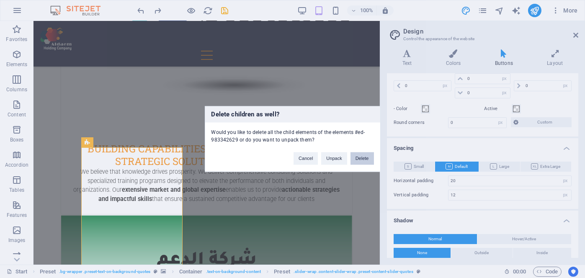
click at [362, 160] on button "Delete" at bounding box center [362, 159] width 23 height 13
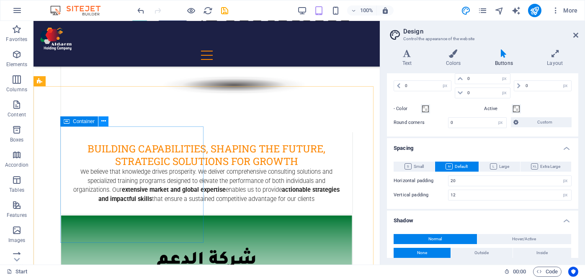
click at [103, 123] on icon at bounding box center [103, 121] width 5 height 9
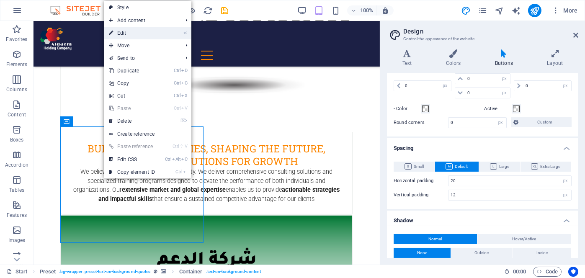
click at [144, 31] on link "⏎ Edit" at bounding box center [132, 33] width 56 height 13
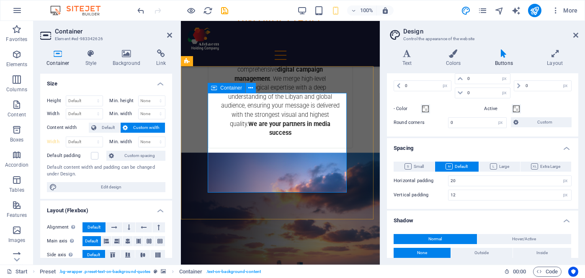
click at [252, 88] on icon at bounding box center [251, 88] width 5 height 9
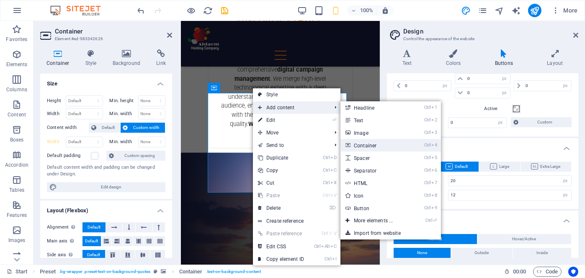
click at [364, 145] on link "Ctrl 4 Container" at bounding box center [375, 145] width 69 height 13
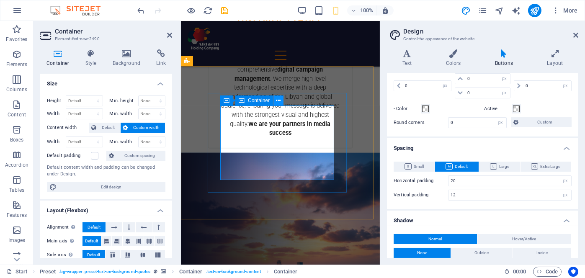
click at [279, 100] on icon at bounding box center [279, 100] width 5 height 9
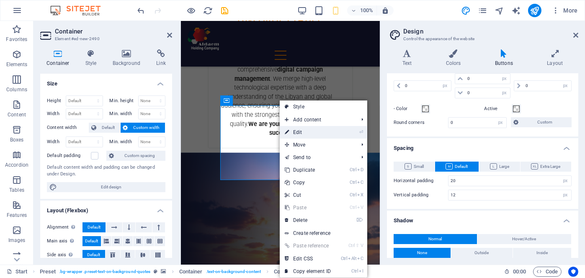
click at [298, 135] on link "⏎ Edit" at bounding box center [308, 132] width 56 height 13
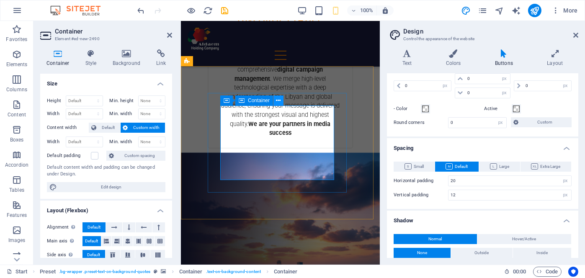
click at [279, 100] on icon at bounding box center [279, 100] width 5 height 9
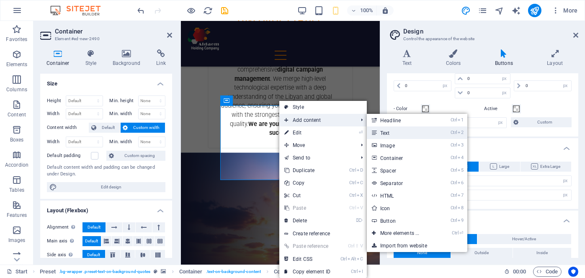
click at [382, 130] on link "Ctrl 2 Text" at bounding box center [401, 133] width 69 height 13
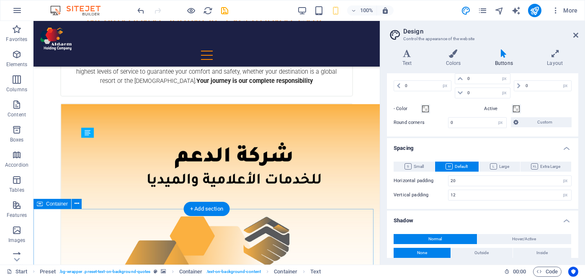
scroll to position [957, 0]
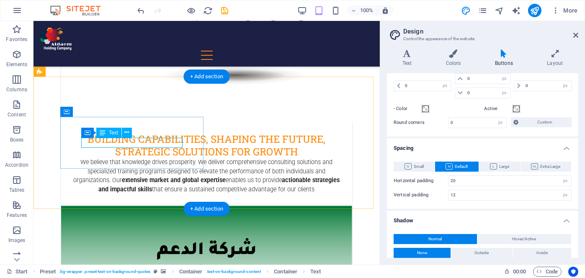
click at [126, 134] on icon at bounding box center [127, 132] width 5 height 9
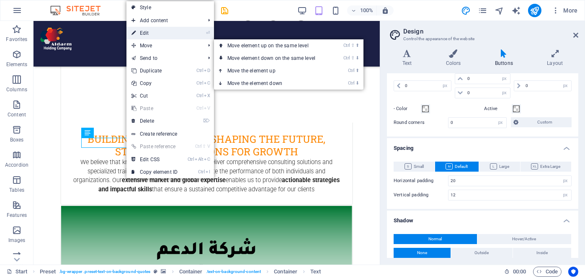
click at [162, 34] on link "⏎ Edit" at bounding box center [155, 33] width 56 height 13
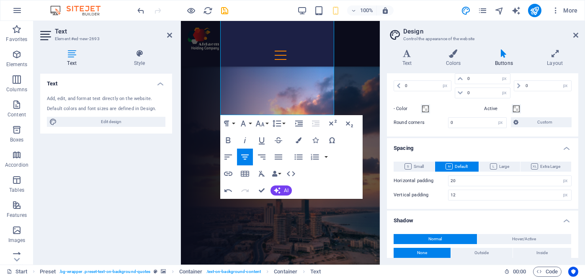
scroll to position [1743, 0]
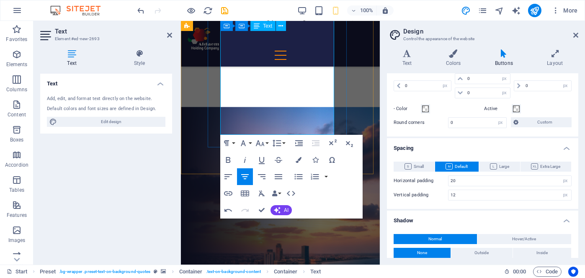
scroll to position [1617, 0]
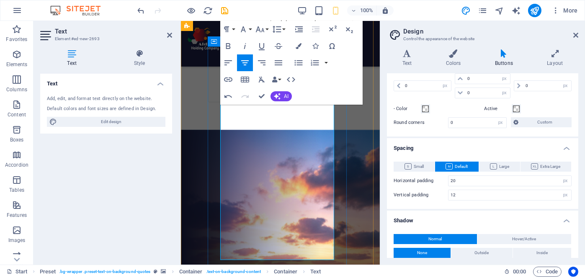
drag, startPoint x: 243, startPoint y: 255, endPoint x: 308, endPoint y: 253, distance: 65.0
click at [266, 29] on button "Font Size" at bounding box center [262, 29] width 16 height 17
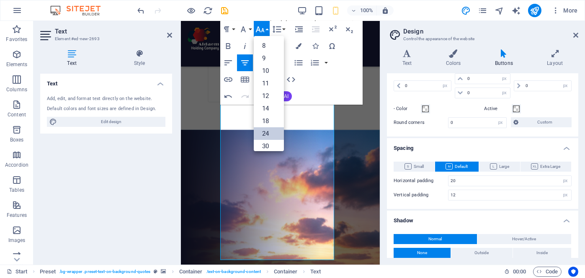
click at [277, 132] on link "24" at bounding box center [269, 133] width 30 height 13
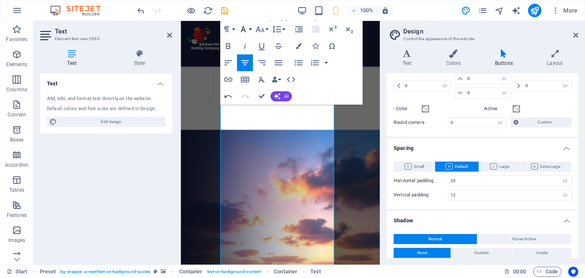
click at [249, 27] on button "Font Family" at bounding box center [245, 29] width 16 height 17
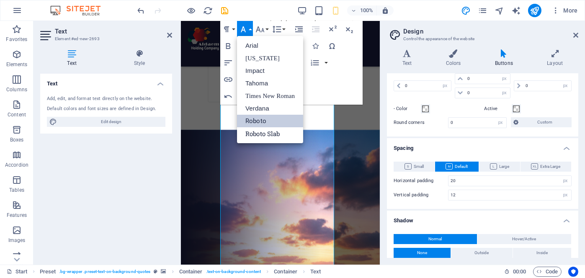
scroll to position [0, 0]
click at [249, 27] on button "Font Family" at bounding box center [245, 29] width 16 height 17
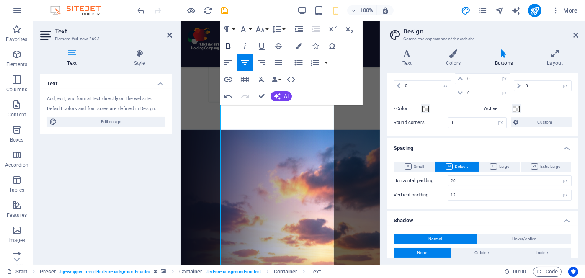
click at [229, 42] on icon "button" at bounding box center [228, 46] width 10 height 10
click at [268, 28] on button "Font Size" at bounding box center [262, 29] width 16 height 17
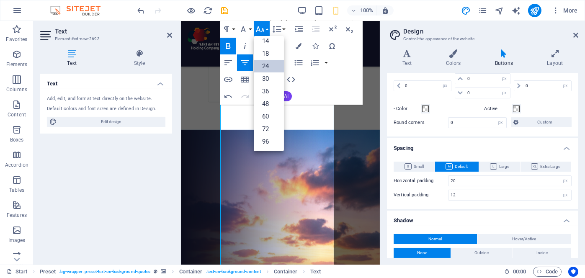
scroll to position [67, 0]
click at [270, 54] on link "18" at bounding box center [269, 53] width 30 height 13
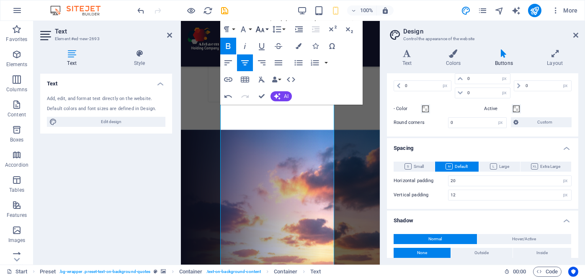
click at [263, 28] on icon "button" at bounding box center [260, 29] width 9 height 6
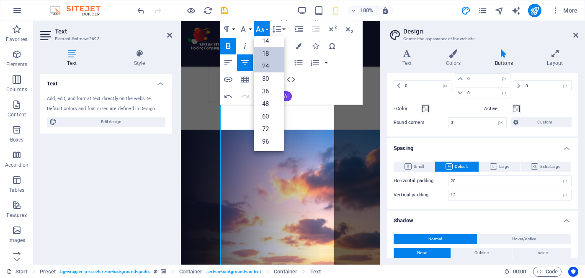
click at [268, 63] on link "24" at bounding box center [269, 66] width 30 height 13
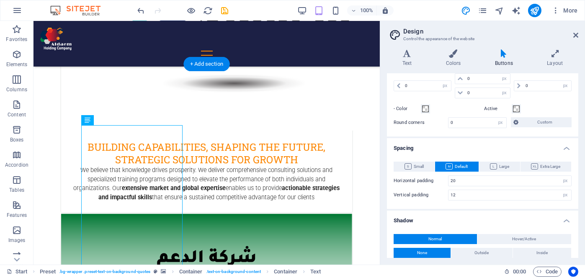
scroll to position [944, 0]
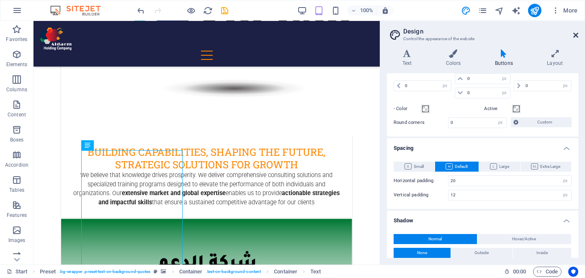
click at [577, 34] on icon at bounding box center [576, 35] width 5 height 7
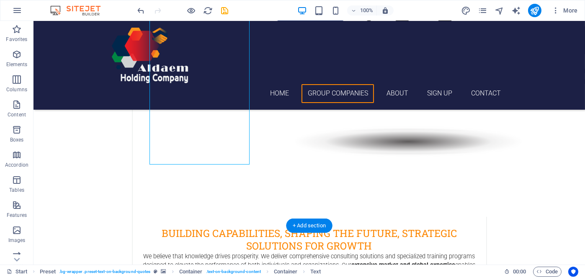
scroll to position [1226, 0]
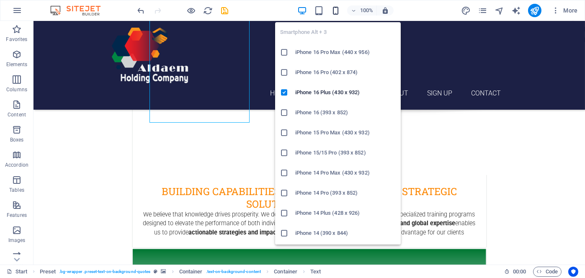
click at [334, 6] on icon "button" at bounding box center [336, 11] width 10 height 10
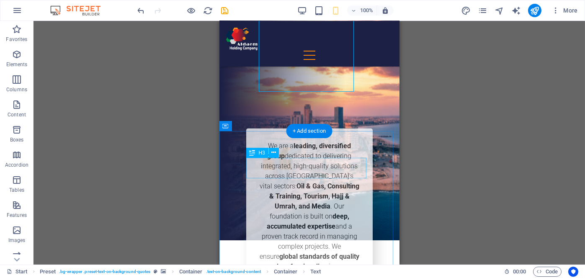
scroll to position [1972, 0]
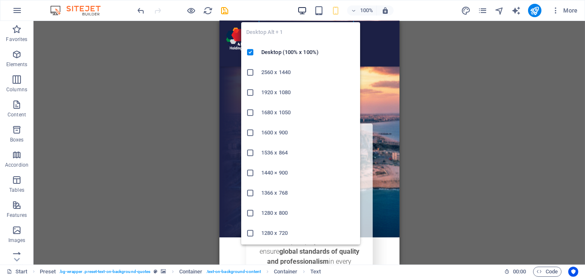
click at [300, 10] on icon "button" at bounding box center [303, 11] width 10 height 10
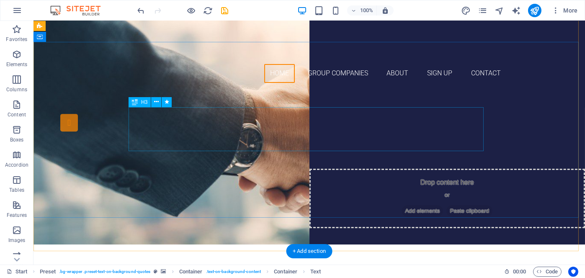
scroll to position [0, 0]
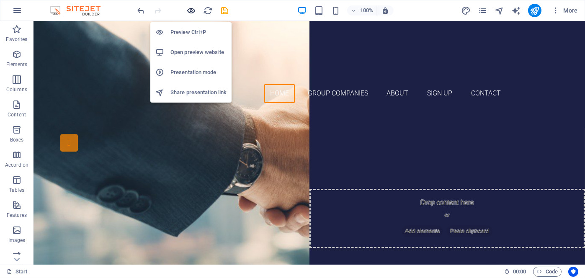
click at [189, 10] on icon "button" at bounding box center [192, 11] width 10 height 10
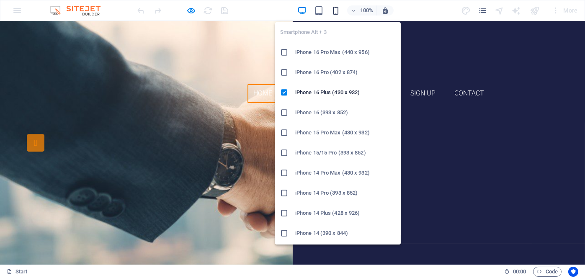
click at [339, 11] on icon "button" at bounding box center [336, 11] width 10 height 10
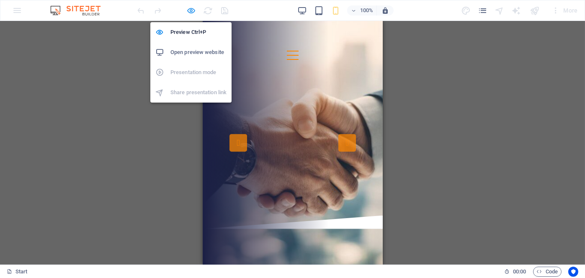
click at [194, 10] on icon "button" at bounding box center [192, 11] width 10 height 10
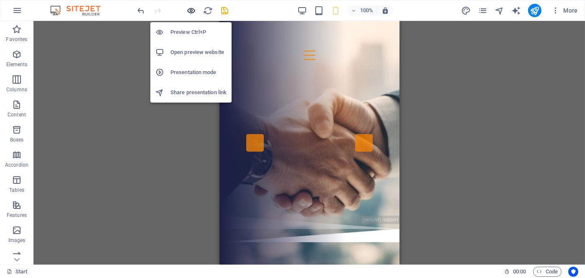
click at [192, 10] on icon "button" at bounding box center [192, 11] width 10 height 10
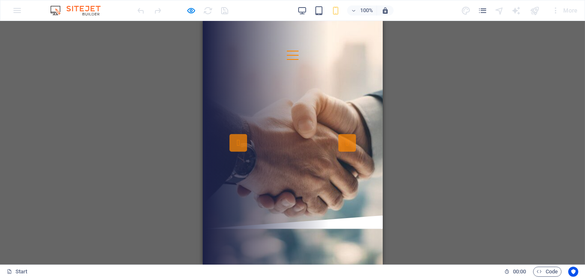
click at [321, 189] on link "Explore Our Expertise" at bounding box center [296, 179] width 96 height 20
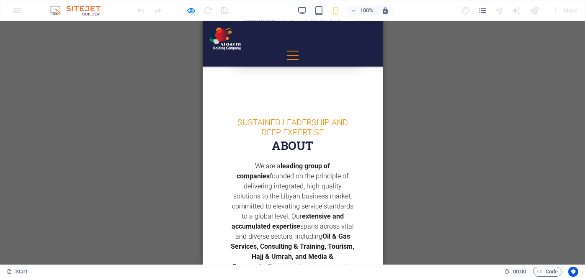
scroll to position [2345, 0]
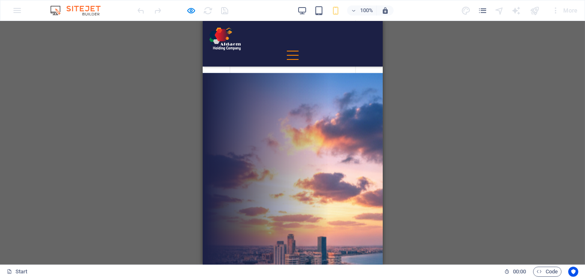
scroll to position [1627, 0]
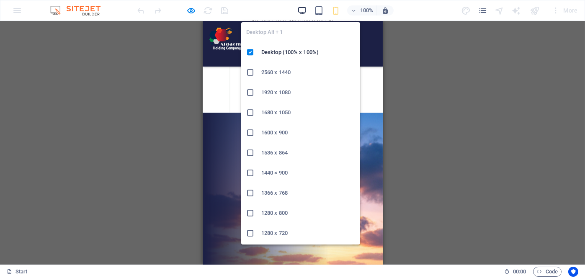
click at [306, 12] on icon "button" at bounding box center [303, 11] width 10 height 10
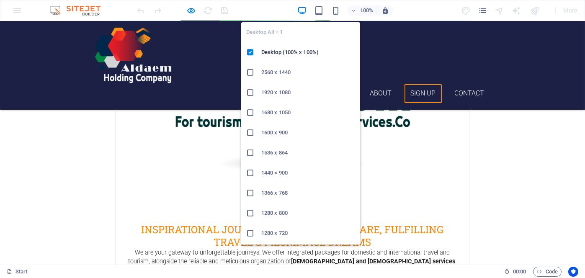
scroll to position [1655, 0]
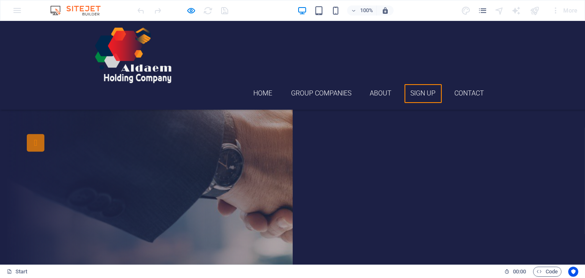
scroll to position [1655, 0]
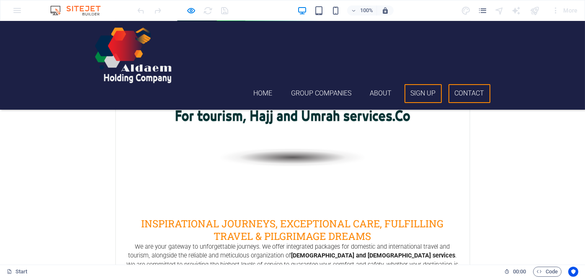
click at [470, 84] on link "Contact" at bounding box center [470, 93] width 42 height 19
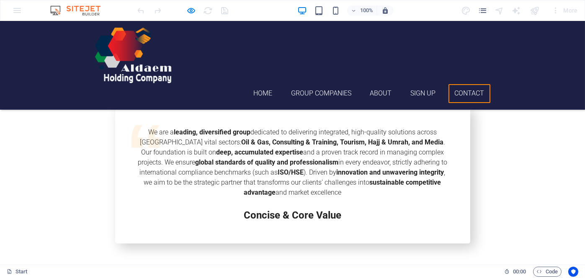
scroll to position [2906, 0]
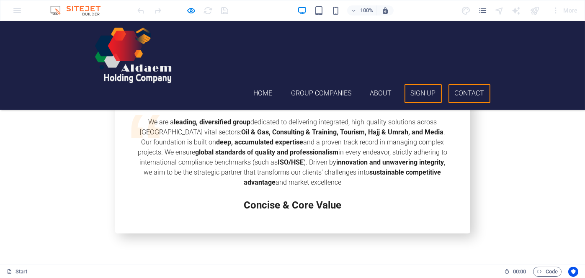
click at [428, 84] on link "Sign up" at bounding box center [423, 93] width 37 height 19
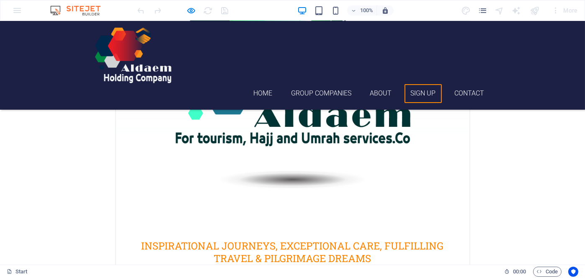
scroll to position [1629, 0]
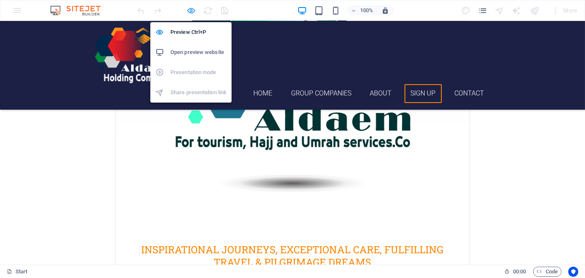
click at [192, 10] on icon "button" at bounding box center [192, 11] width 10 height 10
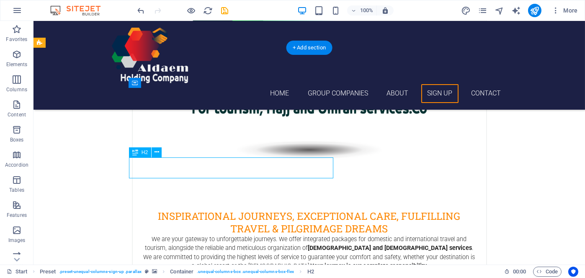
scroll to position [1671, 0]
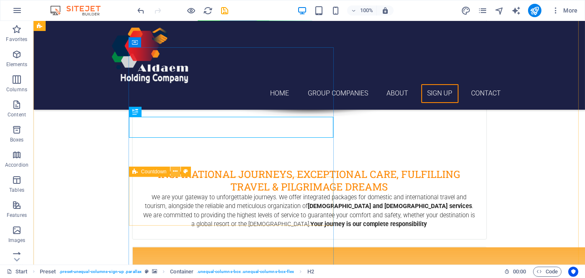
click at [177, 169] on icon at bounding box center [175, 171] width 5 height 9
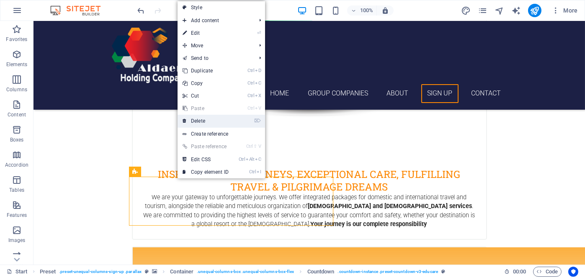
click at [200, 122] on link "⌦ Delete" at bounding box center [206, 121] width 56 height 13
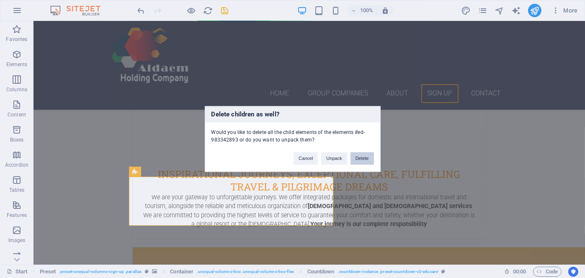
click at [360, 158] on button "Delete" at bounding box center [362, 159] width 23 height 13
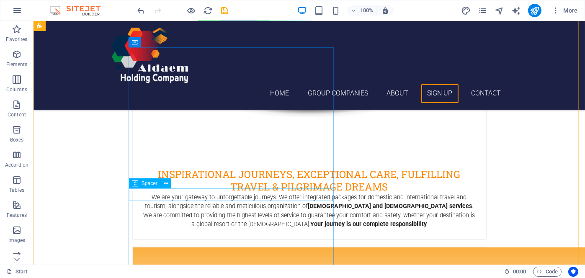
scroll to position [1713, 0]
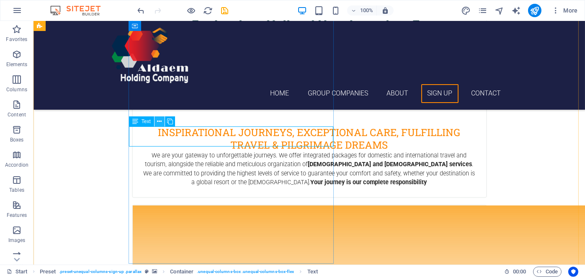
click at [160, 121] on icon at bounding box center [159, 121] width 5 height 9
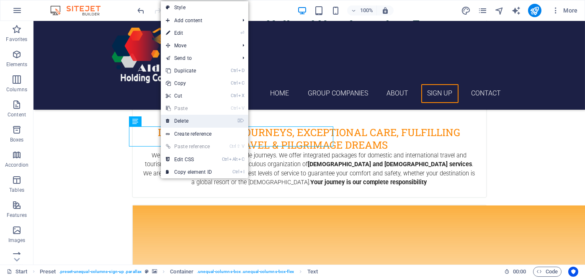
click at [179, 121] on link "⌦ Delete" at bounding box center [189, 121] width 56 height 13
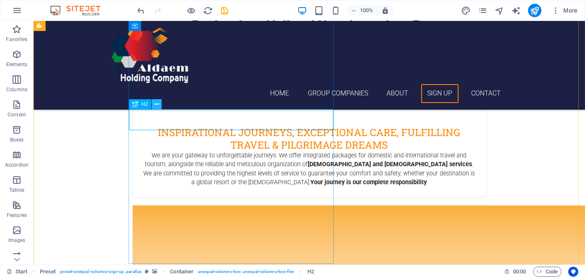
click at [157, 105] on icon at bounding box center [157, 104] width 5 height 9
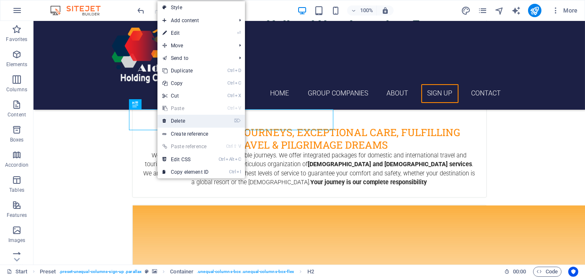
click at [179, 119] on link "⌦ Delete" at bounding box center [186, 121] width 56 height 13
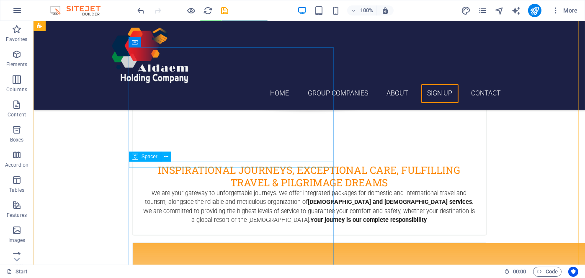
scroll to position [1671, 0]
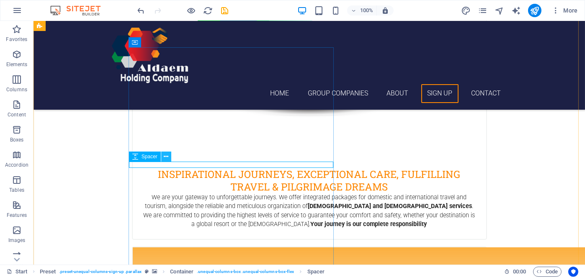
click at [166, 155] on icon at bounding box center [166, 157] width 5 height 9
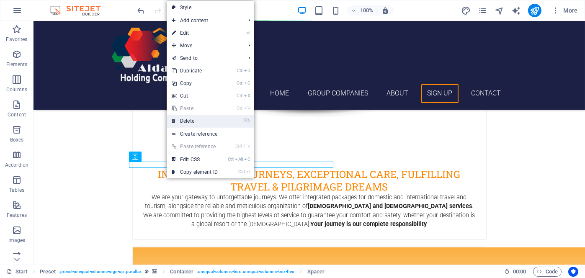
click at [192, 120] on link "⌦ Delete" at bounding box center [195, 121] width 56 height 13
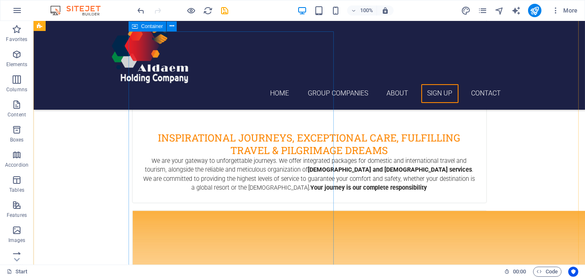
scroll to position [1713, 0]
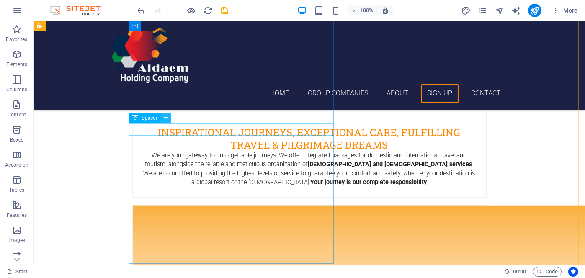
click at [164, 120] on icon at bounding box center [166, 118] width 5 height 9
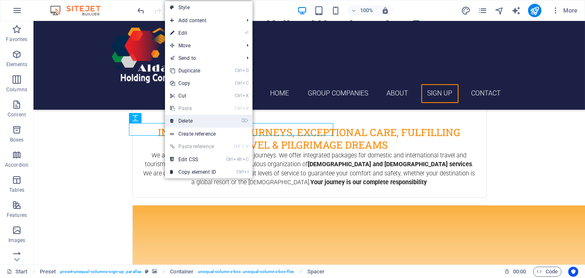
click at [179, 117] on link "⌦ Delete" at bounding box center [193, 121] width 56 height 13
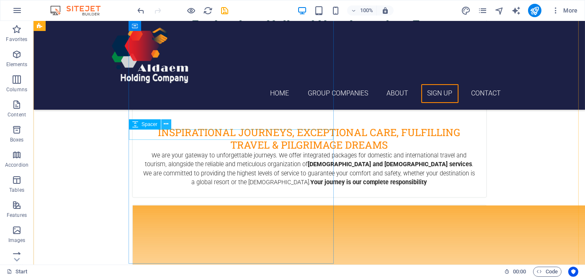
click at [168, 123] on button at bounding box center [166, 124] width 10 height 10
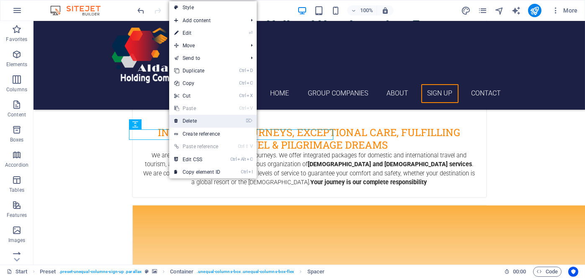
click at [177, 119] on icon at bounding box center [176, 121] width 4 height 13
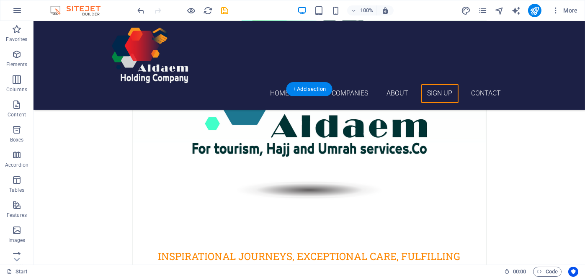
scroll to position [1587, 0]
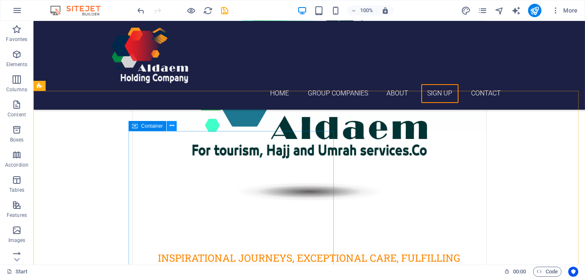
click at [170, 127] on icon at bounding box center [172, 126] width 5 height 9
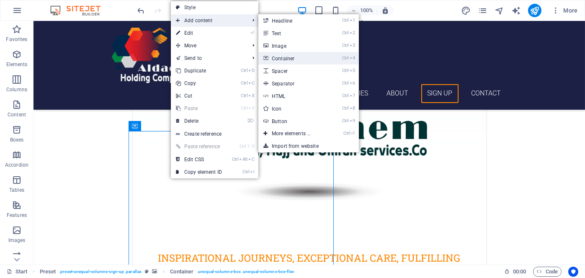
click at [300, 58] on link "Ctrl 4 Container" at bounding box center [293, 58] width 69 height 13
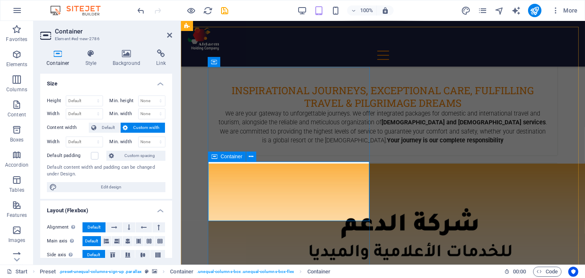
scroll to position [1539, 0]
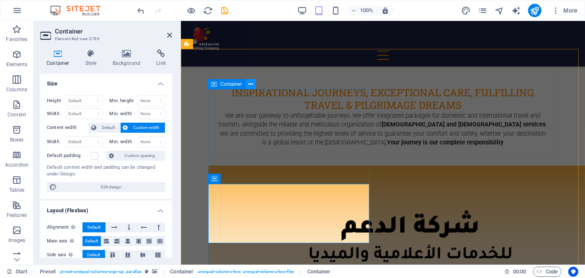
click at [252, 83] on icon at bounding box center [251, 84] width 5 height 9
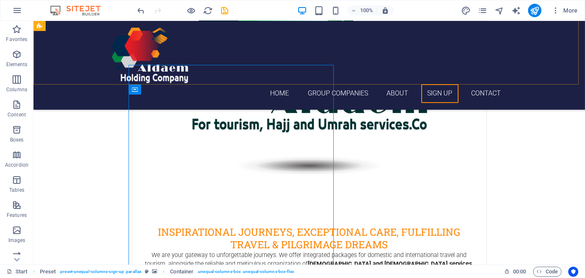
scroll to position [1624, 0]
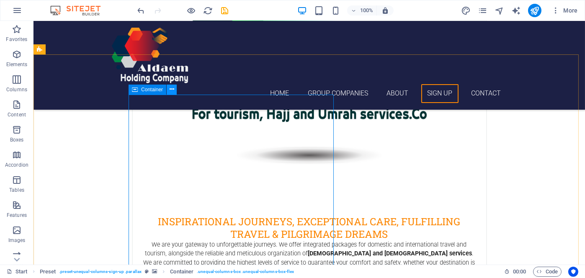
click at [171, 89] on icon at bounding box center [172, 89] width 5 height 9
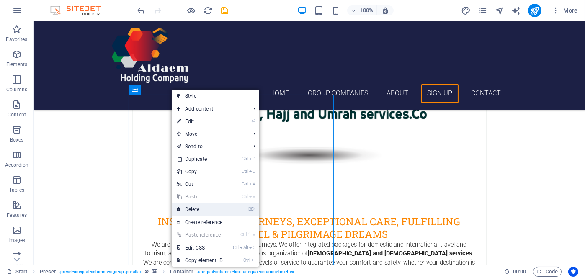
click at [204, 211] on link "⌦ Delete" at bounding box center [200, 209] width 56 height 13
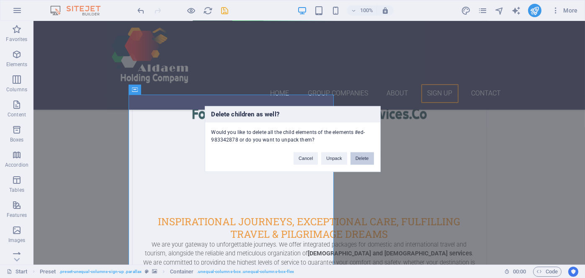
click at [357, 156] on button "Delete" at bounding box center [362, 159] width 23 height 13
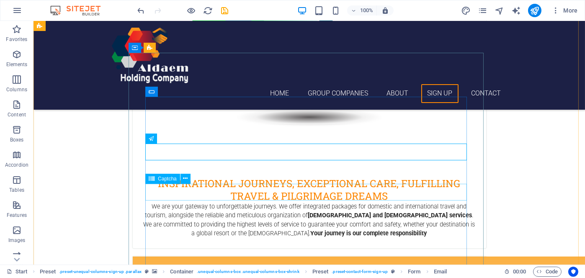
scroll to position [1666, 0]
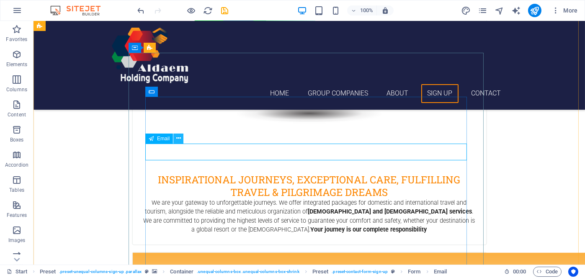
click at [178, 136] on icon at bounding box center [178, 138] width 5 height 9
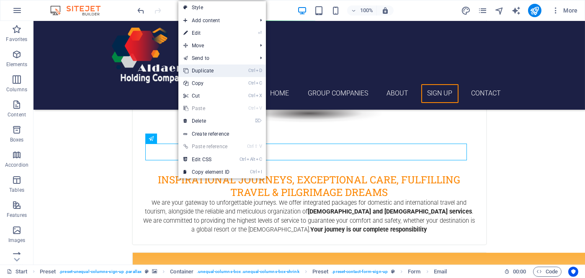
click at [222, 75] on link "Ctrl D Duplicate" at bounding box center [207, 71] width 56 height 13
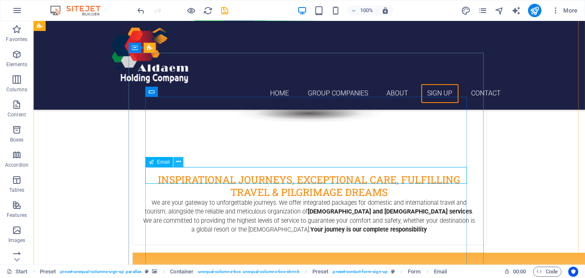
click at [181, 160] on icon at bounding box center [178, 162] width 5 height 9
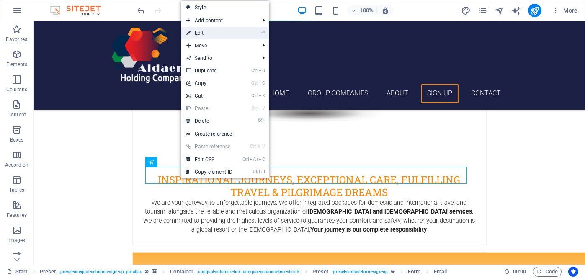
click at [222, 37] on link "⏎ Edit" at bounding box center [209, 33] width 56 height 13
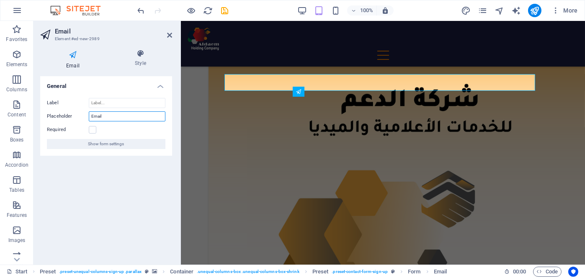
click at [109, 116] on input "Email" at bounding box center [127, 116] width 77 height 10
type input "E"
paste input "Tell us"
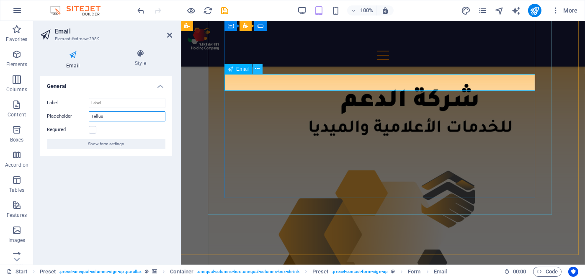
type input "Tell us"
click at [259, 69] on icon at bounding box center [258, 69] width 5 height 9
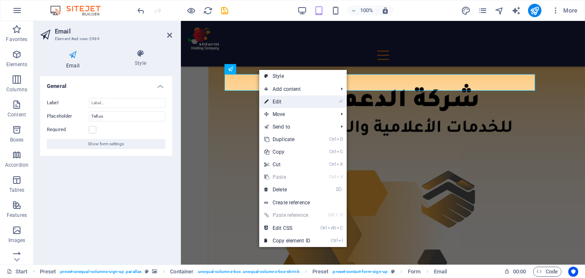
click at [274, 102] on link "⏎ Edit" at bounding box center [287, 102] width 56 height 13
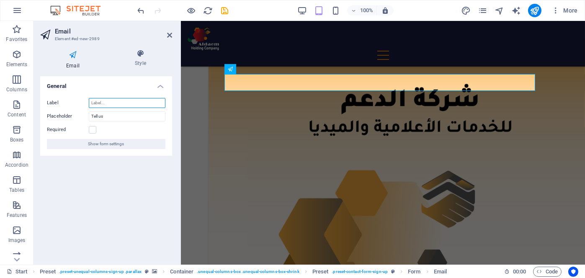
click at [150, 104] on input "Label" at bounding box center [127, 103] width 77 height 10
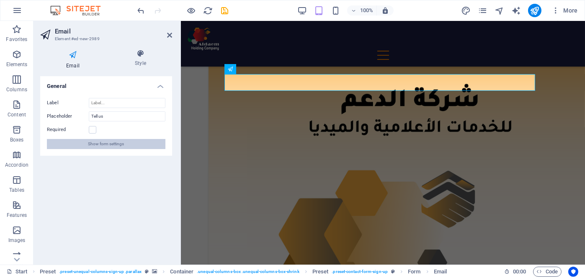
click at [135, 143] on button "Show form settings" at bounding box center [106, 144] width 119 height 10
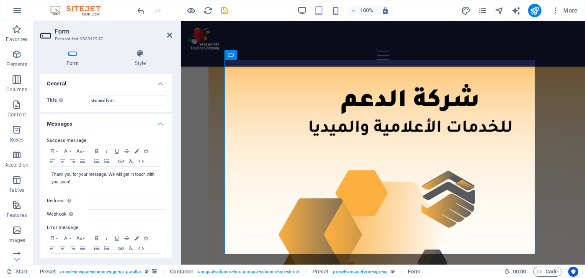
scroll to position [1609, 0]
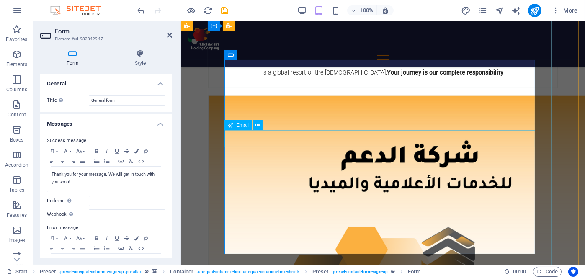
click at [258, 125] on icon at bounding box center [258, 125] width 5 height 9
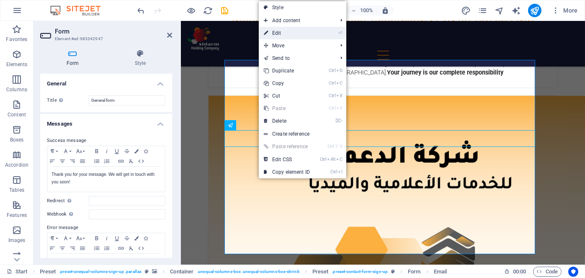
click at [286, 33] on link "⏎ Edit" at bounding box center [287, 33] width 56 height 13
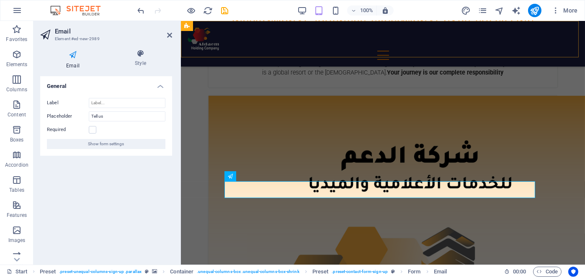
scroll to position [1558, 0]
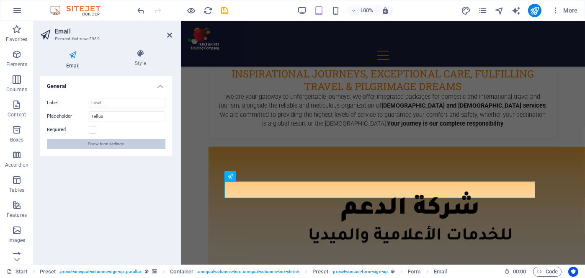
click at [133, 142] on button "Show form settings" at bounding box center [106, 144] width 119 height 10
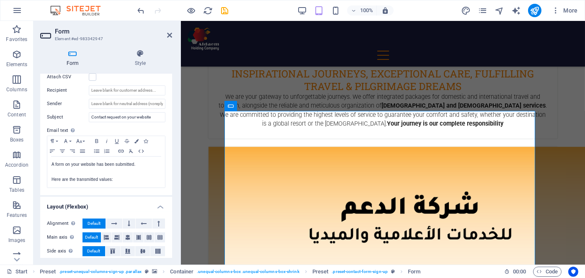
scroll to position [284, 0]
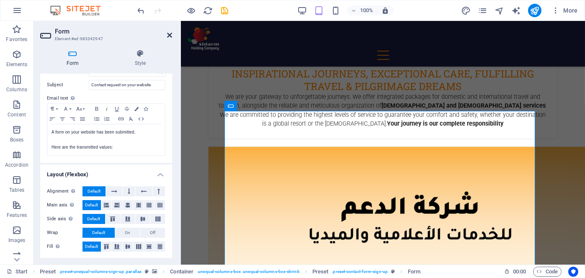
click at [169, 33] on icon at bounding box center [169, 35] width 5 height 7
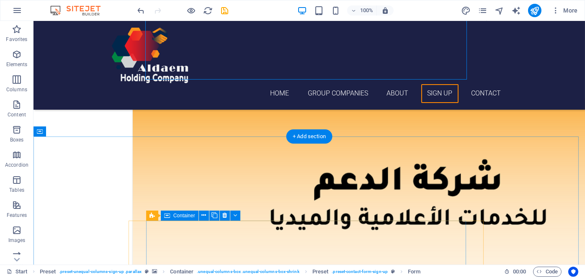
scroll to position [1769, 0]
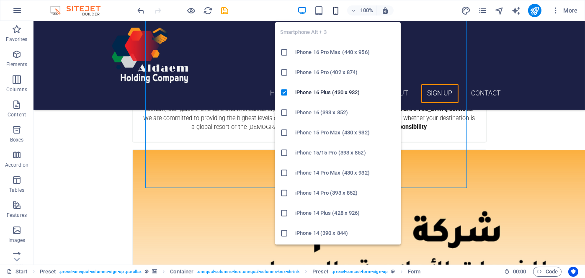
click at [334, 12] on icon "button" at bounding box center [336, 11] width 10 height 10
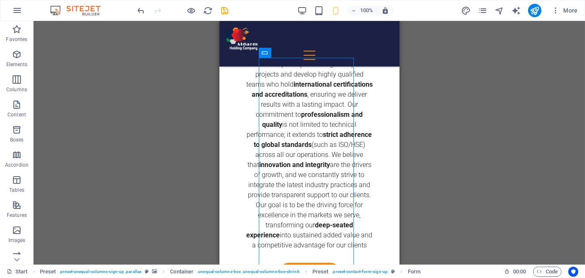
scroll to position [2525, 0]
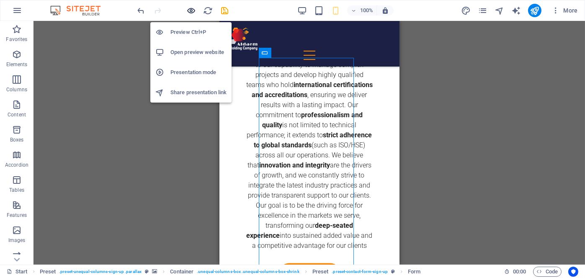
click at [190, 11] on icon "button" at bounding box center [192, 11] width 10 height 10
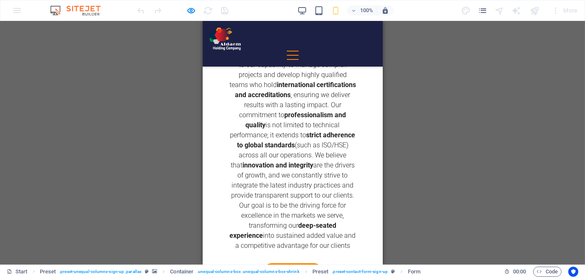
type input "مرحبا انا اسمي منصور وارغب في التواصل معكم بغرض اننا نرغبر في التاعاون معكم"
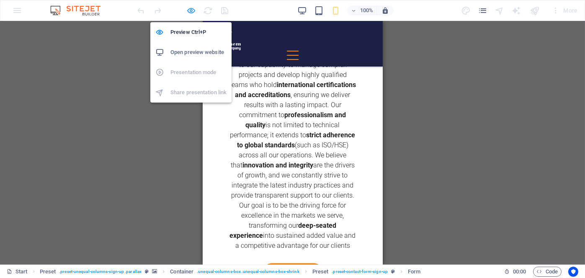
click at [193, 8] on icon "button" at bounding box center [192, 11] width 10 height 10
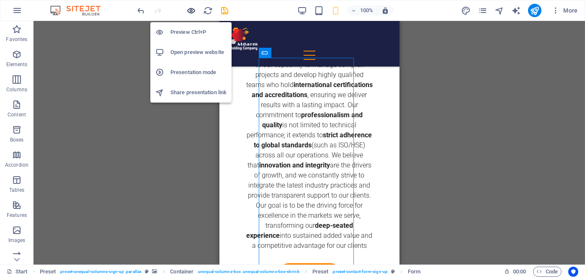
click at [191, 9] on icon "button" at bounding box center [192, 11] width 10 height 10
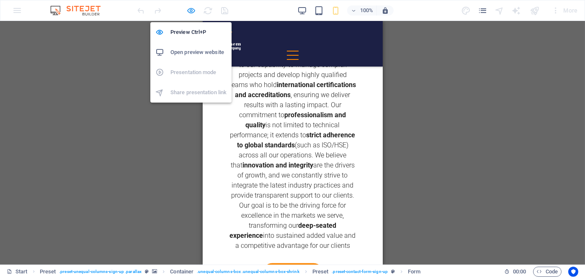
click at [191, 8] on icon "button" at bounding box center [192, 11] width 10 height 10
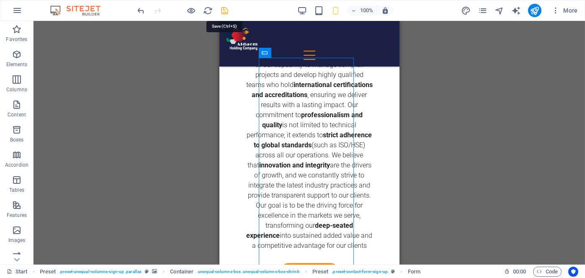
click at [223, 9] on icon "save" at bounding box center [225, 11] width 10 height 10
checkbox input "false"
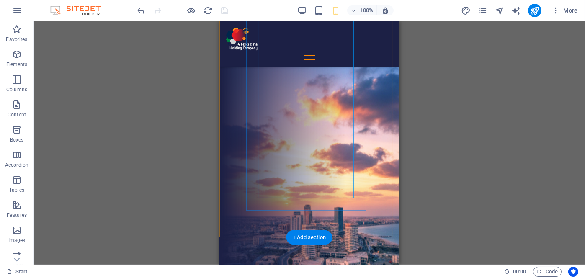
scroll to position [1823, 0]
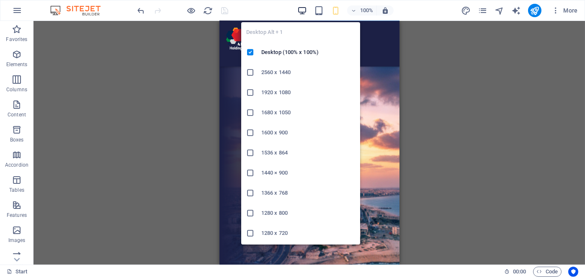
click at [302, 10] on icon "button" at bounding box center [303, 11] width 10 height 10
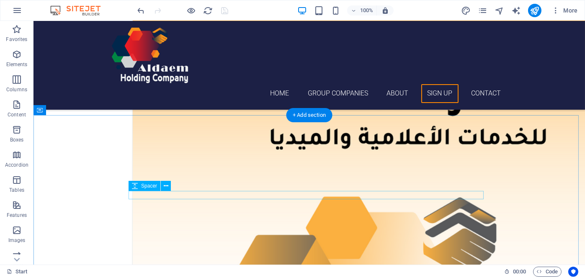
scroll to position [1898, 0]
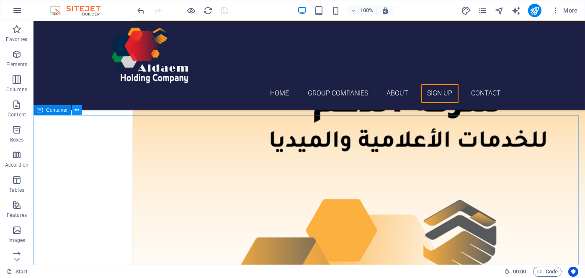
click at [75, 110] on icon at bounding box center [77, 110] width 5 height 9
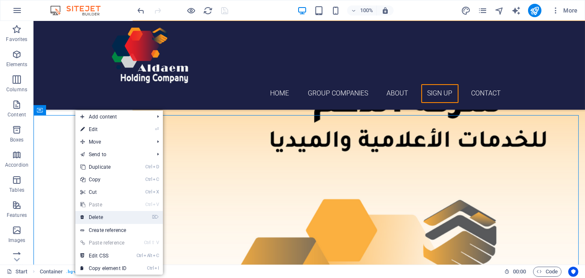
click at [111, 220] on link "⌦ Delete" at bounding box center [103, 217] width 56 height 13
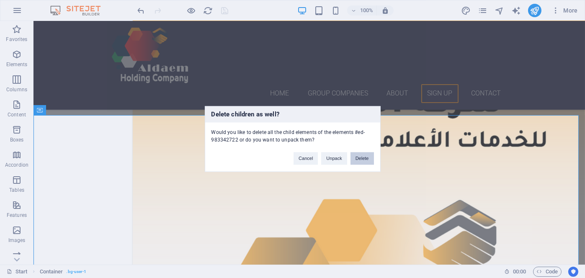
click at [361, 161] on button "Delete" at bounding box center [362, 159] width 23 height 13
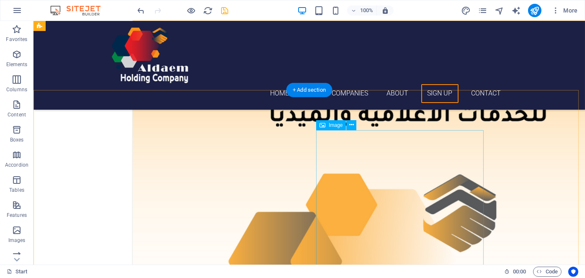
scroll to position [1891, 0]
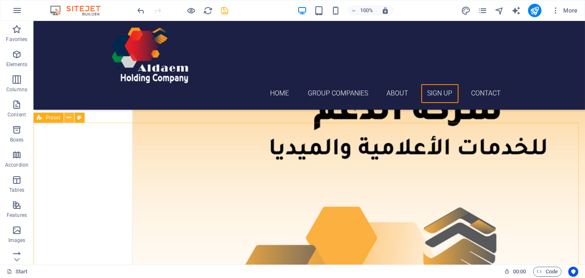
click at [68, 119] on icon at bounding box center [69, 118] width 5 height 9
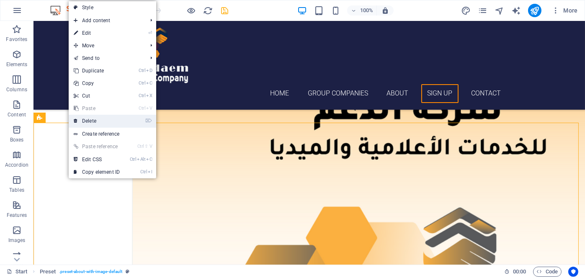
click at [85, 121] on link "⌦ Delete" at bounding box center [97, 121] width 56 height 13
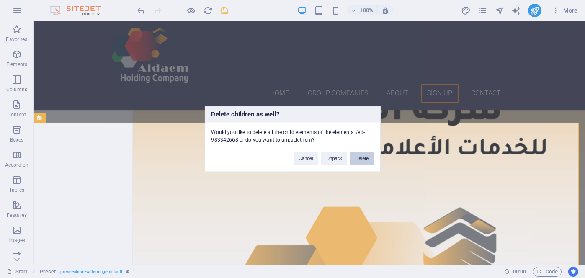
click at [363, 160] on button "Delete" at bounding box center [362, 159] width 23 height 13
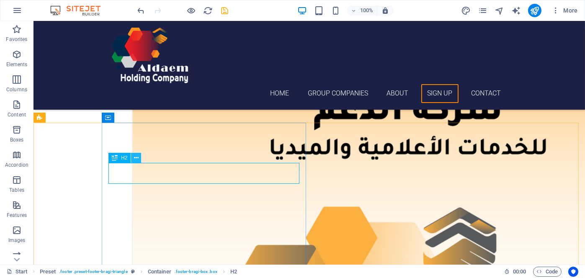
click at [135, 158] on icon at bounding box center [136, 158] width 5 height 9
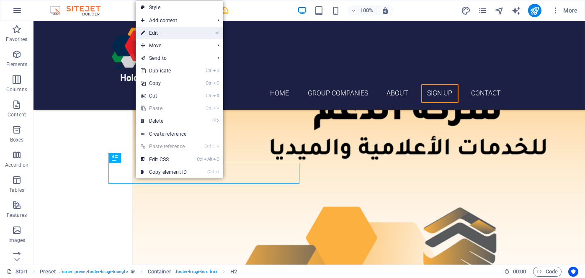
click at [181, 37] on link "⏎ Edit" at bounding box center [164, 33] width 56 height 13
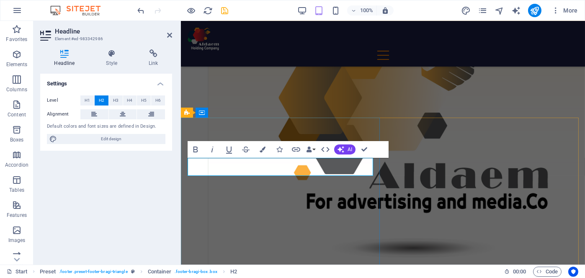
copy h2 "Get in touch"
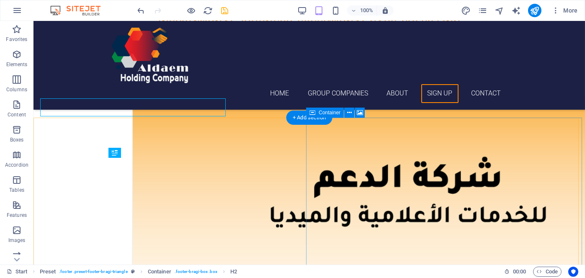
scroll to position [1862, 0]
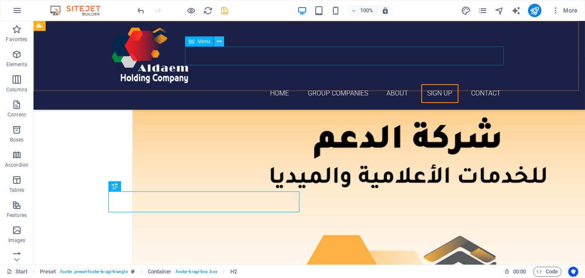
click at [218, 43] on icon at bounding box center [219, 41] width 5 height 9
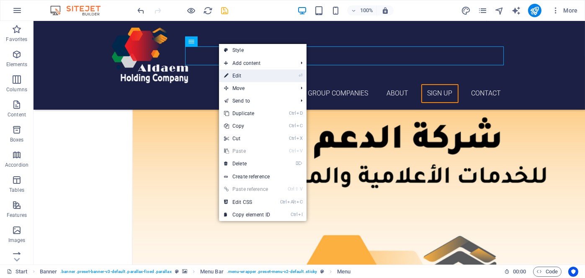
click at [241, 75] on link "⏎ Edit" at bounding box center [247, 76] width 56 height 13
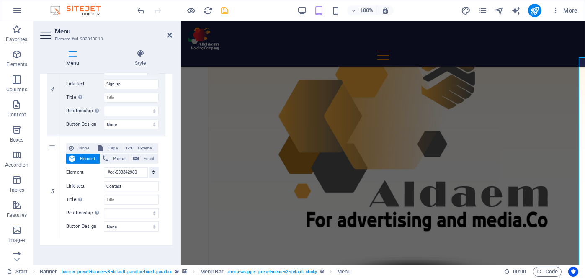
scroll to position [429, 0]
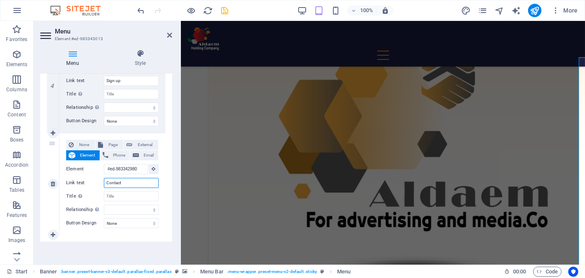
click at [129, 183] on input "Contact" at bounding box center [131, 183] width 55 height 10
paste input "Get in touch"
type input "Get in touch"
select select
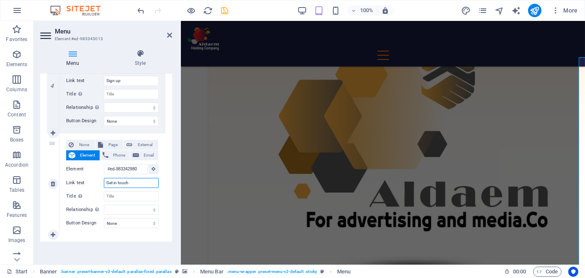
select select
type input "Get in touch"
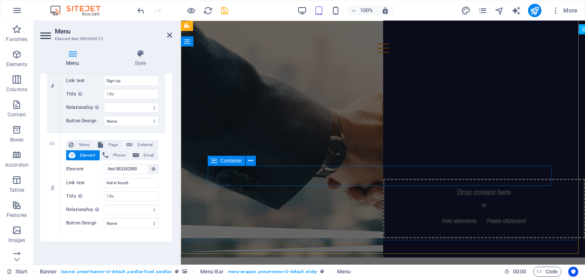
scroll to position [0, 0]
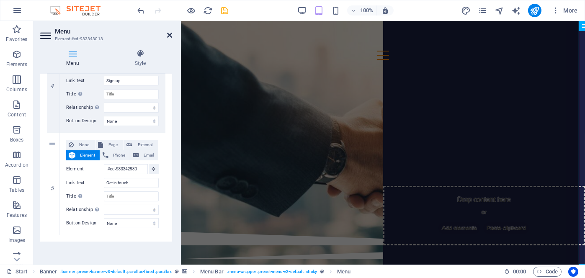
click at [169, 34] on icon at bounding box center [169, 35] width 5 height 7
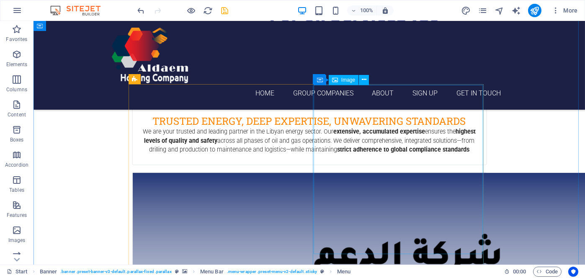
scroll to position [712, 0]
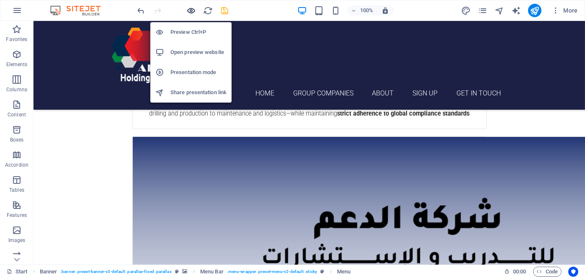
click at [191, 10] on icon "button" at bounding box center [192, 11] width 10 height 10
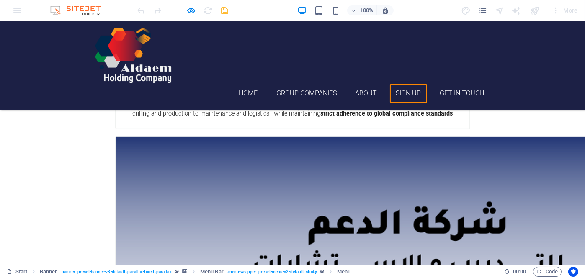
click at [406, 84] on link "Sign up" at bounding box center [408, 93] width 37 height 19
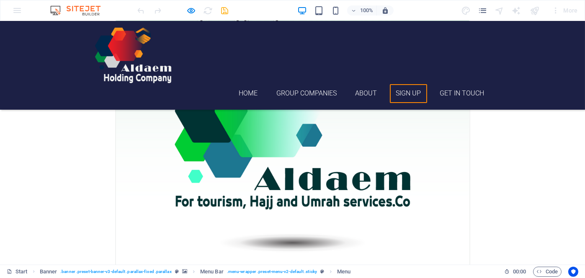
scroll to position [1587, 0]
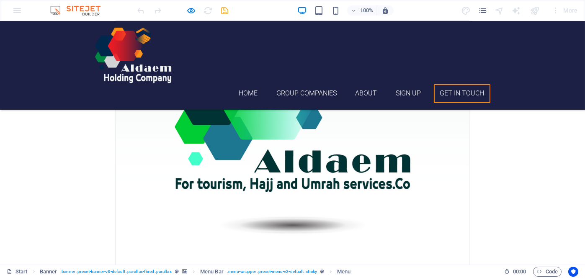
click at [467, 84] on link "Get in touch" at bounding box center [462, 93] width 57 height 19
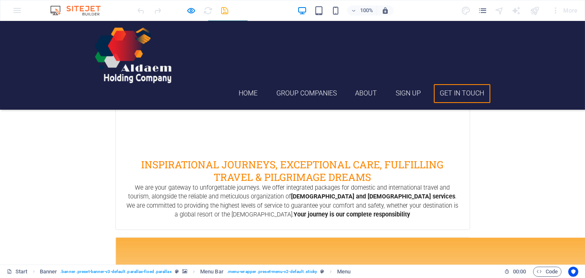
scroll to position [1870, 0]
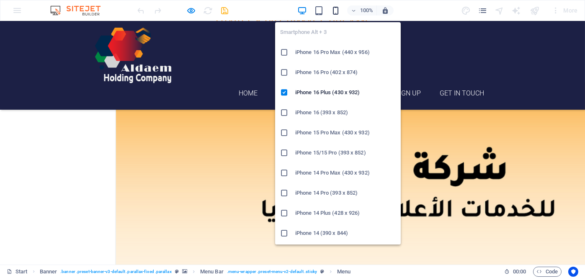
click at [334, 10] on icon "button" at bounding box center [336, 11] width 10 height 10
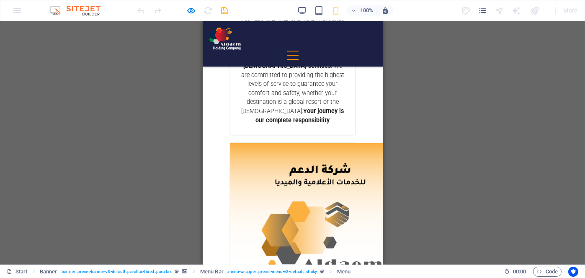
scroll to position [1183, 0]
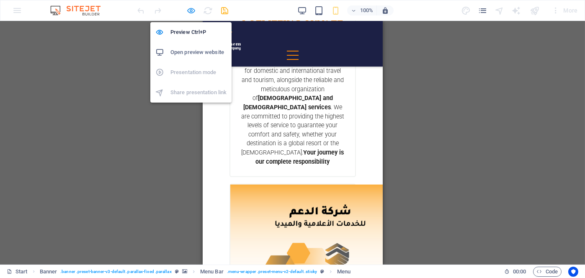
click at [192, 10] on icon "button" at bounding box center [192, 11] width 10 height 10
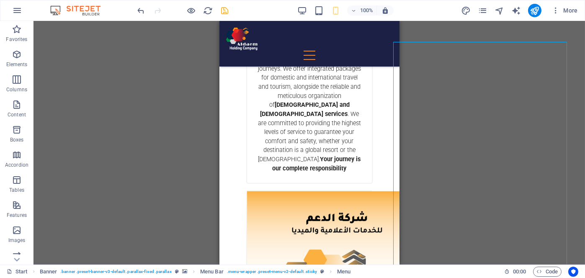
scroll to position [1162, 0]
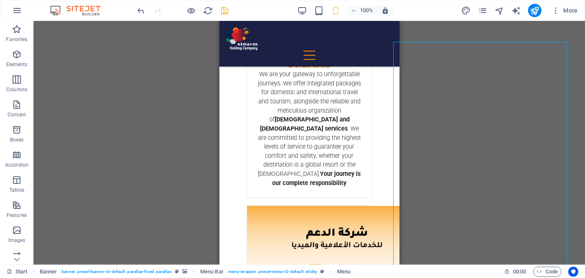
drag, startPoint x: 397, startPoint y: 119, endPoint x: 625, endPoint y: 123, distance: 228.0
click at [422, 41] on div "H1 Banner Banner Container Preset Container Preset HTML Preset Preset Container…" at bounding box center [310, 143] width 552 height 244
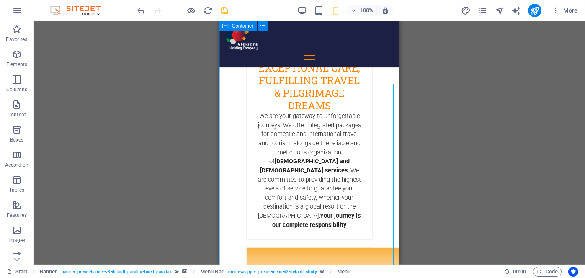
scroll to position [1078, 0]
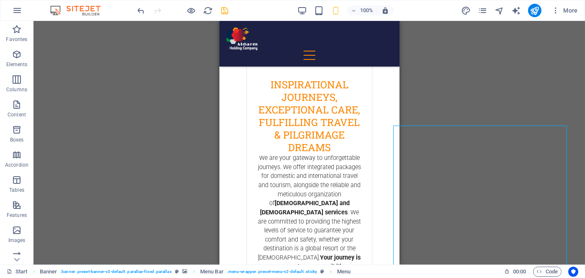
click at [423, 126] on div "H1 Banner Banner Container Preset Container Preset HTML Preset Preset Container…" at bounding box center [310, 143] width 552 height 244
click at [426, 126] on div "H1 Banner Banner Container Preset Container Preset HTML Preset Preset Container…" at bounding box center [310, 143] width 552 height 244
click at [431, 127] on div "H1 Banner Banner Container Preset Container Preset HTML Preset Preset Container…" at bounding box center [310, 143] width 552 height 244
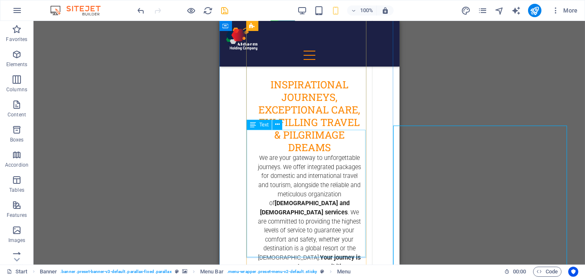
click at [360, 154] on div "We are your gateway to unforgettable journeys. We offer integrated packages for…" at bounding box center [309, 218] width 125 height 128
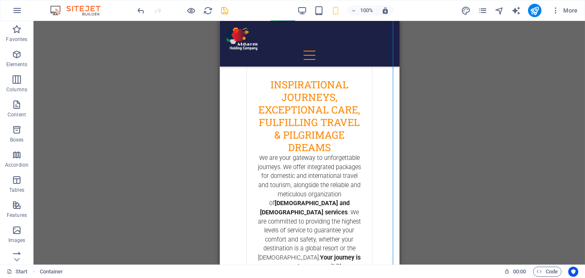
scroll to position [1292, 0]
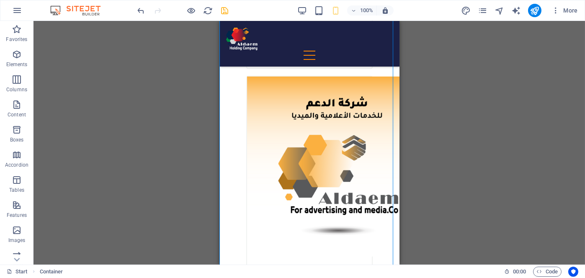
click at [430, 136] on div "H1 Banner Banner Container Preset Container Preset HTML Preset Preset Container…" at bounding box center [310, 143] width 552 height 244
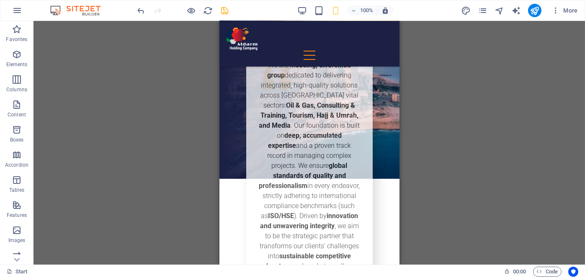
scroll to position [2006, 0]
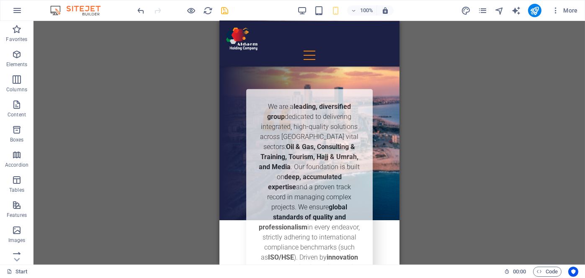
click at [445, 147] on div "H1 Banner Banner Container Preset Container Preset HTML Preset Preset Container…" at bounding box center [310, 143] width 552 height 244
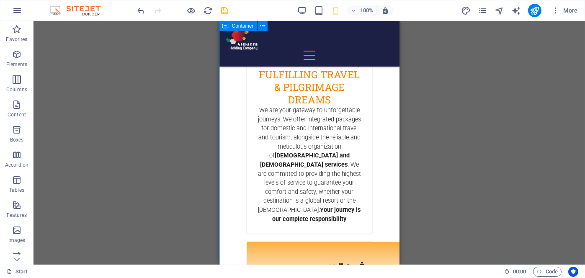
scroll to position [1336, 0]
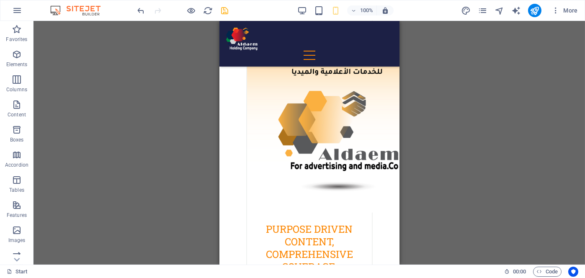
click at [438, 117] on div "H1 Banner Banner Container Preset Container Preset HTML Preset Preset Container…" at bounding box center [310, 143] width 552 height 244
drag, startPoint x: 439, startPoint y: 44, endPoint x: 462, endPoint y: 183, distance: 141.0
click at [462, 183] on div "H1 Banner Banner Container Preset Container Preset HTML Preset Preset Container…" at bounding box center [310, 143] width 552 height 244
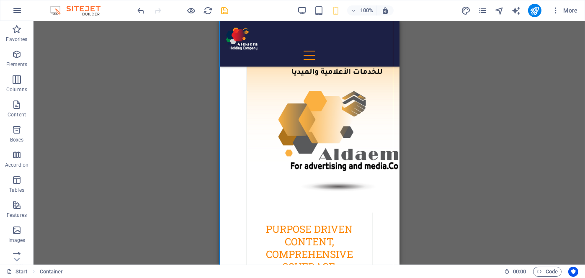
drag, startPoint x: 377, startPoint y: 76, endPoint x: 685, endPoint y: 236, distance: 347.1
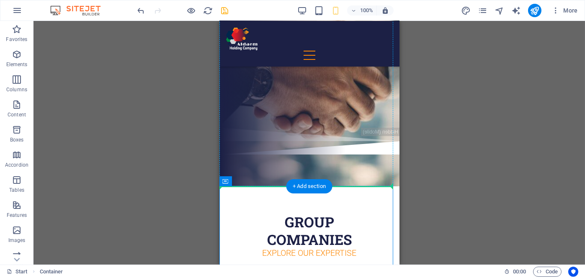
scroll to position [0, 0]
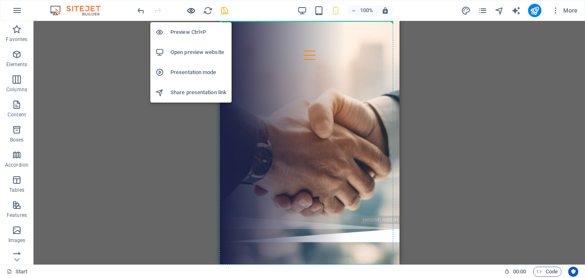
click at [190, 9] on icon "button" at bounding box center [192, 11] width 10 height 10
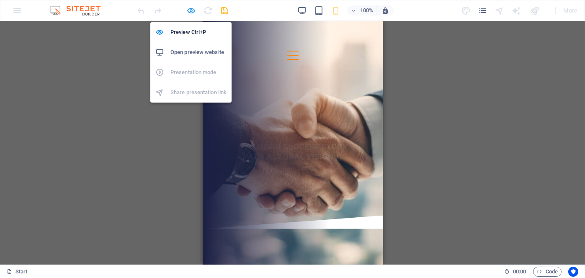
click at [191, 12] on icon "button" at bounding box center [192, 11] width 10 height 10
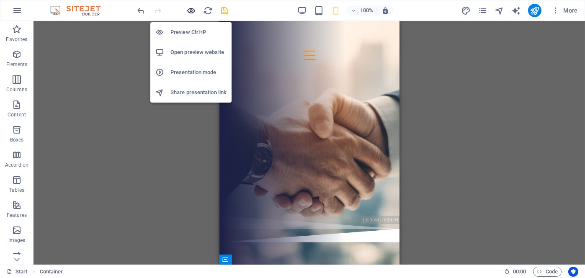
click at [191, 12] on icon "button" at bounding box center [192, 11] width 10 height 10
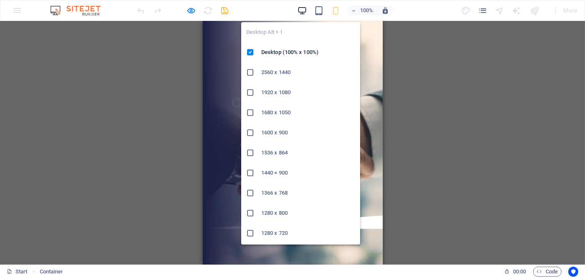
click at [302, 7] on icon "button" at bounding box center [303, 11] width 10 height 10
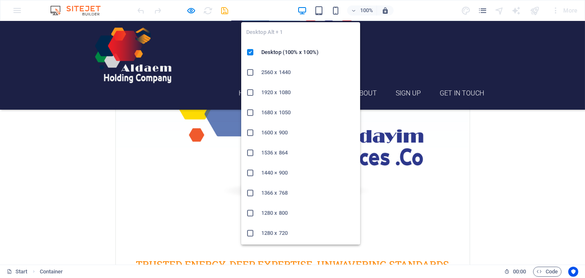
scroll to position [533, 0]
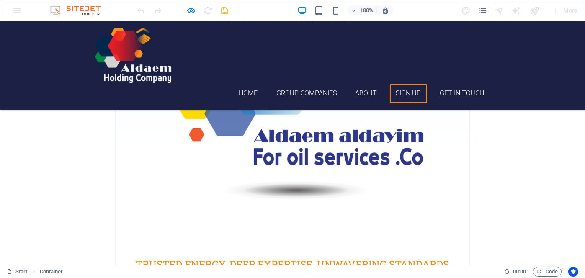
click at [408, 84] on link "Sign up" at bounding box center [408, 93] width 37 height 19
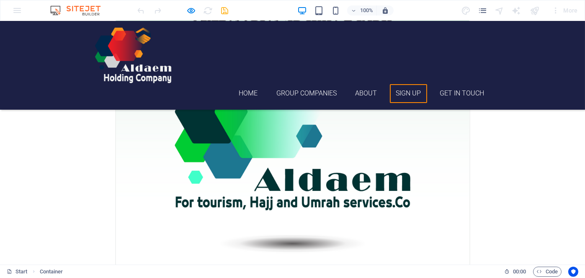
scroll to position [1587, 0]
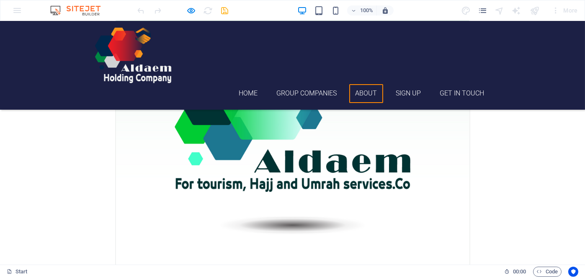
click at [370, 84] on link "About" at bounding box center [367, 93] width 34 height 19
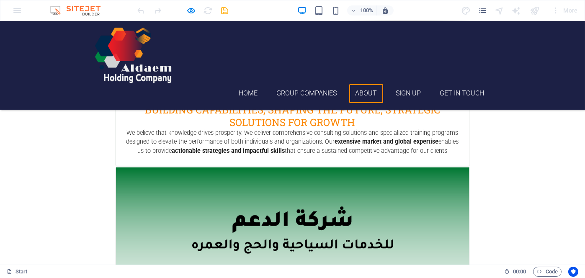
scroll to position [1320, 0]
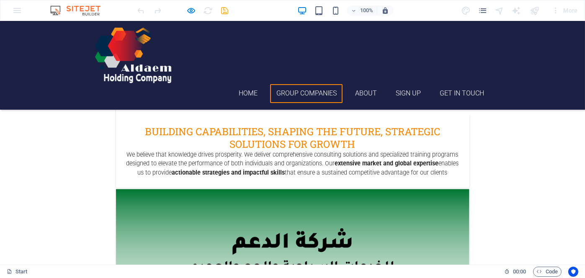
click at [326, 84] on link "Group Companies" at bounding box center [306, 93] width 73 height 19
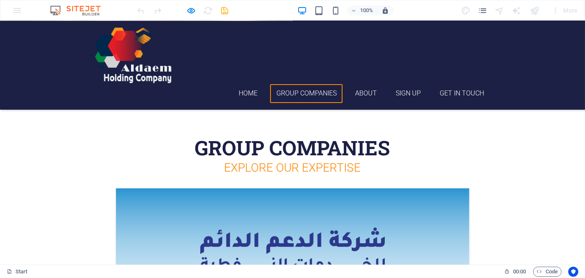
scroll to position [210, 0]
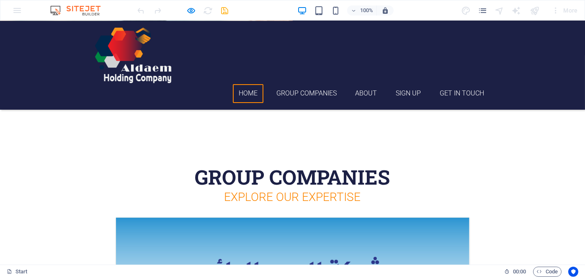
click at [243, 84] on link "Home" at bounding box center [248, 93] width 31 height 19
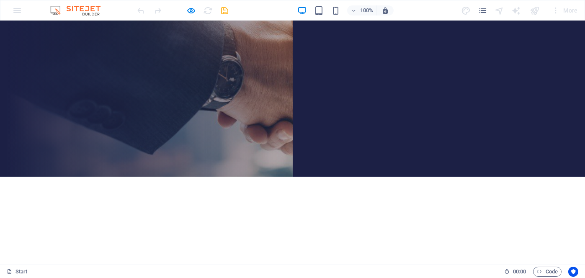
scroll to position [0, 0]
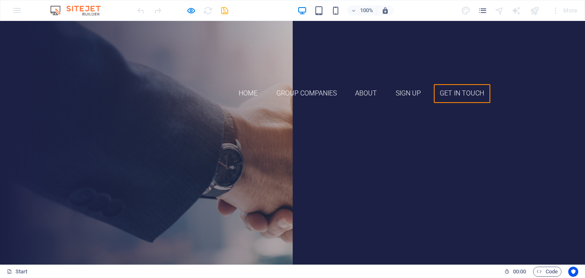
click at [450, 84] on link "Get in touch" at bounding box center [462, 93] width 57 height 19
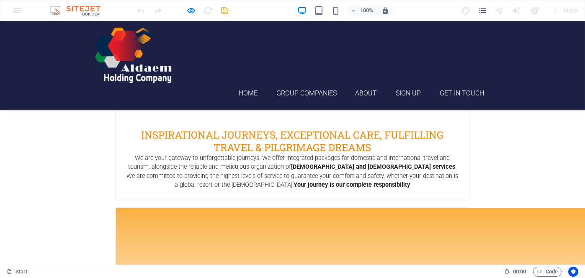
scroll to position [1870, 0]
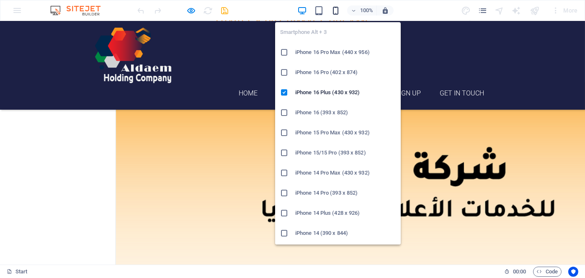
click at [338, 6] on icon "button" at bounding box center [336, 11] width 10 height 10
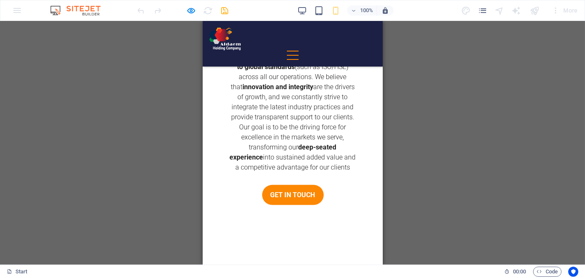
scroll to position [2650, 0]
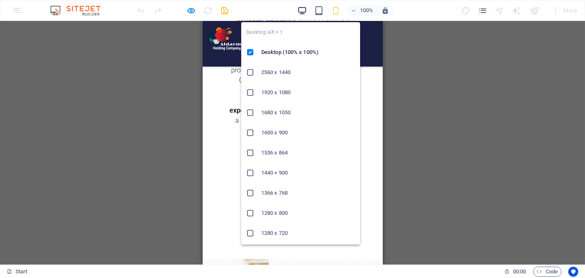
click at [300, 10] on icon "button" at bounding box center [303, 11] width 10 height 10
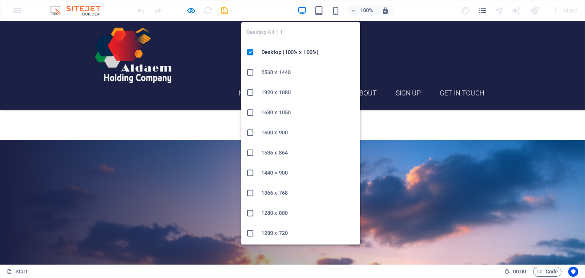
scroll to position [1836, 0]
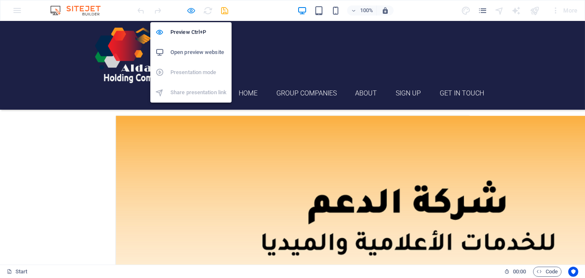
click at [192, 11] on icon "button" at bounding box center [192, 11] width 10 height 10
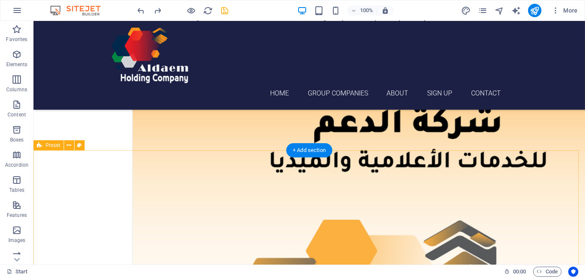
scroll to position [1891, 0]
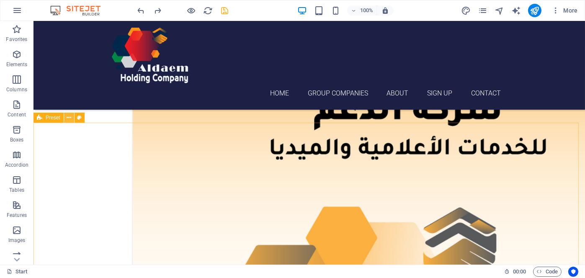
click at [70, 116] on icon at bounding box center [69, 118] width 5 height 9
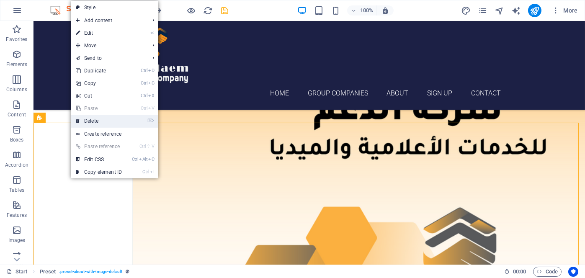
click at [91, 119] on link "⌦ Delete" at bounding box center [99, 121] width 56 height 13
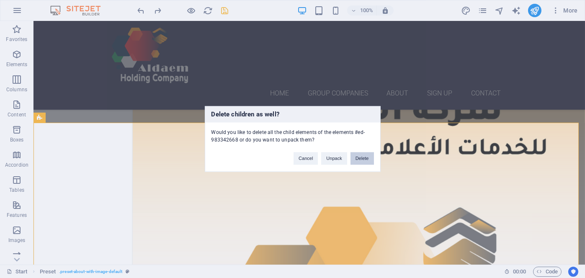
click at [369, 159] on button "Delete" at bounding box center [362, 159] width 23 height 13
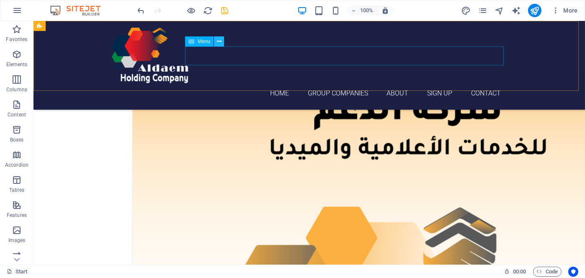
click at [219, 42] on icon at bounding box center [219, 41] width 5 height 9
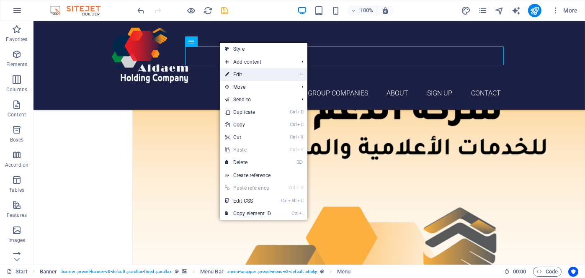
click at [233, 73] on link "⏎ Edit" at bounding box center [248, 74] width 56 height 13
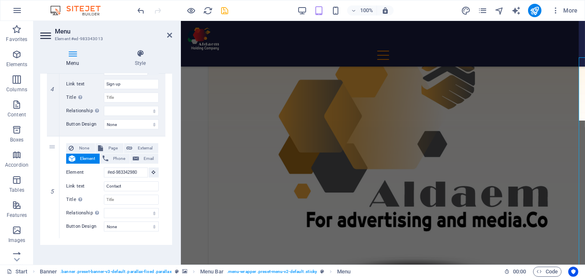
scroll to position [429, 0]
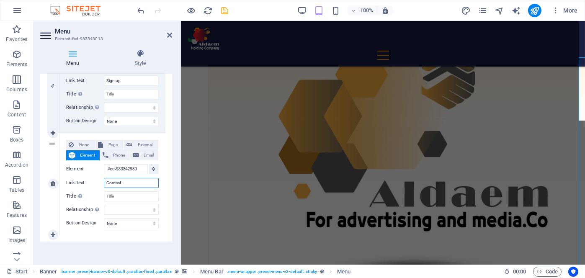
click at [128, 183] on input "Contact" at bounding box center [131, 183] width 55 height 10
type input "C"
select select
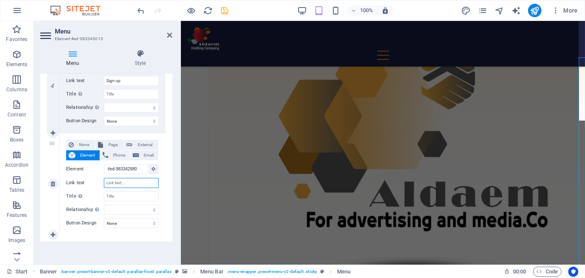
select select
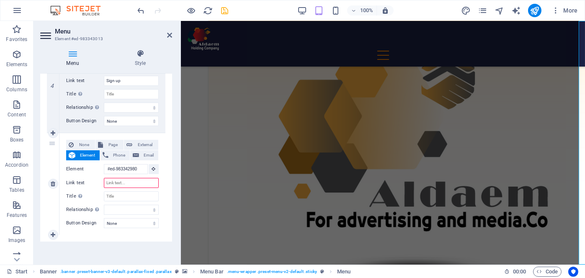
paste input "Get in touch"
type input "Get in touch"
select select
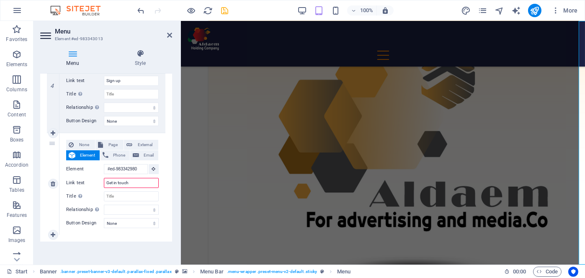
select select
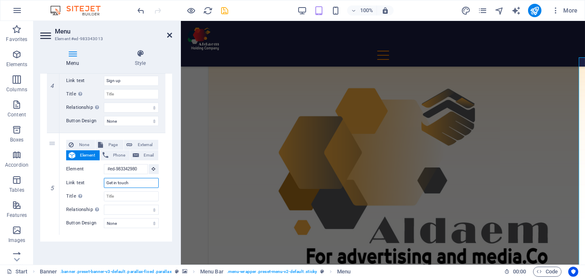
type input "Get in touch"
click at [168, 35] on icon at bounding box center [169, 35] width 5 height 7
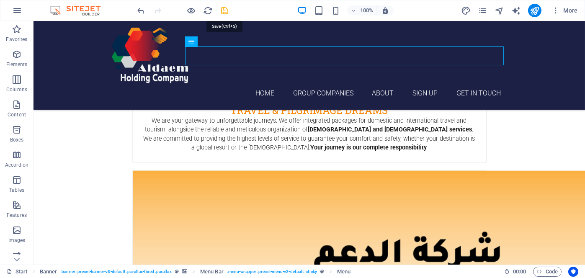
click at [223, 9] on icon "save" at bounding box center [225, 11] width 10 height 10
checkbox input "false"
